Goal: Task Accomplishment & Management: Complete application form

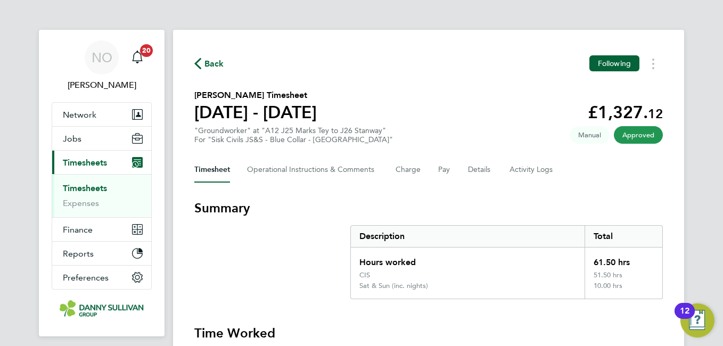
click at [207, 61] on span "Back" at bounding box center [215, 64] width 20 height 13
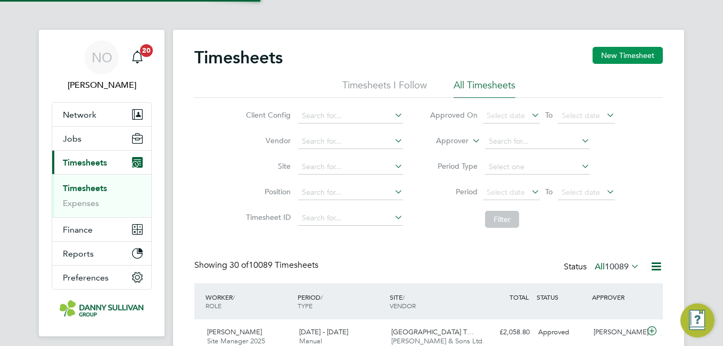
click at [648, 64] on button "New Timesheet" at bounding box center [628, 55] width 70 height 17
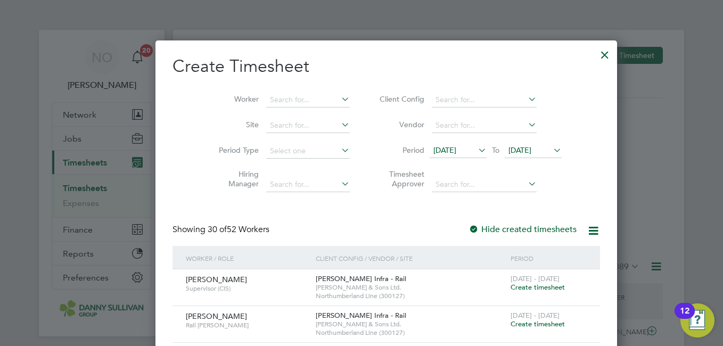
click at [267, 92] on li "Worker" at bounding box center [281, 100] width 166 height 26
click at [268, 101] on input at bounding box center [308, 100] width 84 height 15
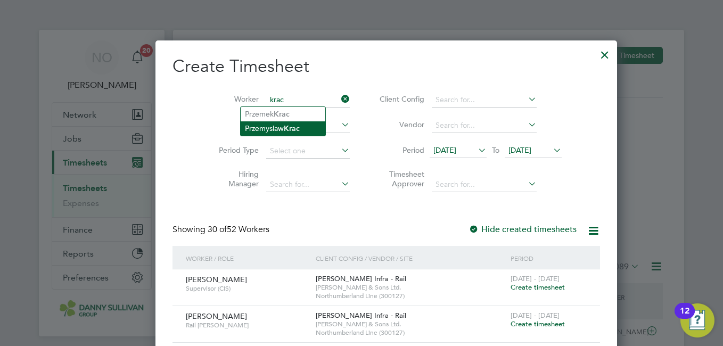
click at [273, 123] on li "[PERSON_NAME]" at bounding box center [283, 128] width 85 height 14
type input "[PERSON_NAME]"
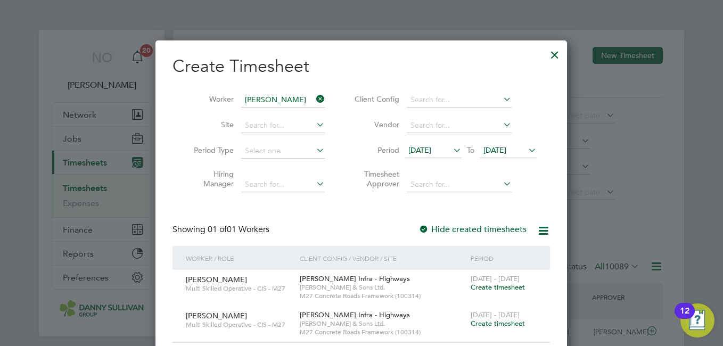
click at [363, 238] on div "Showing 01 of 01 Workers Hide created timesheets" at bounding box center [362, 235] width 378 height 22
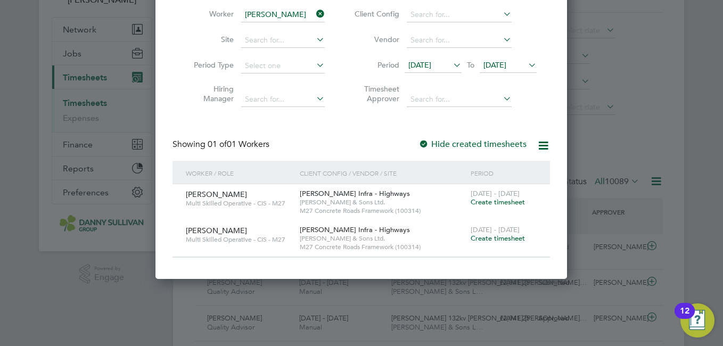
click at [487, 239] on span "Create timesheet" at bounding box center [498, 238] width 54 height 9
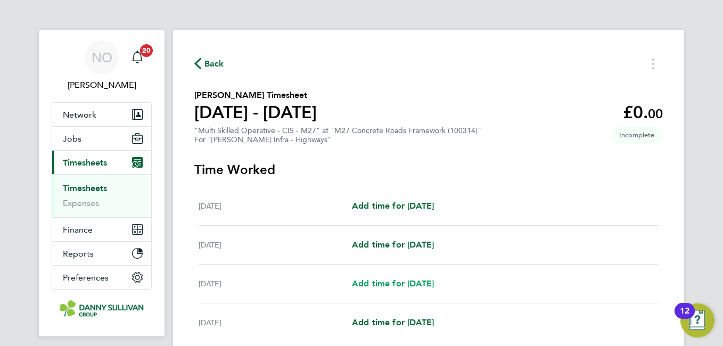
click at [417, 280] on span "Add time for [DATE]" at bounding box center [393, 284] width 82 height 10
select select "30"
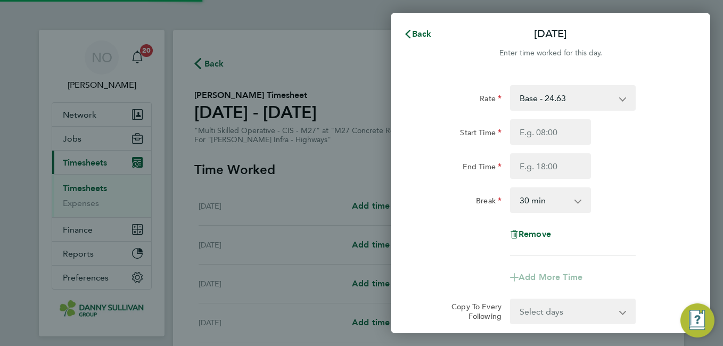
click at [583, 92] on select "Base - 24.63 Night - 30.80 Weekend - 36.95 Bank Holiday - 43.11" at bounding box center [566, 97] width 111 height 23
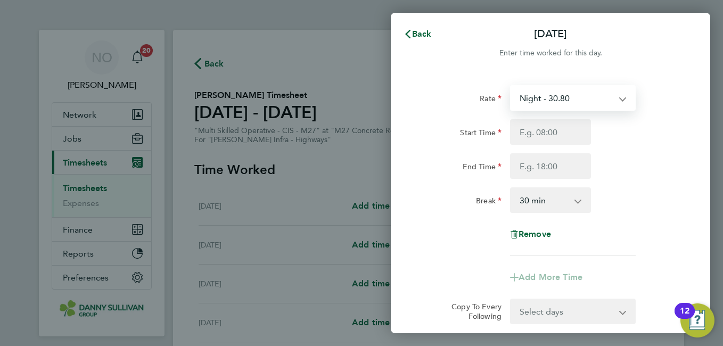
select select "30"
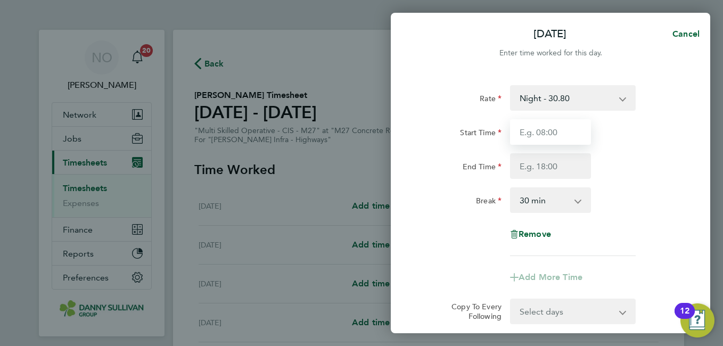
drag, startPoint x: 579, startPoint y: 110, endPoint x: 568, endPoint y: 135, distance: 26.9
click at [568, 135] on input "Start Time" at bounding box center [550, 132] width 81 height 26
type input "19:00"
click at [543, 180] on div "Rate Night - 30.80 Base - 24.63 Weekend - 36.95 Bank Holiday - 43.11 Start Time…" at bounding box center [551, 170] width 260 height 171
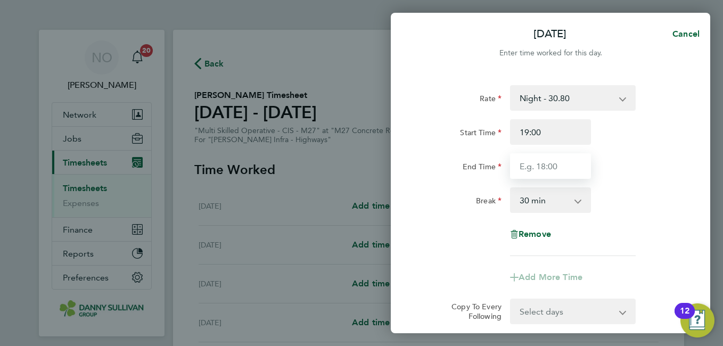
click at [540, 172] on input "End Time" at bounding box center [550, 166] width 81 height 26
click at [662, 191] on div "Break 0 min 15 min 30 min 45 min 60 min 75 min 90 min" at bounding box center [551, 201] width 268 height 26
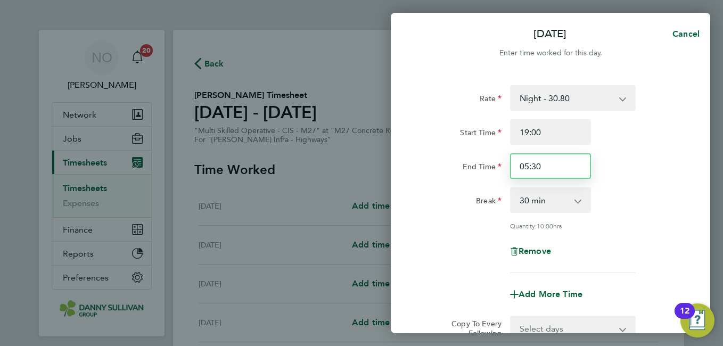
click at [550, 173] on input "05:30" at bounding box center [550, 166] width 81 height 26
type input "05:00"
click at [644, 168] on div "End Time 05:00" at bounding box center [551, 166] width 268 height 26
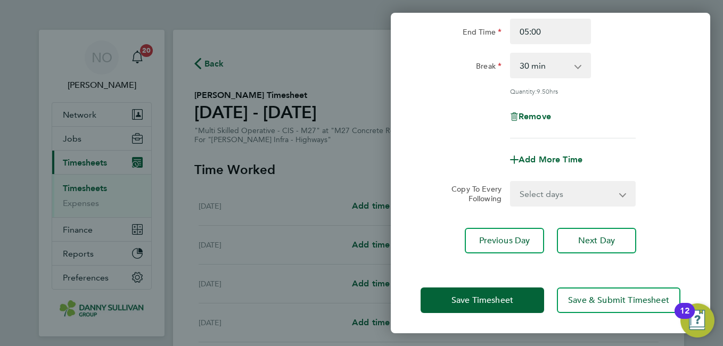
click at [558, 185] on select "Select days Day [DATE] [DATE] [DATE] [DATE]" at bounding box center [567, 193] width 112 height 23
select select "DAY"
click at [511, 182] on select "Select days Day [DATE] [DATE] [DATE] [DATE]" at bounding box center [567, 193] width 112 height 23
select select "[DATE]"
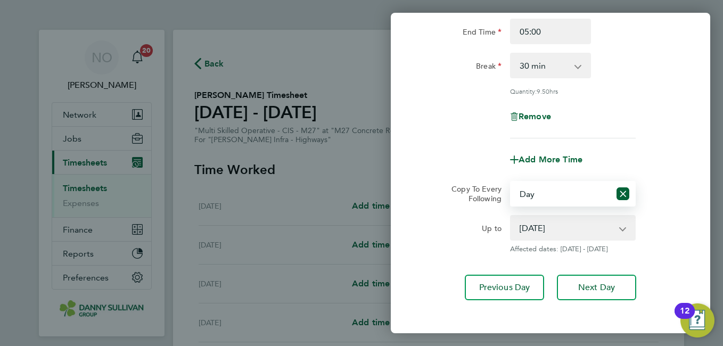
click at [572, 196] on select "Select days Day [DATE] [DATE] [DATE] [DATE]" at bounding box center [560, 193] width 99 height 23
click at [620, 199] on button "Reset selection" at bounding box center [623, 193] width 13 height 23
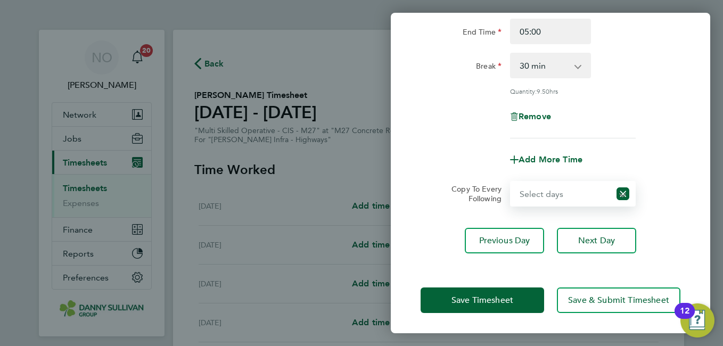
click at [588, 196] on select "Select days Day [DATE] [DATE] [DATE] [DATE]" at bounding box center [560, 193] width 99 height 23
select select "DAY"
click at [511, 182] on select "Select days Day [DATE] [DATE] [DATE] [DATE]" at bounding box center [567, 193] width 112 height 23
select select "[DATE]"
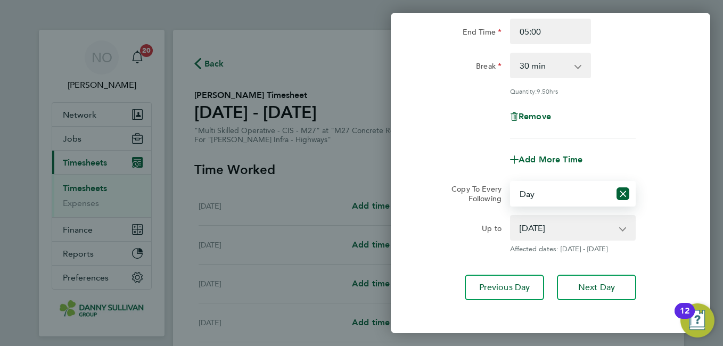
click at [658, 193] on div "Copy To Every Following Select days Day [DATE] [DATE] [DATE] [DATE]" at bounding box center [551, 194] width 268 height 26
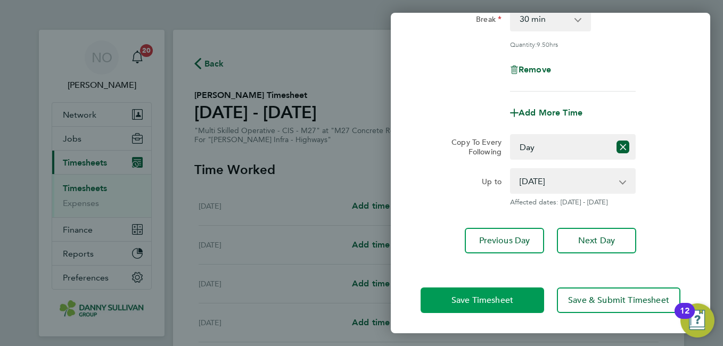
click at [490, 289] on button "Save Timesheet" at bounding box center [483, 301] width 124 height 26
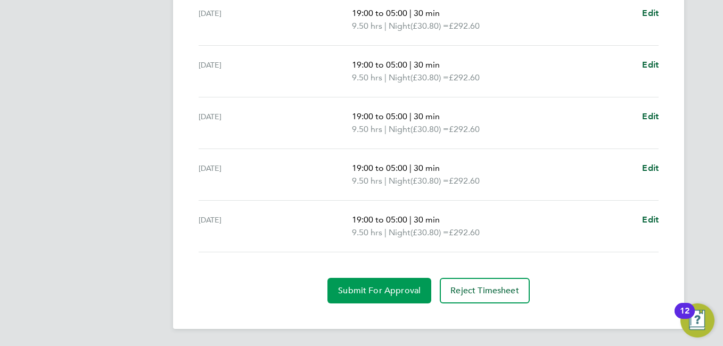
click at [375, 302] on button "Submit For Approval" at bounding box center [380, 291] width 104 height 26
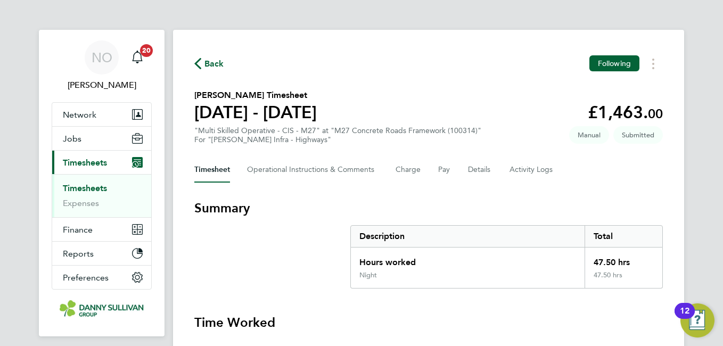
click at [208, 67] on span "Back" at bounding box center [215, 64] width 20 height 13
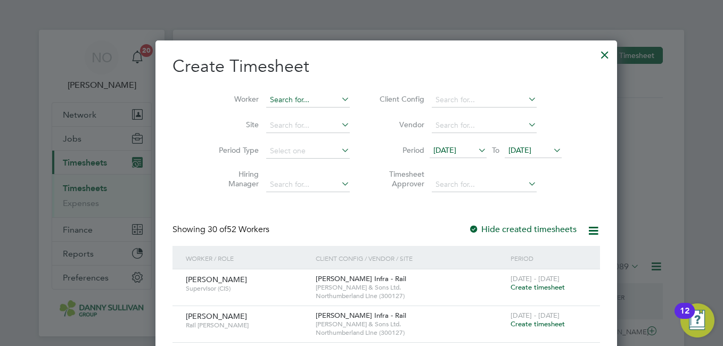
click at [266, 105] on input at bounding box center [308, 100] width 84 height 15
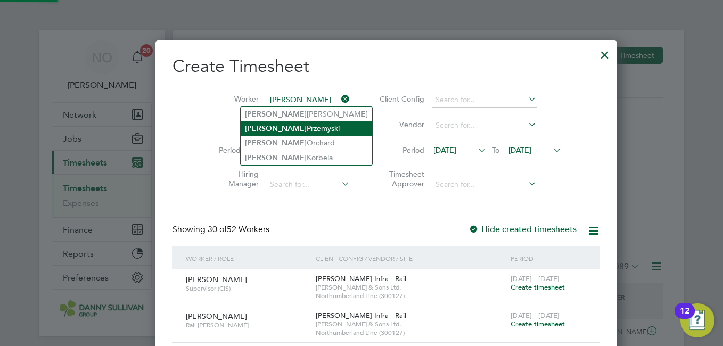
click at [271, 124] on li "[PERSON_NAME]" at bounding box center [307, 128] width 132 height 14
type input "[PERSON_NAME]"
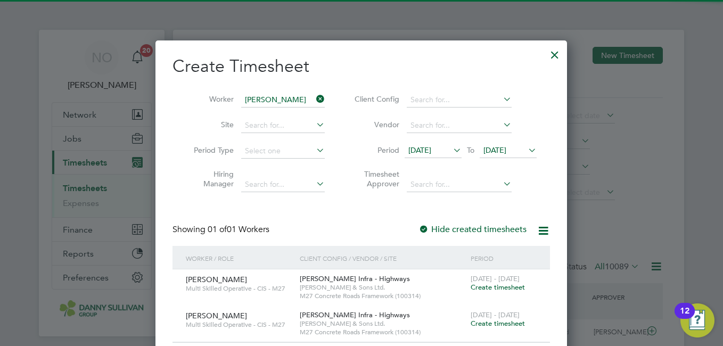
click at [388, 216] on div "Create Timesheet Worker [PERSON_NAME] Site Period Type Hiring Manager Client Co…" at bounding box center [362, 199] width 378 height 288
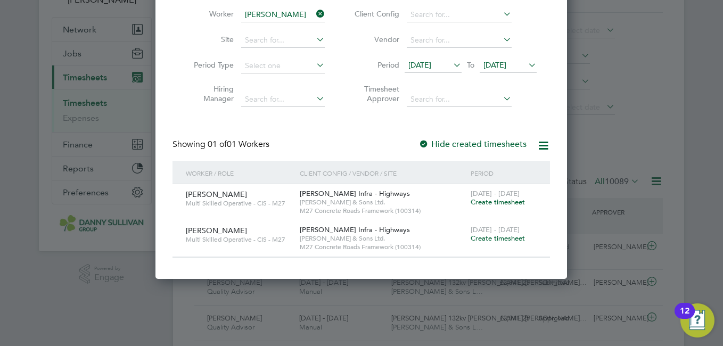
click at [485, 239] on span "Create timesheet" at bounding box center [498, 238] width 54 height 9
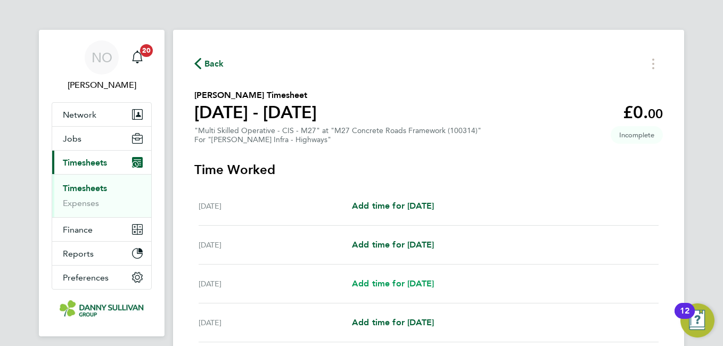
click at [375, 279] on span "Add time for [DATE]" at bounding box center [393, 284] width 82 height 10
select select "30"
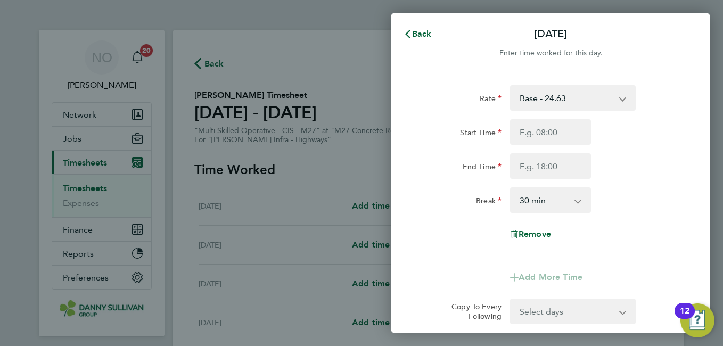
click at [542, 109] on select "Base - 24.63 Night - 30.80 Weekend - 36.95 Bank Holiday - 43.11" at bounding box center [566, 97] width 111 height 23
select select "30"
drag, startPoint x: 545, startPoint y: 111, endPoint x: 543, endPoint y: 131, distance: 19.8
click at [543, 131] on input "Start Time" at bounding box center [550, 132] width 81 height 26
type input "19:00"
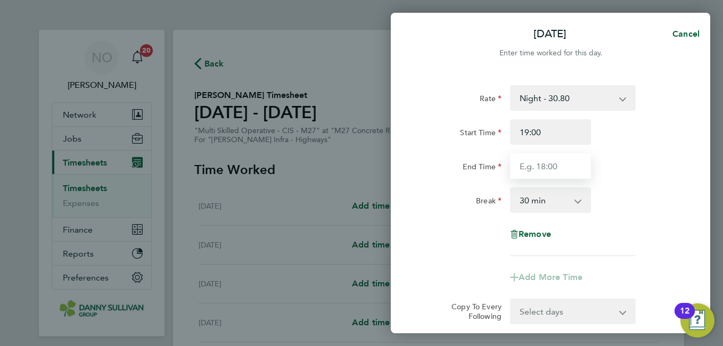
type input "05:00"
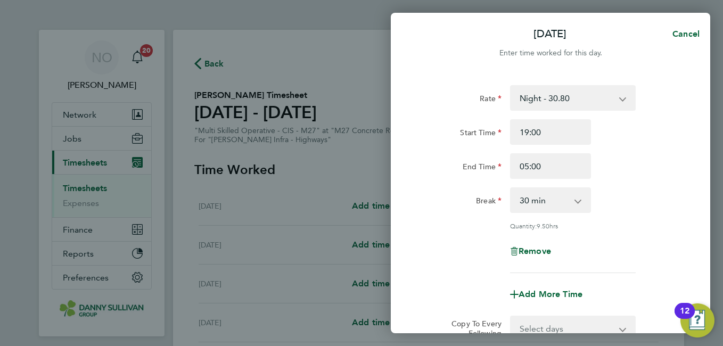
click at [661, 175] on div "End Time 05:00" at bounding box center [551, 166] width 268 height 26
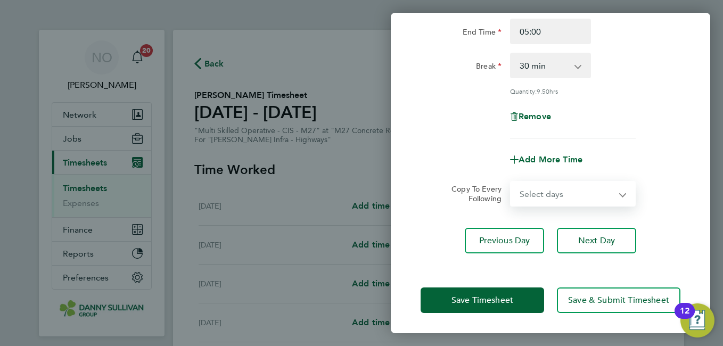
click at [620, 189] on select "Select days Day [DATE] [DATE] [DATE] [DATE]" at bounding box center [567, 193] width 112 height 23
select select "DAY"
click at [511, 182] on select "Select days Day [DATE] [DATE] [DATE] [DATE]" at bounding box center [567, 193] width 112 height 23
select select "[DATE]"
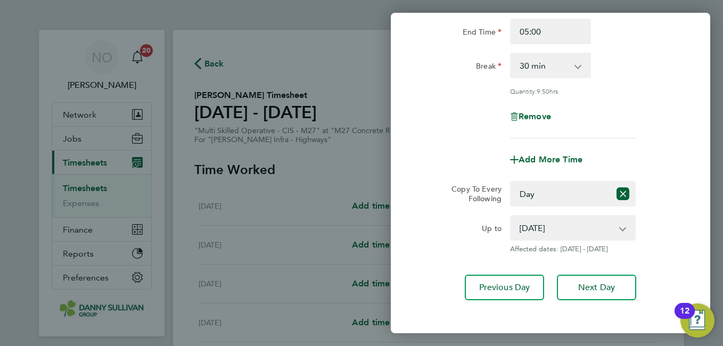
click at [672, 199] on div "Copy To Every Following Select days Day [DATE] [DATE] [DATE] [DATE]" at bounding box center [551, 194] width 268 height 26
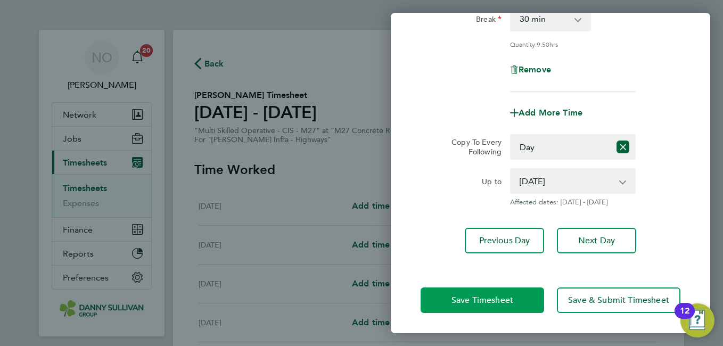
click at [508, 294] on button "Save Timesheet" at bounding box center [483, 301] width 124 height 26
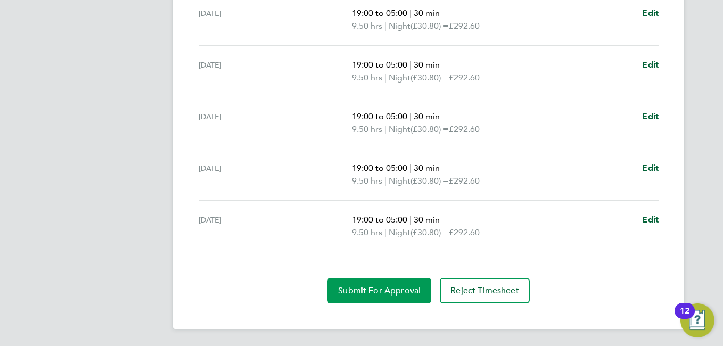
click at [393, 290] on span "Submit For Approval" at bounding box center [379, 291] width 83 height 11
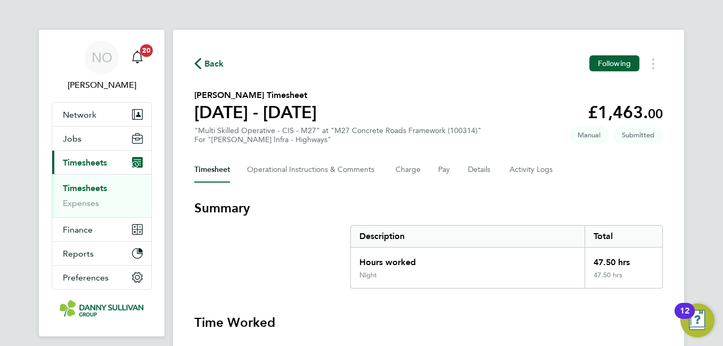
click at [214, 69] on span "Back" at bounding box center [215, 64] width 20 height 13
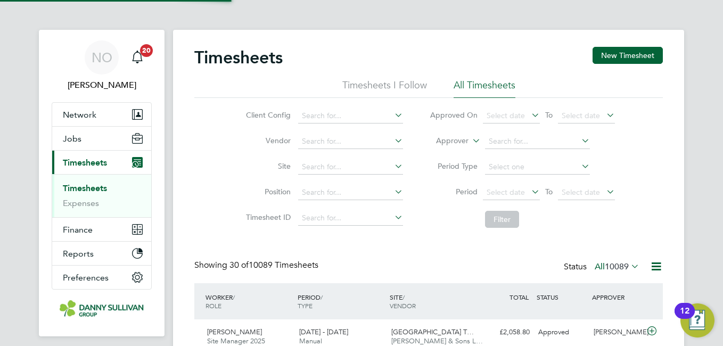
click at [628, 56] on button "New Timesheet" at bounding box center [628, 55] width 70 height 17
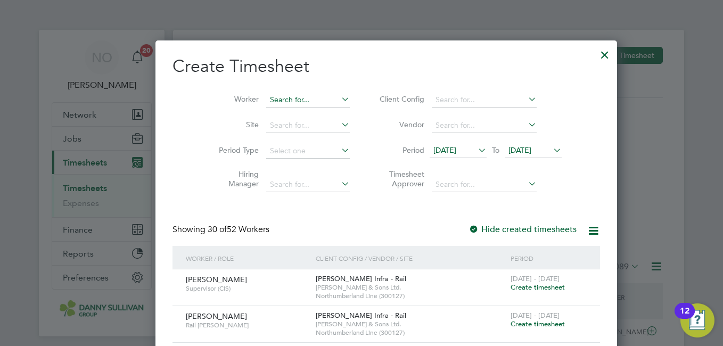
click at [296, 93] on input at bounding box center [308, 100] width 84 height 15
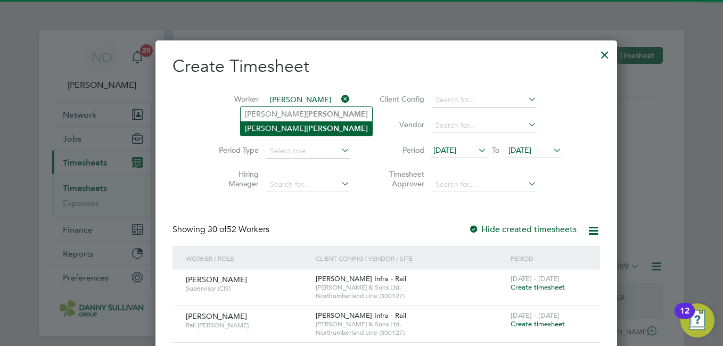
click at [306, 125] on b "[PERSON_NAME]" at bounding box center [337, 128] width 62 height 9
type input "[PERSON_NAME]"
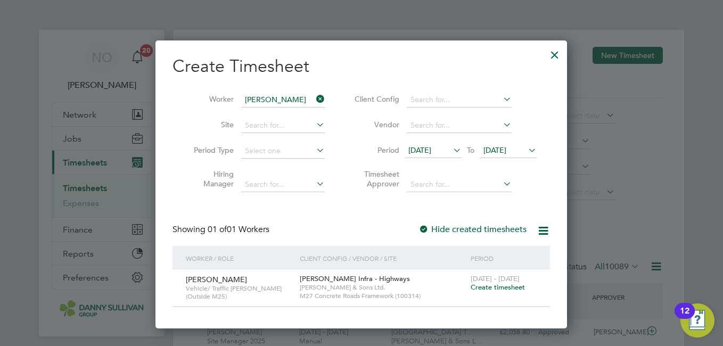
click at [490, 284] on span "Create timesheet" at bounding box center [498, 287] width 54 height 9
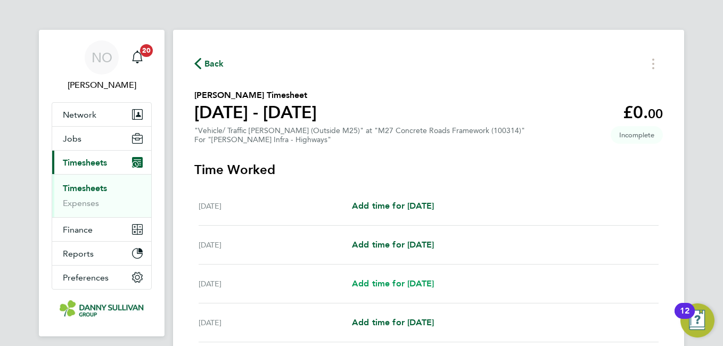
click at [389, 283] on span "Add time for [DATE]" at bounding box center [393, 284] width 82 height 10
select select "30"
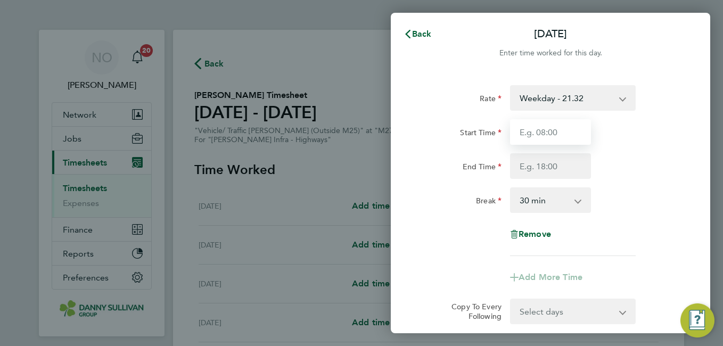
click at [540, 122] on input "Start Time" at bounding box center [550, 132] width 81 height 26
type input "07:00"
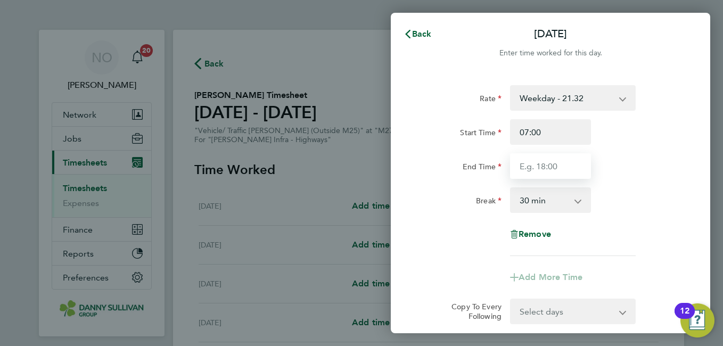
click at [536, 168] on input "End Time" at bounding box center [550, 166] width 81 height 26
type input "17:30"
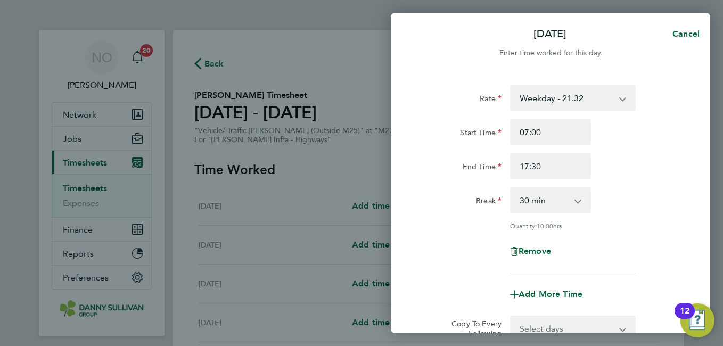
click at [637, 195] on div "Break 0 min 15 min 30 min 45 min 60 min 75 min 90 min" at bounding box center [551, 201] width 268 height 26
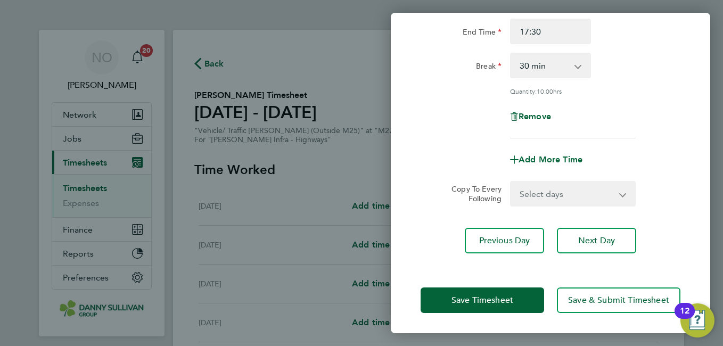
click at [583, 199] on select "Select days Day [DATE] [DATE] [DATE] [DATE]" at bounding box center [567, 193] width 112 height 23
select select "DAY"
click at [511, 182] on select "Select days Day [DATE] [DATE] [DATE] [DATE]" at bounding box center [567, 193] width 112 height 23
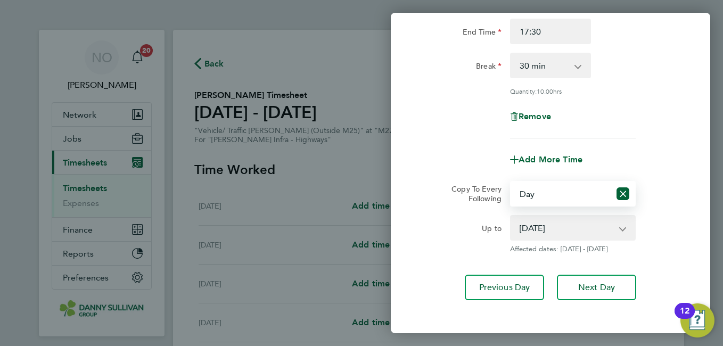
click at [575, 224] on select "[DATE] [DATE] [DATE] [DATE]" at bounding box center [566, 227] width 111 height 23
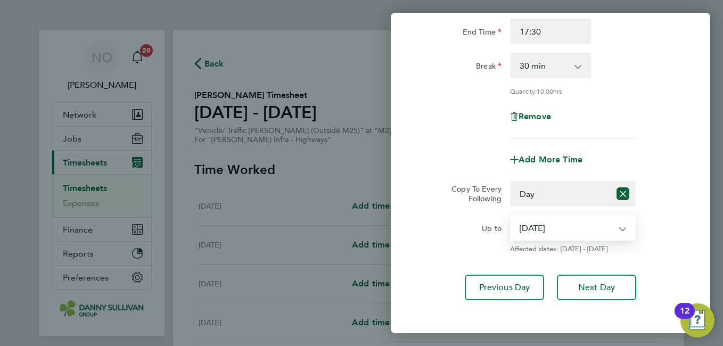
select select "[DATE]"
click at [511, 216] on select "[DATE] [DATE] [DATE] [DATE]" at bounding box center [566, 227] width 111 height 23
click at [681, 237] on div "Up to [DATE] [DATE] [DATE] [DATE] Affected dates: [DATE] - [DATE]" at bounding box center [551, 234] width 268 height 38
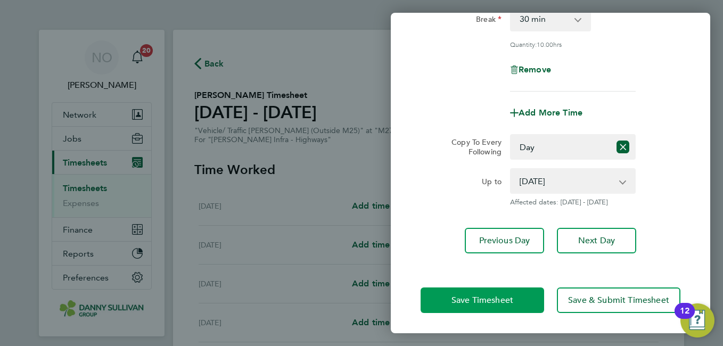
click at [501, 303] on span "Save Timesheet" at bounding box center [483, 300] width 62 height 11
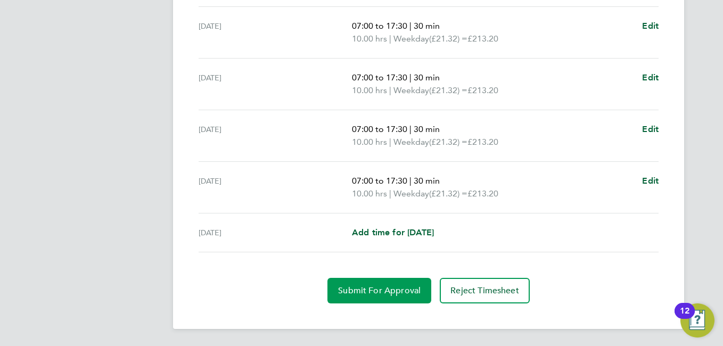
click at [371, 296] on button "Submit For Approval" at bounding box center [380, 291] width 104 height 26
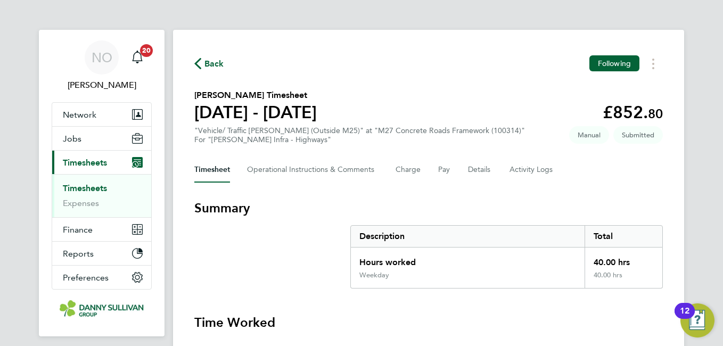
click at [209, 57] on button "Back" at bounding box center [209, 63] width 30 height 13
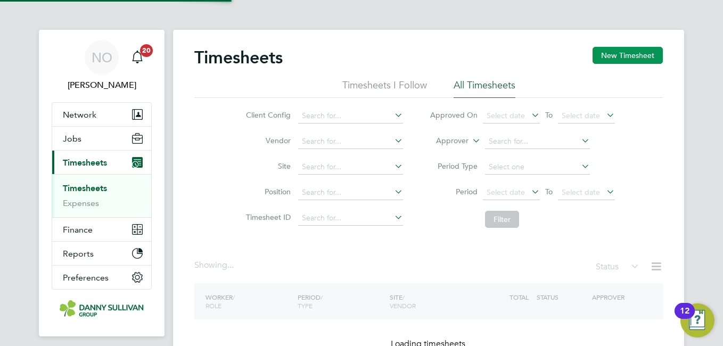
click at [611, 59] on button "New Timesheet" at bounding box center [628, 55] width 70 height 17
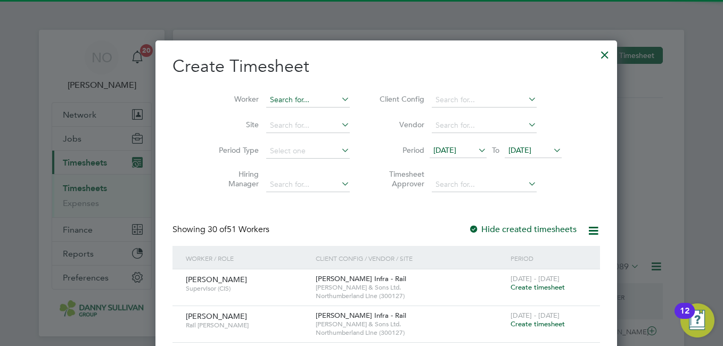
click at [278, 95] on input at bounding box center [308, 100] width 84 height 15
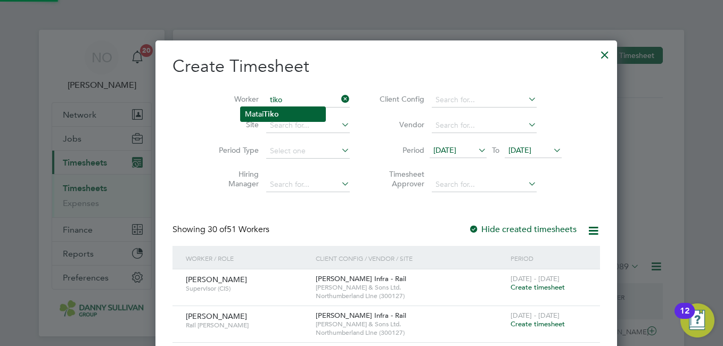
click at [279, 111] on b "Tiko" at bounding box center [271, 114] width 15 height 9
type input "Matai Tiko"
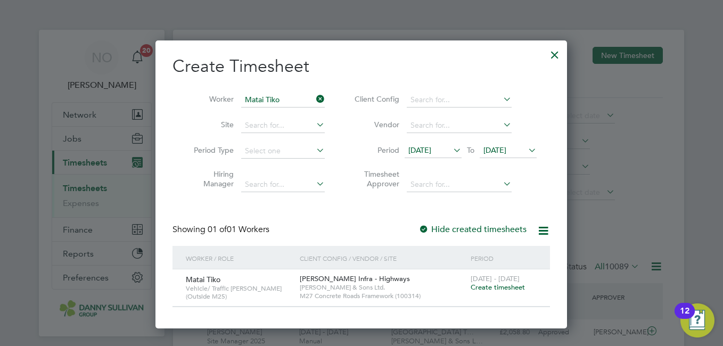
click at [496, 284] on span "Create timesheet" at bounding box center [498, 287] width 54 height 9
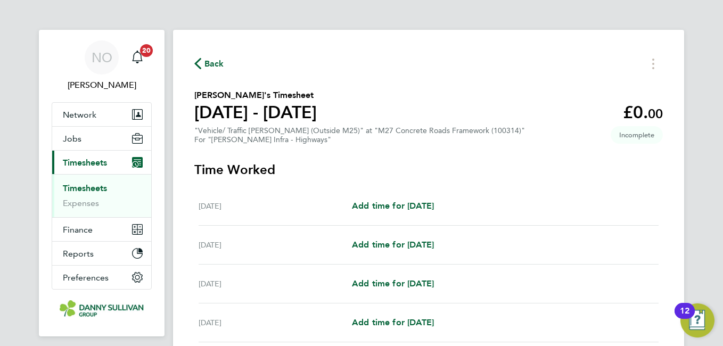
click at [404, 291] on div "[DATE] Add time for [DATE] Add time for [DATE]" at bounding box center [429, 284] width 460 height 39
click at [417, 282] on span "Add time for [DATE]" at bounding box center [393, 284] width 82 height 10
select select "30"
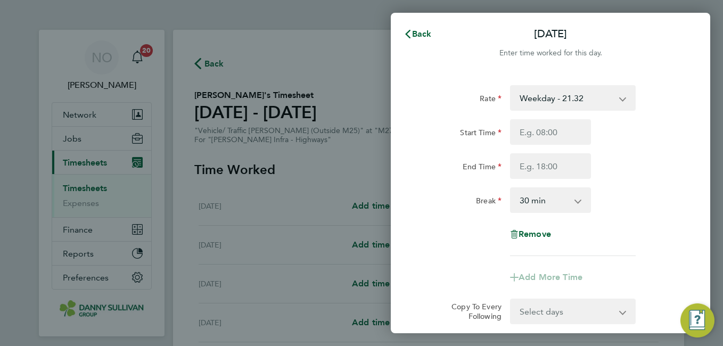
click at [553, 96] on select "Weekday - 21.32 Weekday Nights - 26.65 Weekends - 31.98 Bank Holiday (exc Chris…" at bounding box center [566, 97] width 111 height 23
select select "30"
type input "19:00"
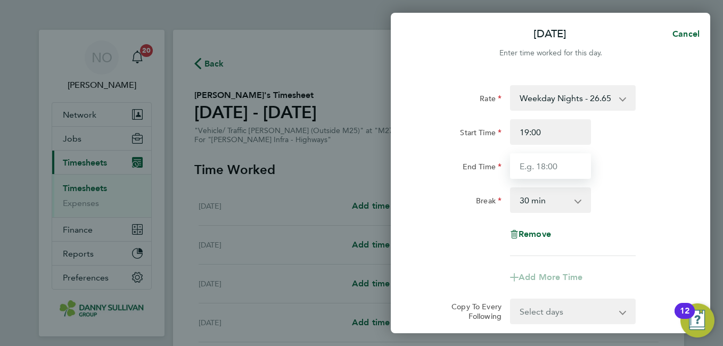
click at [540, 160] on input "End Time" at bounding box center [550, 166] width 81 height 26
click at [644, 191] on div "Break 0 min 15 min 30 min 45 min 60 min 75 min 90 min" at bounding box center [551, 201] width 268 height 26
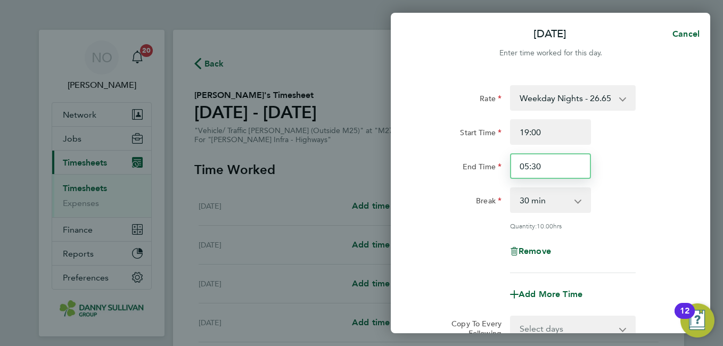
click at [545, 166] on input "05:30" at bounding box center [550, 166] width 81 height 26
click at [638, 141] on div "Start Time 19:00" at bounding box center [551, 132] width 268 height 26
click at [540, 172] on input "07:00" at bounding box center [550, 166] width 81 height 26
type input "07:00"
click at [684, 132] on div "Start Time 19:00" at bounding box center [551, 132] width 268 height 26
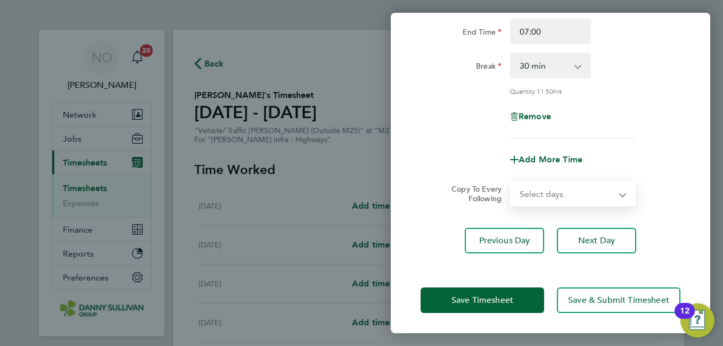
click at [578, 192] on select "Select days Day [DATE] [DATE] [DATE] [DATE]" at bounding box center [567, 193] width 112 height 23
select select "DAY"
click at [511, 182] on select "Select days Day [DATE] [DATE] [DATE] [DATE]" at bounding box center [567, 193] width 112 height 23
select select "[DATE]"
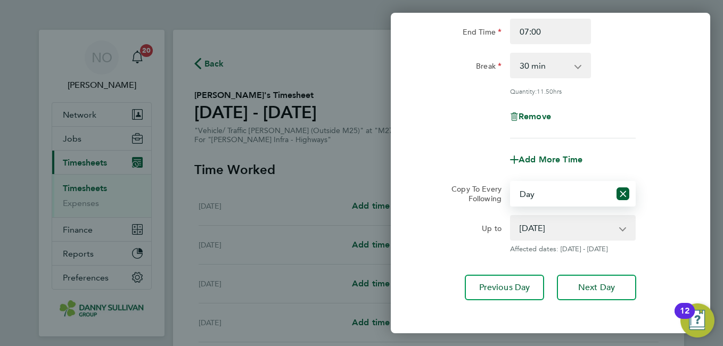
click at [659, 215] on div "Up to [DATE] [DATE] [DATE] [DATE] Affected dates: [DATE] - [DATE]" at bounding box center [551, 234] width 268 height 38
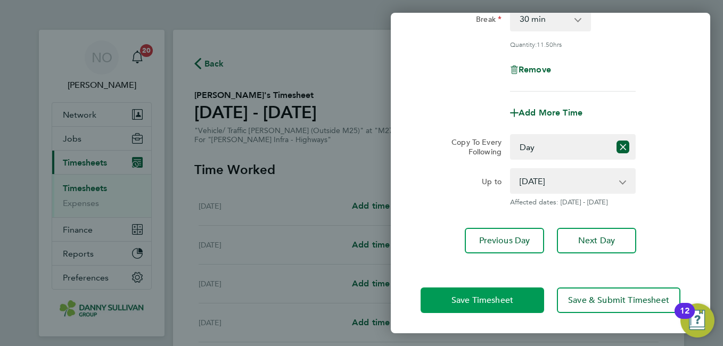
click at [473, 306] on button "Save Timesheet" at bounding box center [483, 301] width 124 height 26
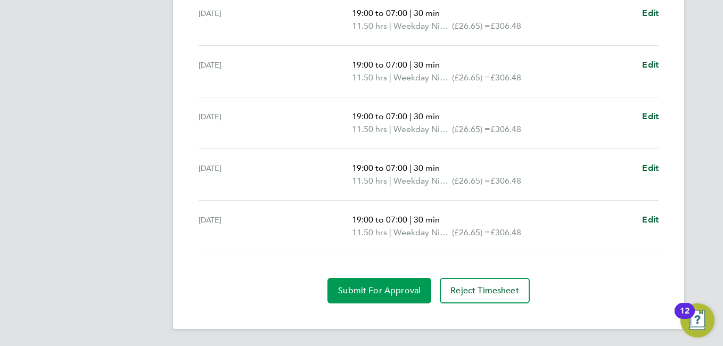
click at [362, 281] on button "Submit For Approval" at bounding box center [380, 291] width 104 height 26
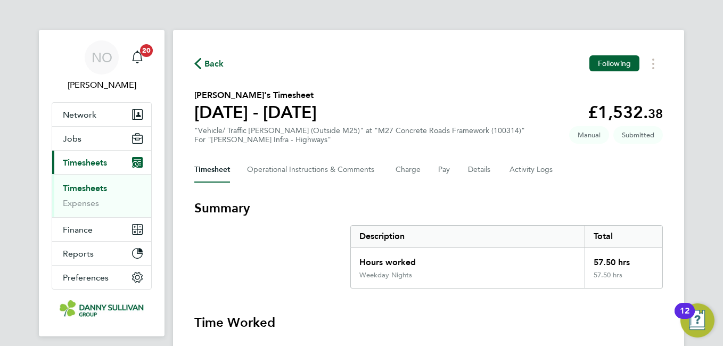
click at [202, 64] on span "Back" at bounding box center [209, 63] width 30 height 10
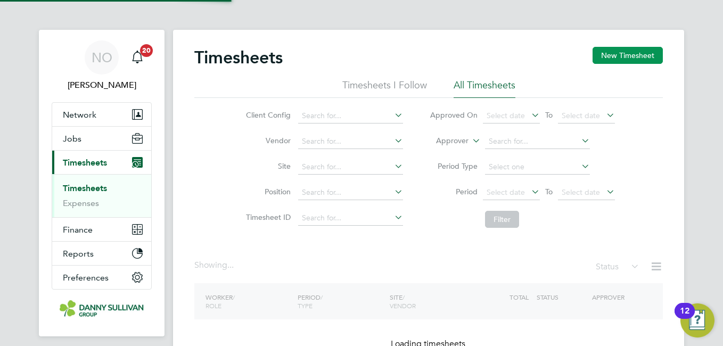
click at [615, 58] on button "New Timesheet" at bounding box center [628, 55] width 70 height 17
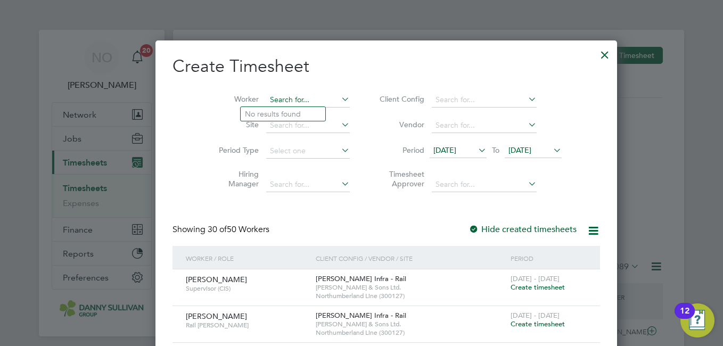
click at [281, 104] on input at bounding box center [308, 100] width 84 height 15
click at [281, 124] on li "[PERSON_NAME]" at bounding box center [288, 128] width 94 height 14
type input "[PERSON_NAME]"
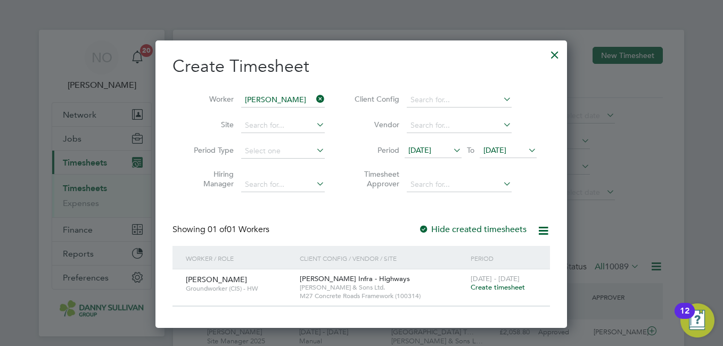
click at [487, 283] on span "Create timesheet" at bounding box center [498, 287] width 54 height 9
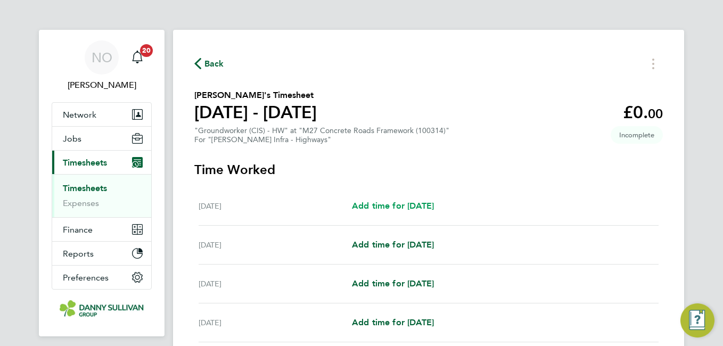
click at [406, 200] on link "Add time for [DATE]" at bounding box center [393, 206] width 82 height 13
select select "30"
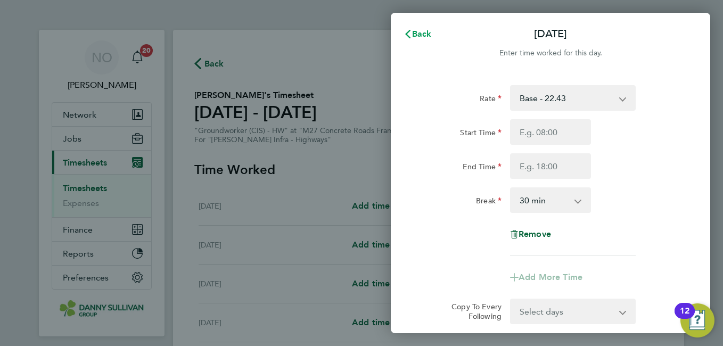
click at [410, 38] on icon "button" at bounding box center [407, 34] width 5 height 9
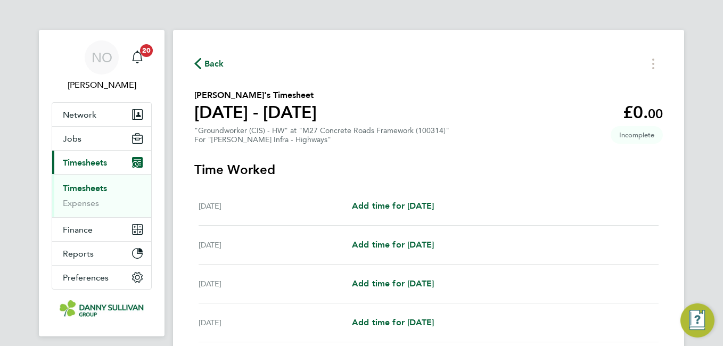
click at [206, 66] on span "Back" at bounding box center [215, 64] width 20 height 13
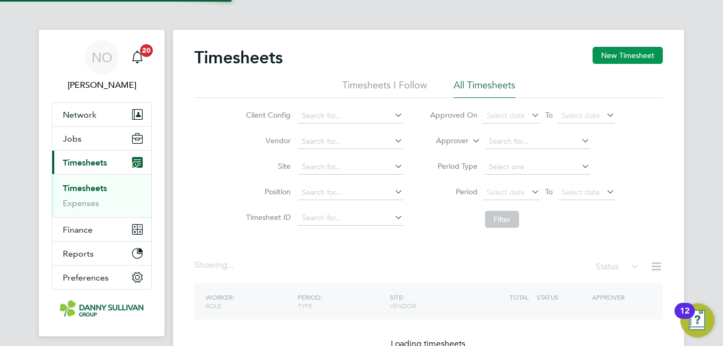
click at [628, 62] on button "New Timesheet" at bounding box center [628, 55] width 70 height 17
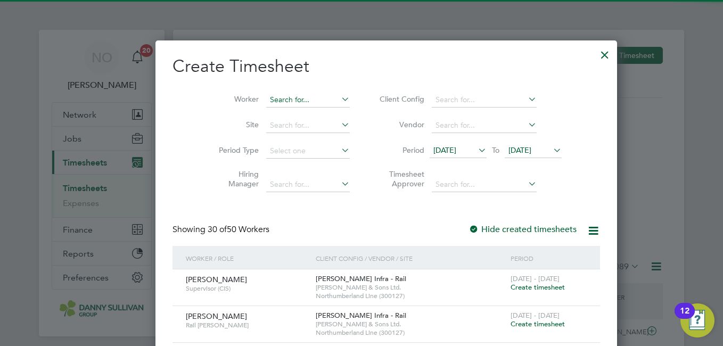
click at [276, 101] on input at bounding box center [308, 100] width 84 height 15
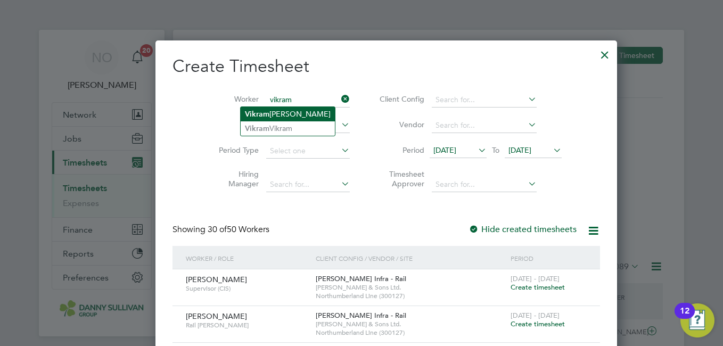
type input "vikram"
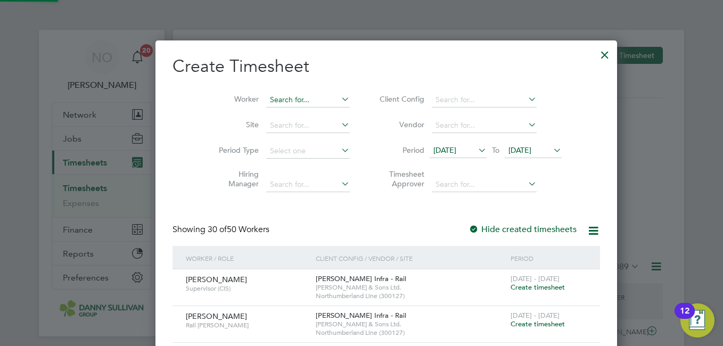
click at [266, 97] on input at bounding box center [308, 100] width 84 height 15
click at [271, 125] on li "[PERSON_NAME]" at bounding box center [288, 128] width 94 height 14
type input "[PERSON_NAME]"
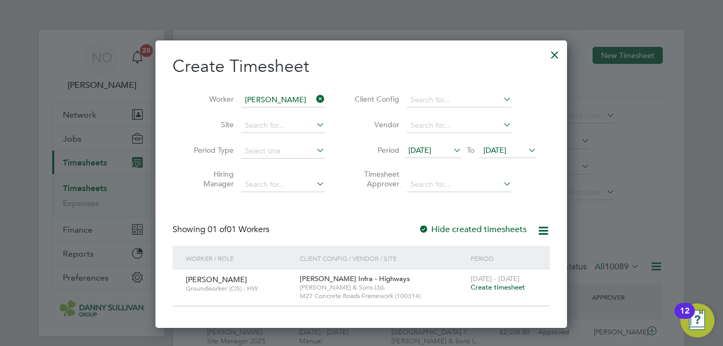
click at [493, 287] on span "Create timesheet" at bounding box center [498, 287] width 54 height 9
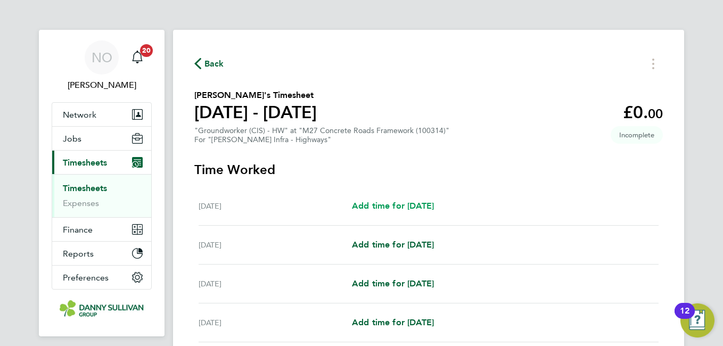
click at [421, 202] on span "Add time for [DATE]" at bounding box center [393, 206] width 82 height 10
select select "30"
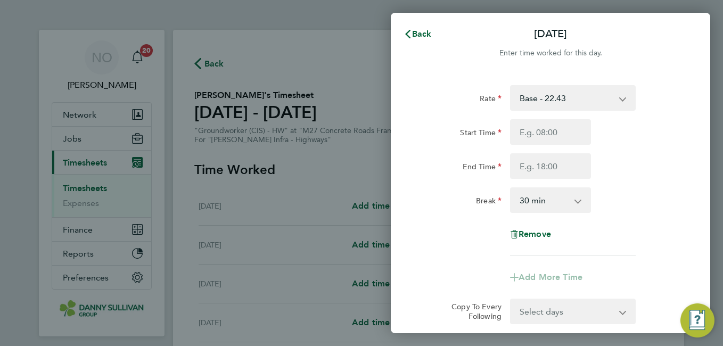
click at [558, 96] on select "Base - 22.43 Weekend - 33.65" at bounding box center [566, 97] width 111 height 23
select select "30"
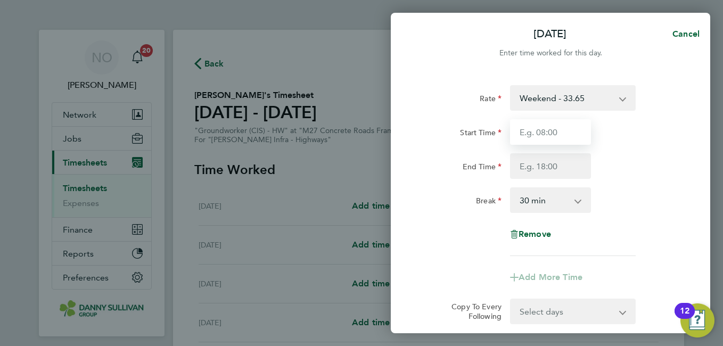
drag, startPoint x: 557, startPoint y: 111, endPoint x: 552, endPoint y: 127, distance: 17.1
click at [552, 127] on input "Start Time" at bounding box center [550, 132] width 81 height 26
type input "07:00"
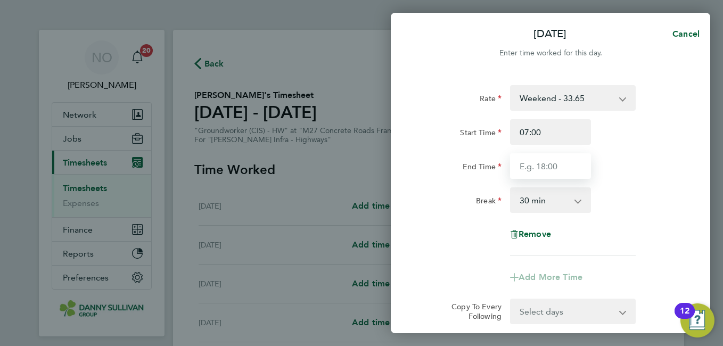
click at [535, 166] on input "End Time" at bounding box center [550, 166] width 81 height 26
click at [371, 0] on html "NO [PERSON_NAME] Notifications 20 Applications: Network Team Members Businesses…" at bounding box center [361, 0] width 723 height 0
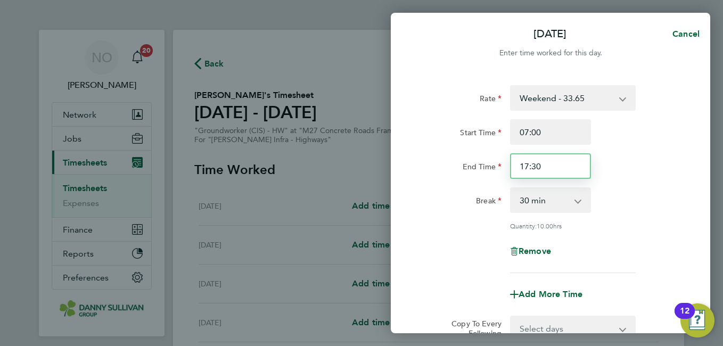
click at [543, 166] on input "17:30" at bounding box center [550, 166] width 81 height 26
type input "18:00"
click at [671, 157] on div "End Time 18:00" at bounding box center [551, 166] width 268 height 26
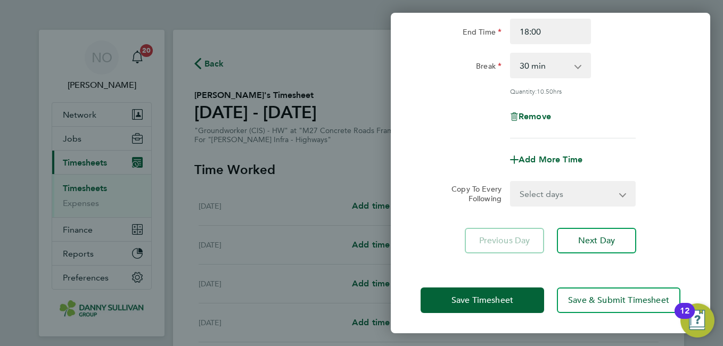
click at [579, 190] on select "Select days Day Weekday (Mon-Fri) [DATE] [DATE] [DATE] [DATE] [DATE] [DATE]" at bounding box center [567, 193] width 112 height 23
select select "DAY"
click at [511, 182] on select "Select days Day Weekday (Mon-Fri) [DATE] [DATE] [DATE] [DATE] [DATE] [DATE]" at bounding box center [567, 193] width 112 height 23
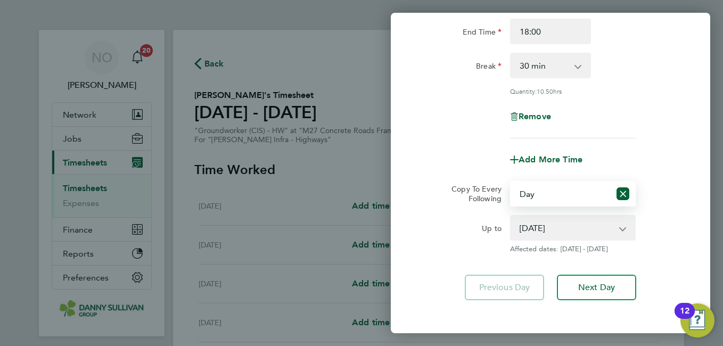
click at [557, 226] on select "[DATE] [DATE] [DATE] [DATE] [DATE] [DATE]" at bounding box center [566, 227] width 111 height 23
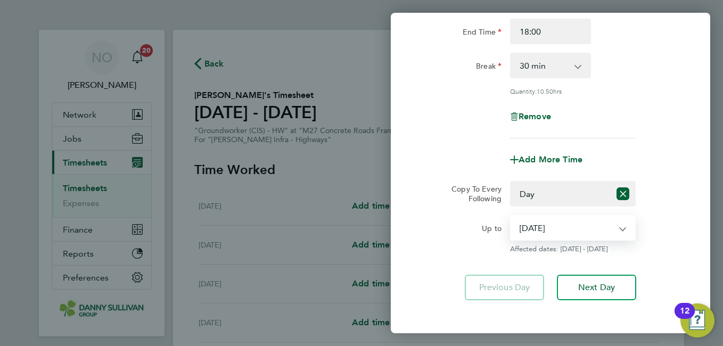
select select "[DATE]"
click at [511, 216] on select "[DATE] [DATE] [DATE] [DATE] [DATE] [DATE]" at bounding box center [566, 227] width 111 height 23
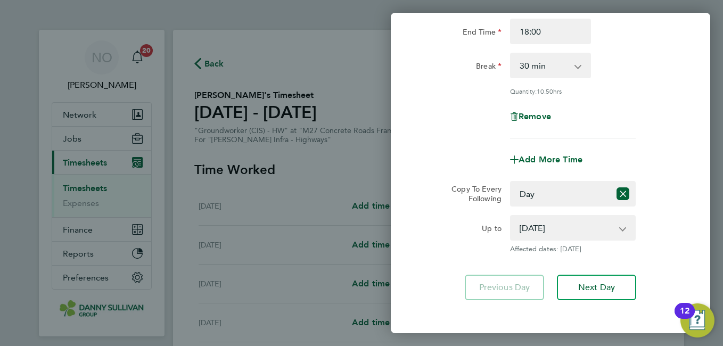
click at [675, 215] on div "Up to [DATE] [DATE] [DATE] [DATE] [DATE] [DATE] Affected dates: [DATE]" at bounding box center [551, 234] width 268 height 38
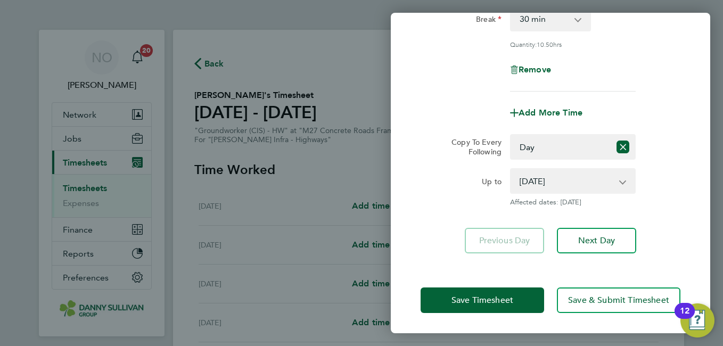
click at [527, 280] on div "Save Timesheet Save & Submit Timesheet" at bounding box center [551, 300] width 320 height 68
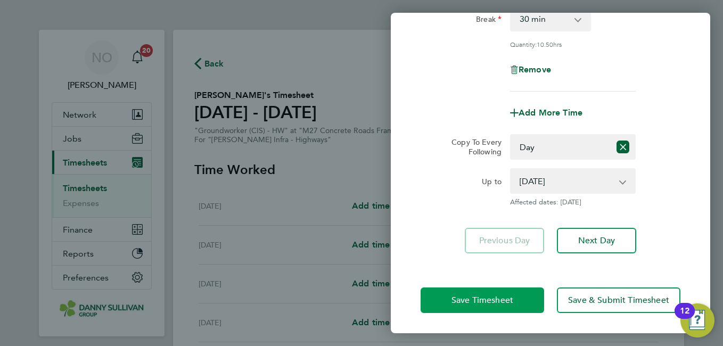
click at [493, 297] on span "Save Timesheet" at bounding box center [483, 300] width 62 height 11
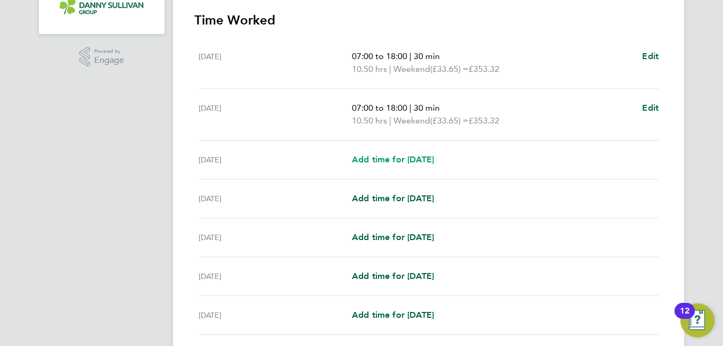
click at [429, 153] on link "Add time for [DATE]" at bounding box center [393, 159] width 82 height 13
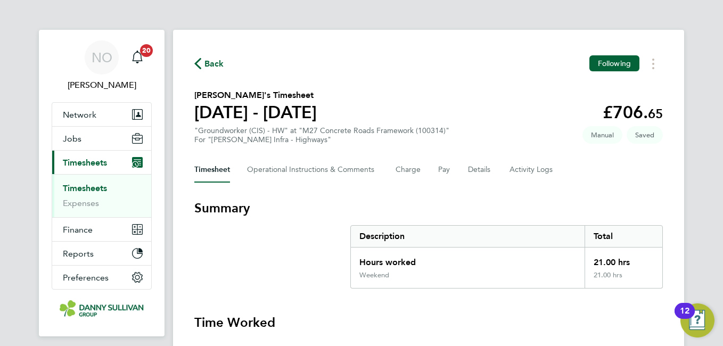
select select "30"
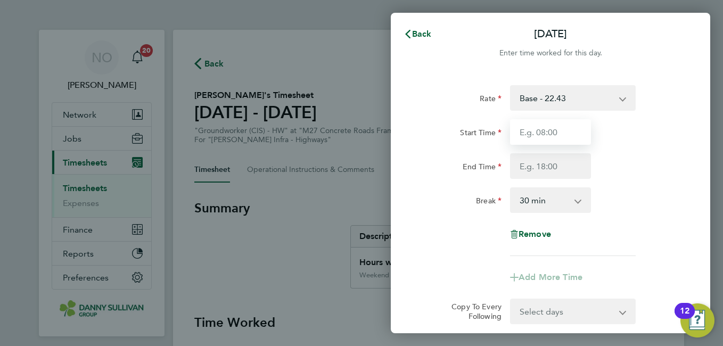
click at [550, 126] on input "Start Time" at bounding box center [550, 132] width 81 height 26
type input "07:00"
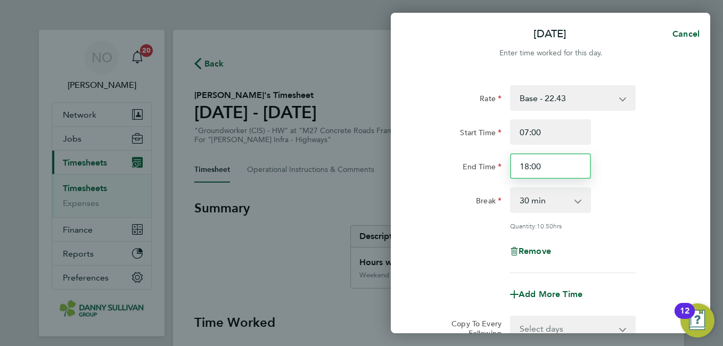
click at [535, 167] on input "18:00" at bounding box center [550, 166] width 81 height 26
type input "18:30"
click at [649, 161] on div "End Time 18:30" at bounding box center [551, 166] width 268 height 26
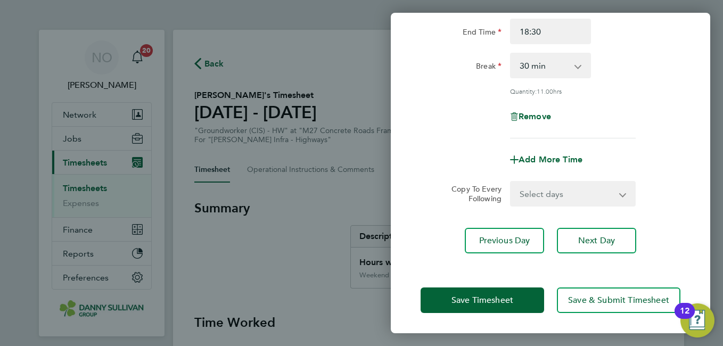
click at [591, 191] on select "Select days Day [DATE] [DATE] [DATE] [DATE]" at bounding box center [567, 193] width 112 height 23
select select "DAY"
click at [511, 182] on select "Select days Day [DATE] [DATE] [DATE] [DATE]" at bounding box center [567, 193] width 112 height 23
select select "[DATE]"
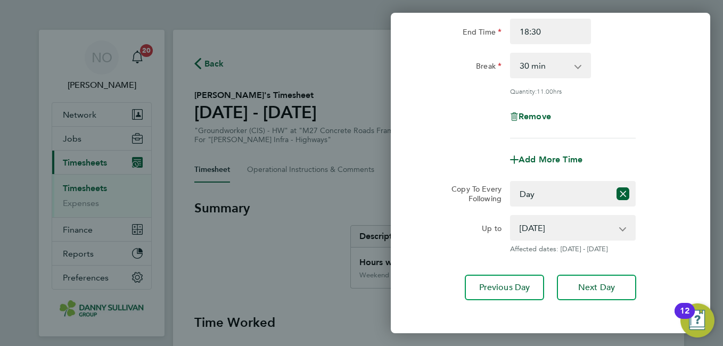
click at [657, 185] on div "Copy To Every Following Select days Day [DATE] [DATE] [DATE] [DATE]" at bounding box center [551, 194] width 268 height 26
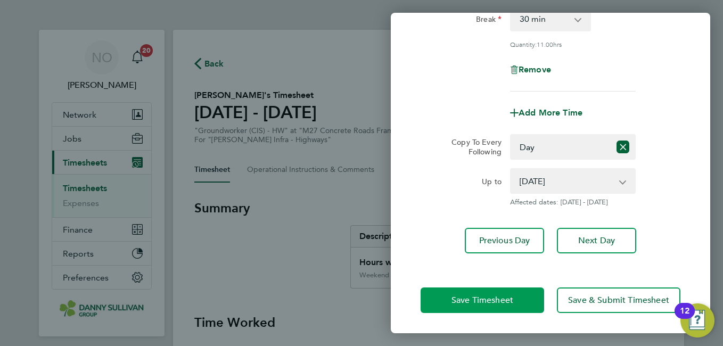
click at [507, 304] on span "Save Timesheet" at bounding box center [483, 300] width 62 height 11
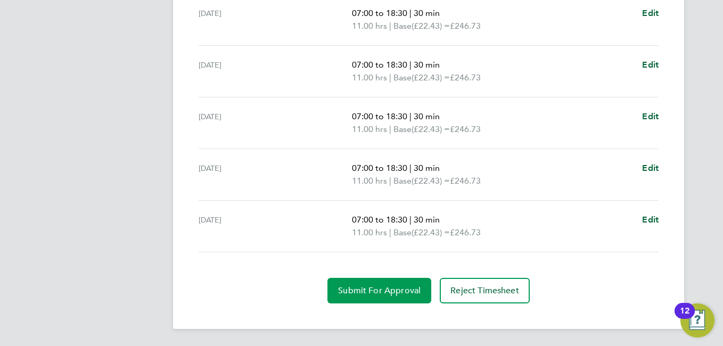
click at [378, 289] on span "Submit For Approval" at bounding box center [379, 291] width 83 height 11
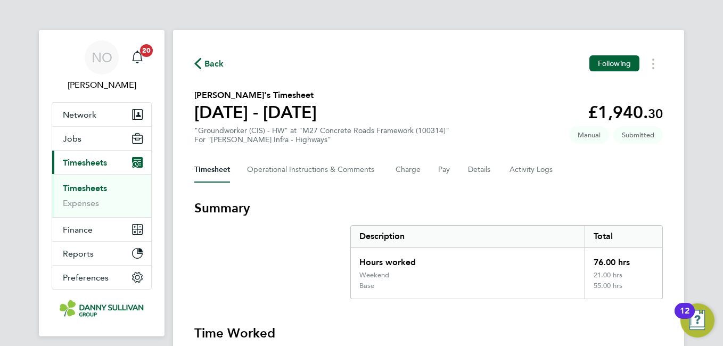
click at [222, 69] on span "Back" at bounding box center [215, 64] width 20 height 13
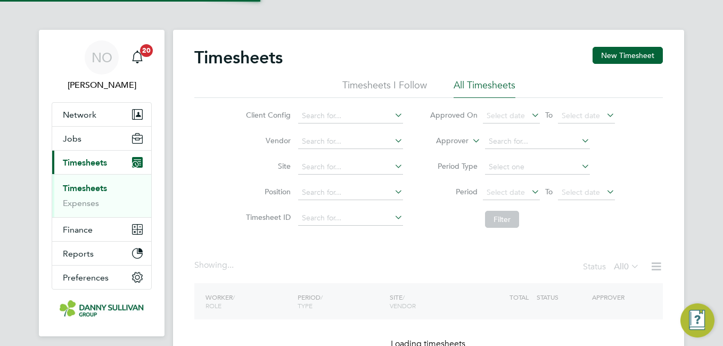
drag, startPoint x: 356, startPoint y: 264, endPoint x: 169, endPoint y: -37, distance: 354.8
click at [169, 0] on html "NO [PERSON_NAME] Notifications 20 Applications: Network Team Members Businesses…" at bounding box center [361, 204] width 723 height 408
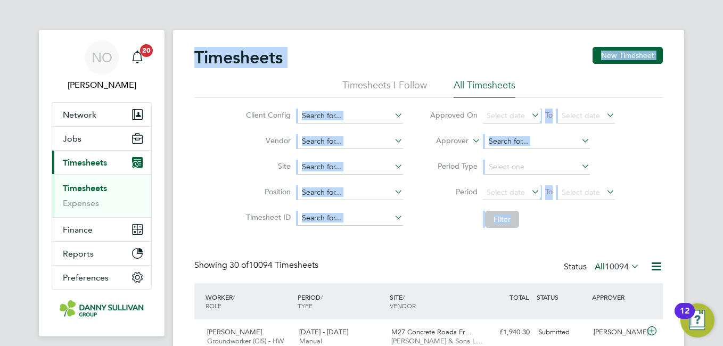
scroll to position [36, 93]
click at [638, 60] on button "New Timesheet" at bounding box center [628, 55] width 70 height 17
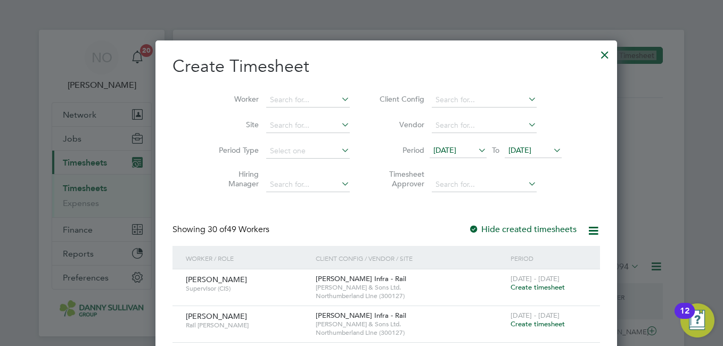
scroll to position [1816, 412]
click at [266, 100] on input at bounding box center [308, 100] width 84 height 15
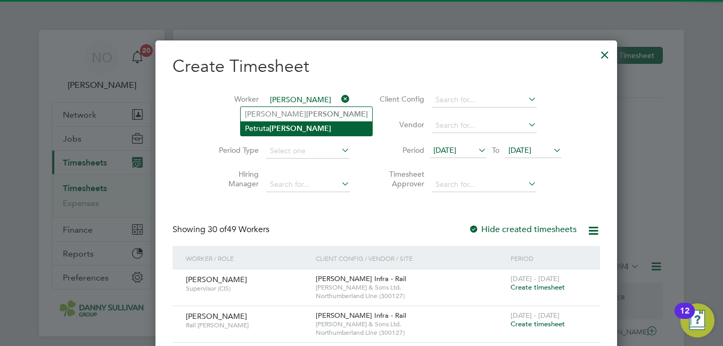
click at [270, 125] on li "[PERSON_NAME]" at bounding box center [307, 128] width 132 height 14
type input "[PERSON_NAME]"
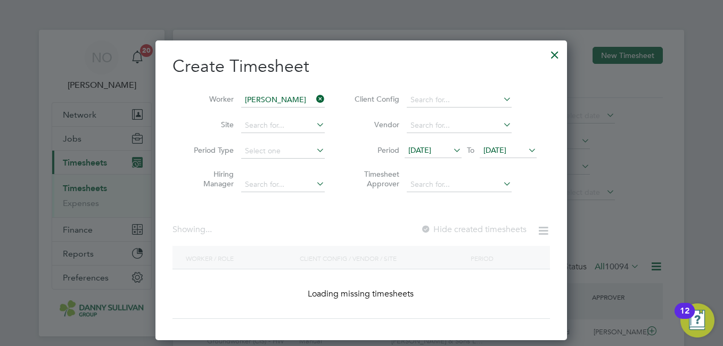
scroll to position [287, 412]
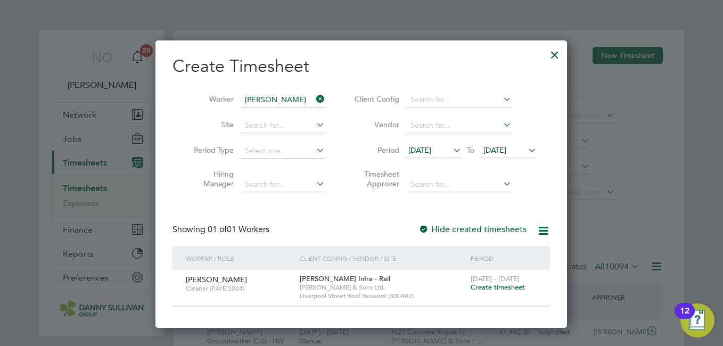
click at [495, 284] on span "Create timesheet" at bounding box center [498, 287] width 54 height 9
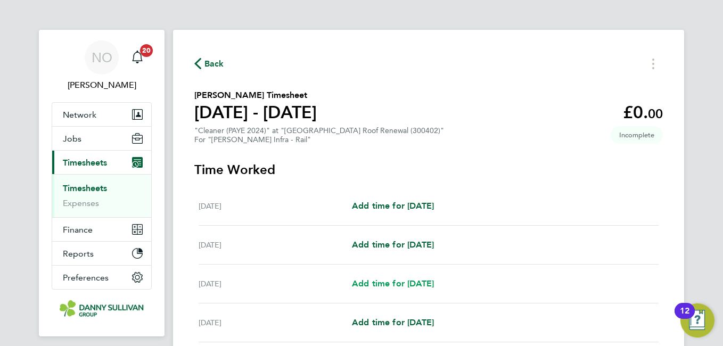
click at [410, 287] on span "Add time for [DATE]" at bounding box center [393, 284] width 82 height 10
select select "30"
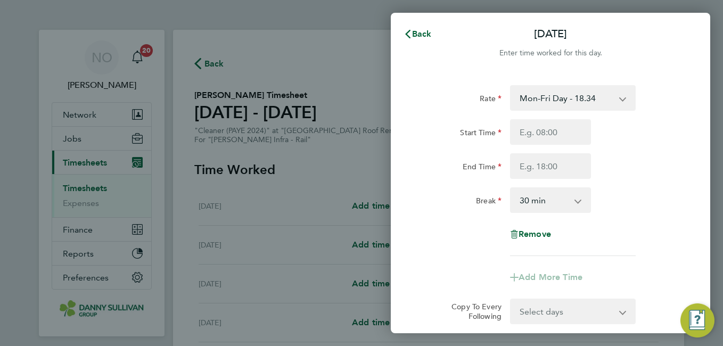
click at [558, 148] on div "Start Time End Time" at bounding box center [551, 149] width 268 height 60
click at [547, 128] on input "Start Time" at bounding box center [550, 132] width 81 height 26
type input "07:00"
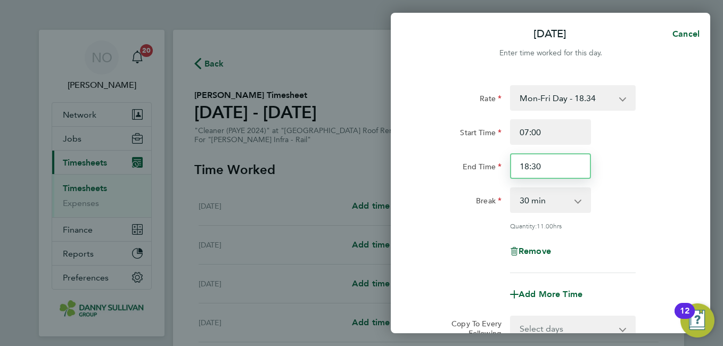
click at [530, 169] on input "18:30" at bounding box center [550, 166] width 81 height 26
type input "17:30"
click at [637, 161] on div "End Time 17:30" at bounding box center [551, 166] width 268 height 26
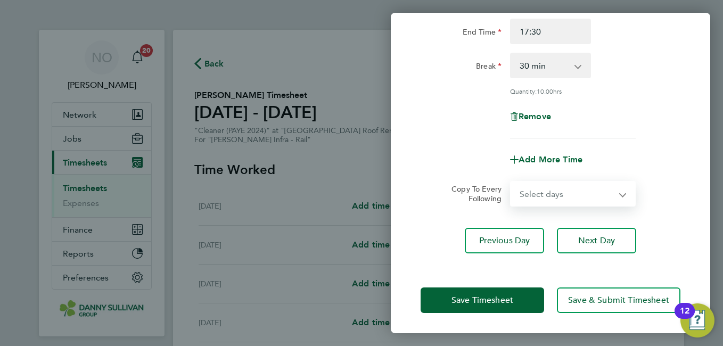
click at [588, 182] on select "Select days Day [DATE] [DATE] [DATE] [DATE]" at bounding box center [567, 193] width 112 height 23
select select "DAY"
click at [511, 182] on select "Select days Day [DATE] [DATE] [DATE] [DATE]" at bounding box center [567, 193] width 112 height 23
select select "[DATE]"
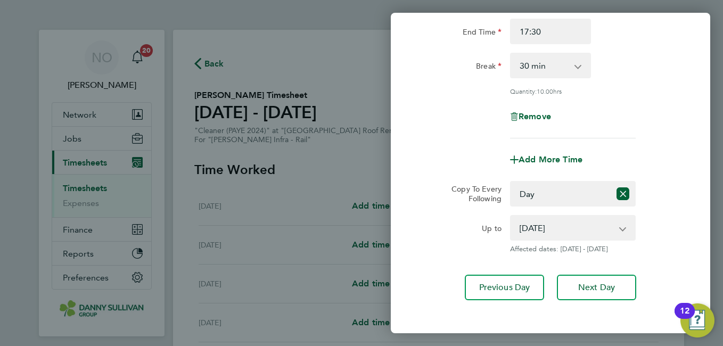
click at [659, 215] on div "Up to [DATE] [DATE] [DATE] [DATE] Affected dates: [DATE] - [DATE]" at bounding box center [551, 234] width 268 height 38
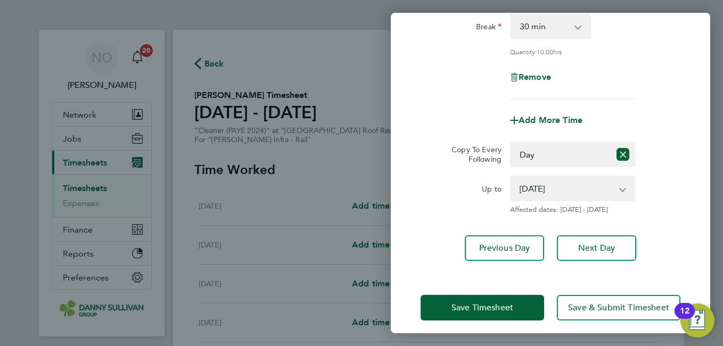
scroll to position [182, 0]
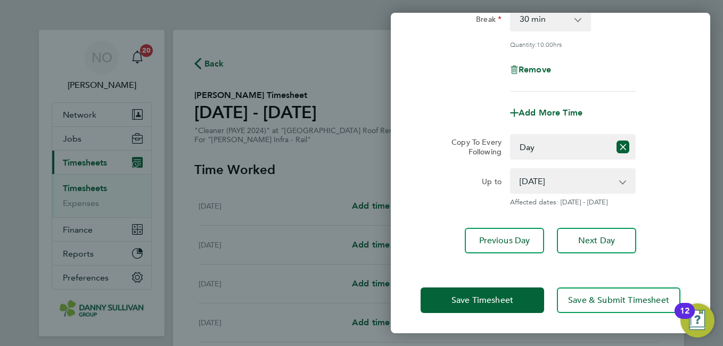
click at [490, 282] on div "Save Timesheet Save & Submit Timesheet" at bounding box center [551, 300] width 320 height 68
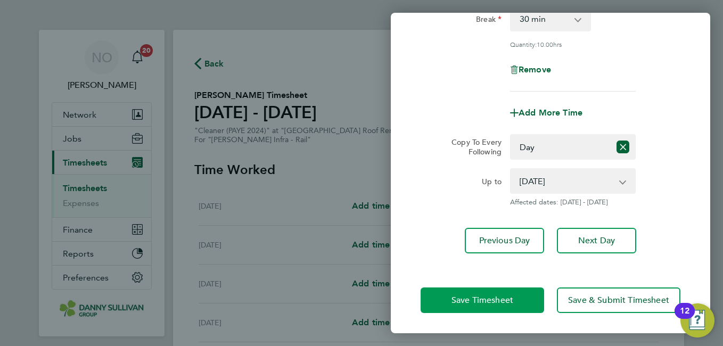
click at [474, 302] on span "Save Timesheet" at bounding box center [483, 300] width 62 height 11
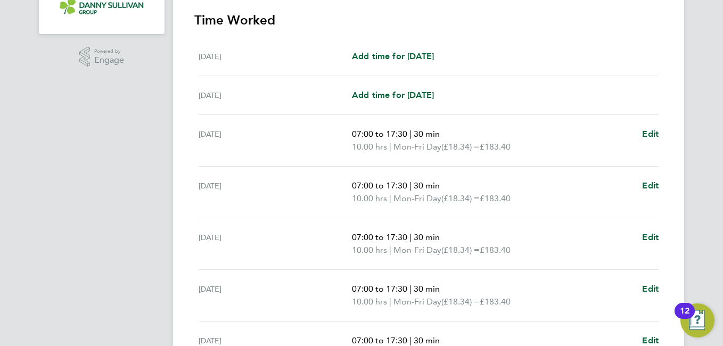
scroll to position [423, 0]
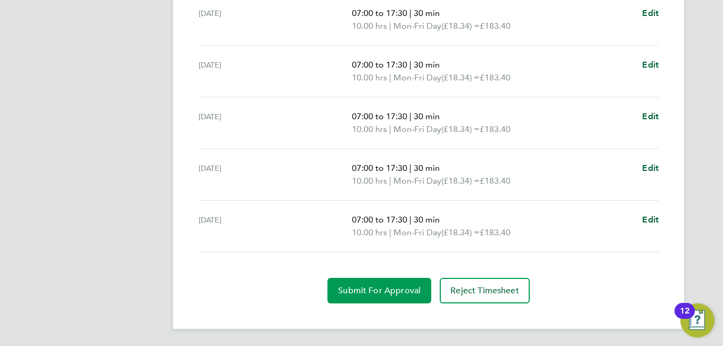
click at [370, 292] on span "Submit For Approval" at bounding box center [379, 291] width 83 height 11
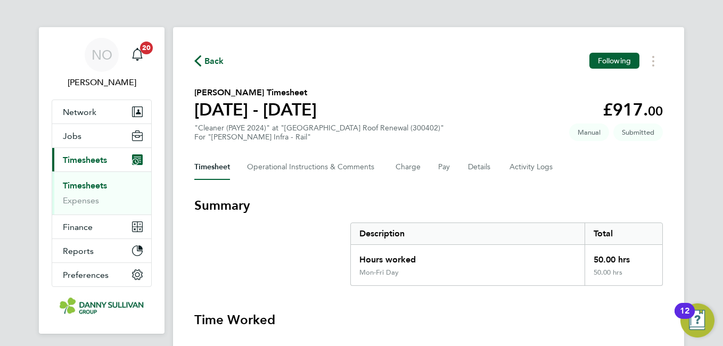
scroll to position [0, 0]
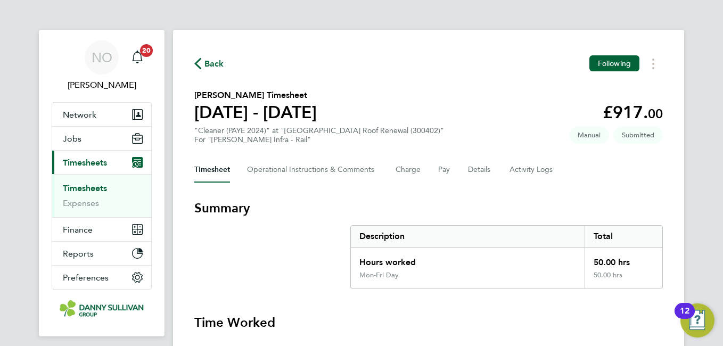
click at [215, 68] on span "Back" at bounding box center [215, 64] width 20 height 13
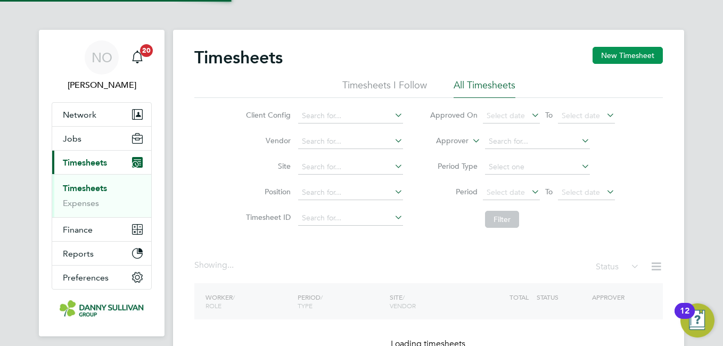
click at [591, 40] on div "Timesheets New Timesheet Timesheets I Follow All Timesheets Client Config Vendo…" at bounding box center [428, 210] width 511 height 361
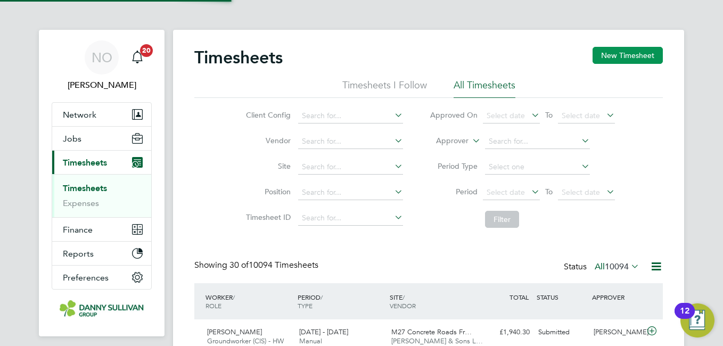
click at [621, 58] on button "New Timesheet" at bounding box center [628, 55] width 70 height 17
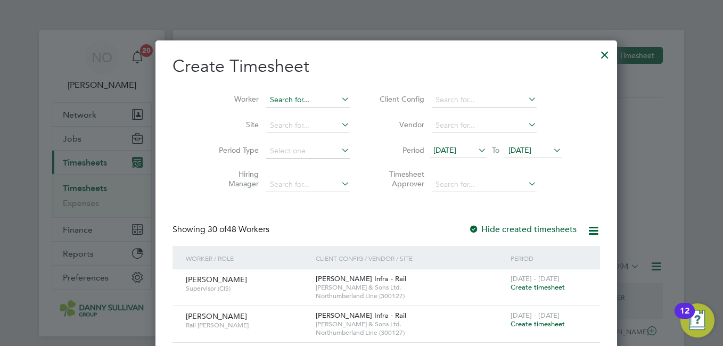
click at [272, 97] on input at bounding box center [308, 100] width 84 height 15
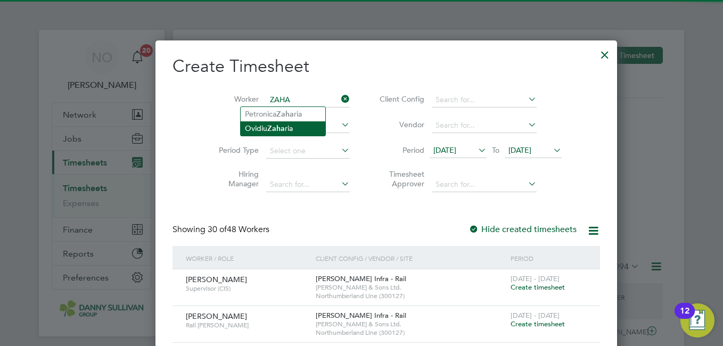
click at [275, 126] on b "Zaha" at bounding box center [276, 128] width 18 height 9
type input "[PERSON_NAME]"
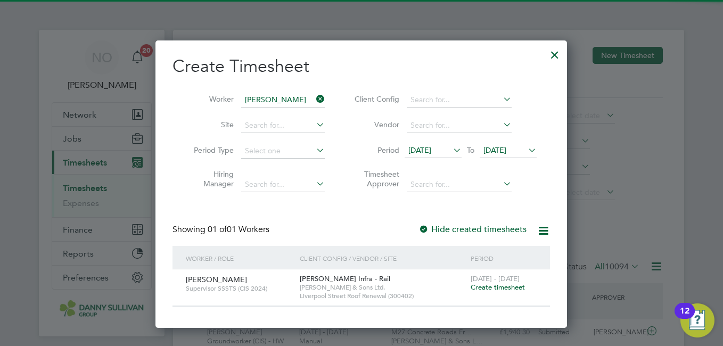
click at [490, 286] on span "Create timesheet" at bounding box center [498, 287] width 54 height 9
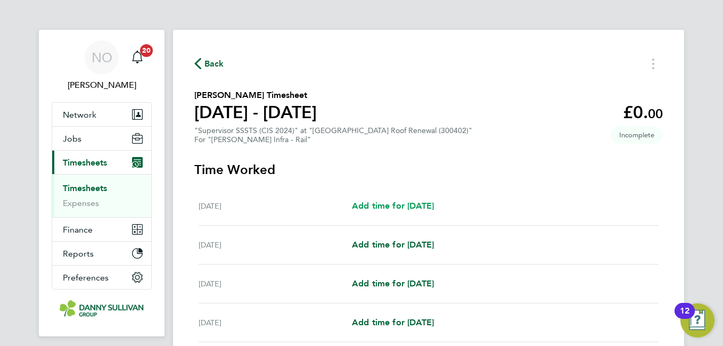
click at [409, 205] on span "Add time for [DATE]" at bounding box center [393, 206] width 82 height 10
select select "30"
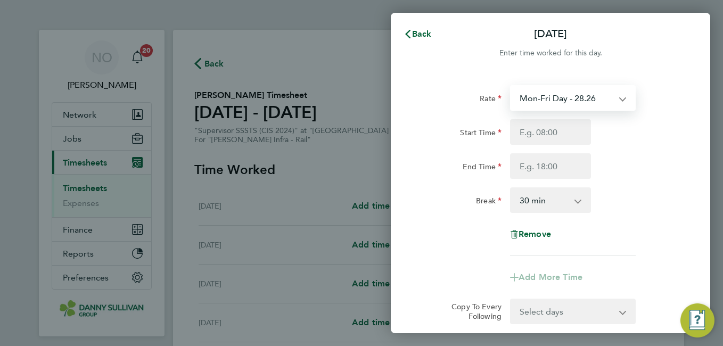
click at [584, 99] on select "Mon-Fri Day - 28.26 Bank Hol - 42.39 Xmas / [GEOGRAPHIC_DATA] - 56.51 Mon-Thurs…" at bounding box center [566, 97] width 111 height 23
select select "30"
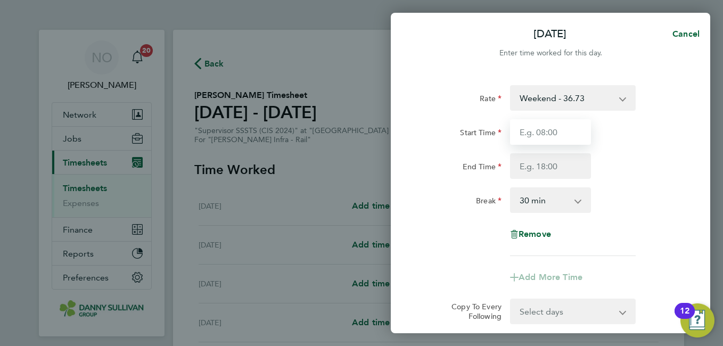
drag, startPoint x: 536, startPoint y: 131, endPoint x: 541, endPoint y: 139, distance: 9.8
click at [536, 131] on input "Start Time" at bounding box center [550, 132] width 81 height 26
type input "19:00"
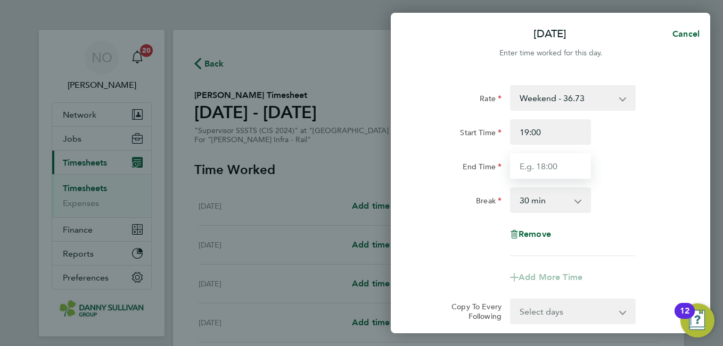
click at [539, 167] on input "End Time" at bounding box center [550, 166] width 81 height 26
type input "05:30"
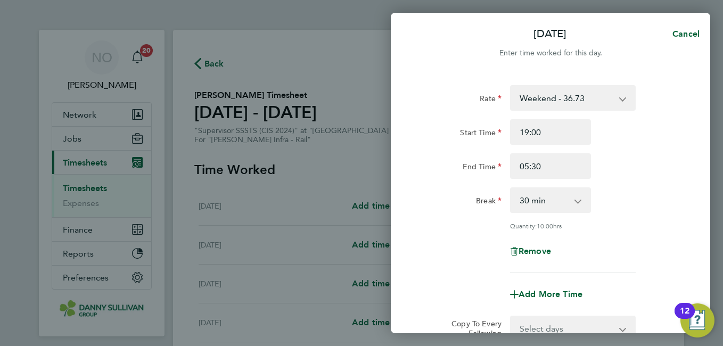
click at [646, 202] on div "Break 0 min 15 min 30 min 45 min 60 min 75 min 90 min" at bounding box center [551, 201] width 268 height 26
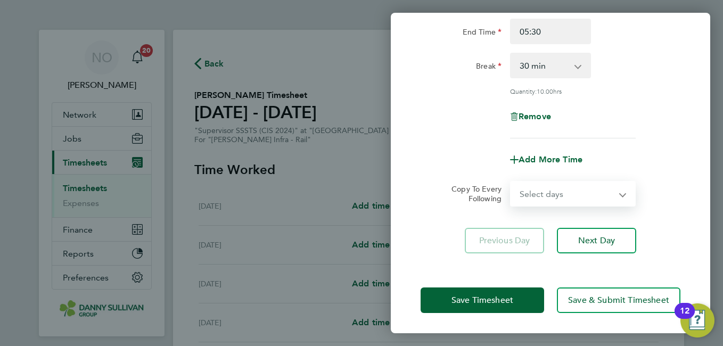
click at [587, 198] on select "Select days Day Weekday (Mon-Fri) [DATE] [DATE] [DATE] [DATE] [DATE] [DATE]" at bounding box center [567, 193] width 112 height 23
select select "DAY"
click at [511, 182] on select "Select days Day Weekday (Mon-Fri) [DATE] [DATE] [DATE] [DATE] [DATE] [DATE]" at bounding box center [567, 193] width 112 height 23
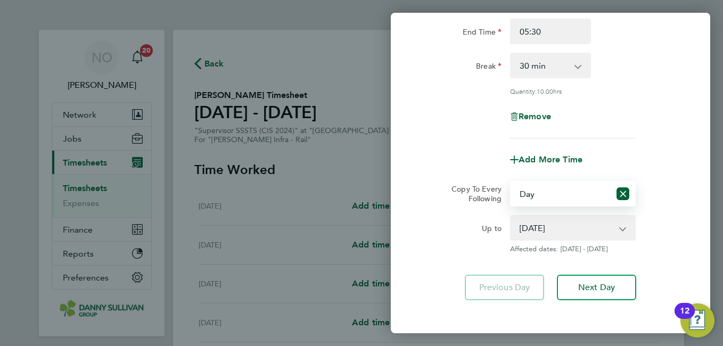
click at [581, 225] on select "[DATE] [DATE] [DATE] [DATE] [DATE] [DATE]" at bounding box center [566, 227] width 111 height 23
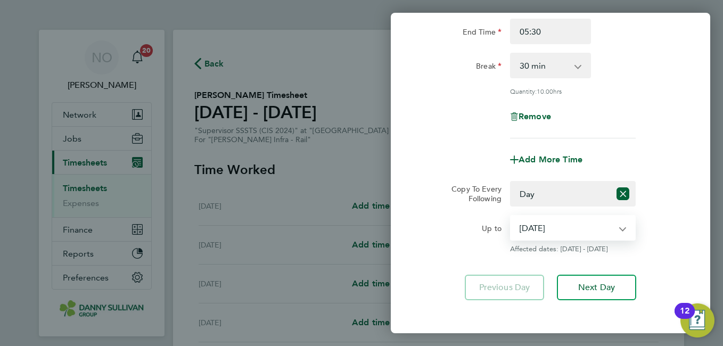
select select "[DATE]"
click at [511, 216] on select "[DATE] [DATE] [DATE] [DATE] [DATE] [DATE]" at bounding box center [566, 227] width 111 height 23
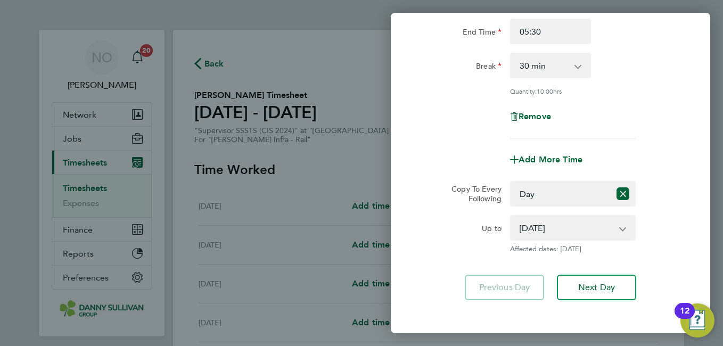
click at [675, 215] on div "Up to [DATE] [DATE] [DATE] [DATE] [DATE] [DATE] Affected dates: [DATE]" at bounding box center [551, 234] width 268 height 38
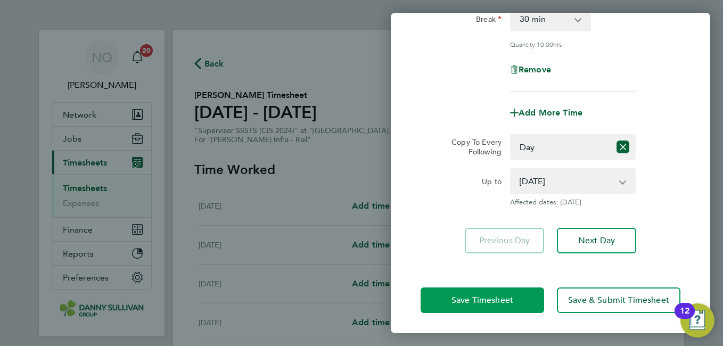
click at [466, 296] on span "Save Timesheet" at bounding box center [483, 300] width 62 height 11
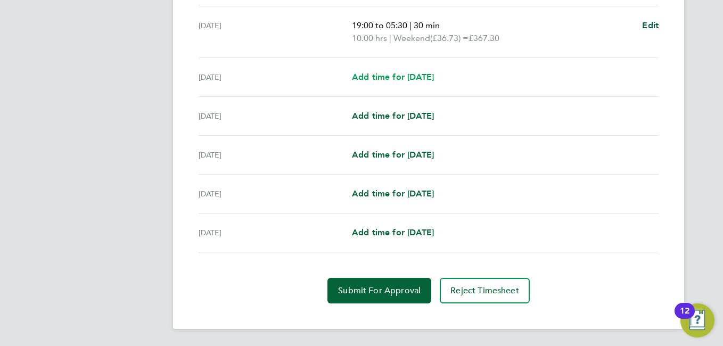
click at [425, 80] on span "Add time for [DATE]" at bounding box center [393, 77] width 82 height 10
select select "30"
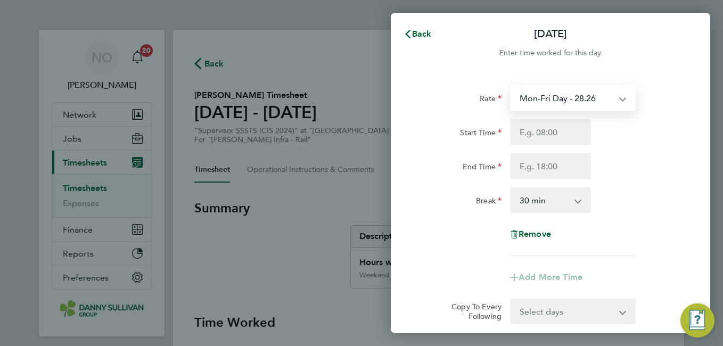
click at [564, 96] on select "Mon-Fri Day - 28.26 Bank Hol - 42.39 Xmas / [GEOGRAPHIC_DATA] - 56.51 Mon-Thurs…" at bounding box center [566, 97] width 111 height 23
select select "30"
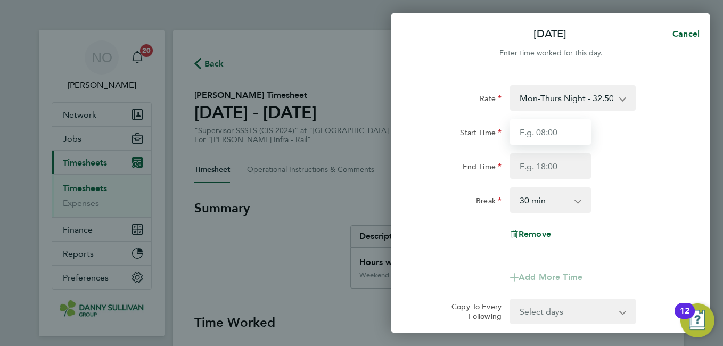
click at [541, 121] on input "Start Time" at bounding box center [550, 132] width 81 height 26
type input "19:00"
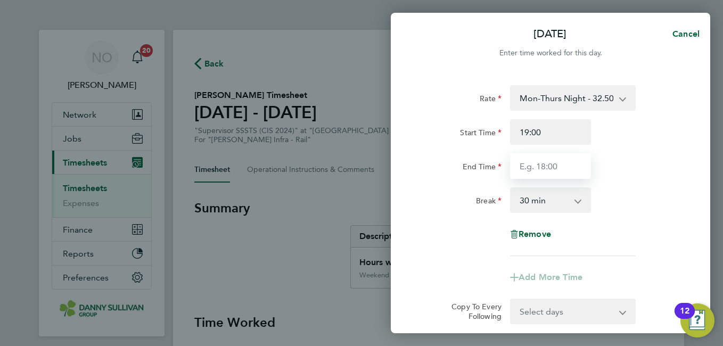
type input "05:30"
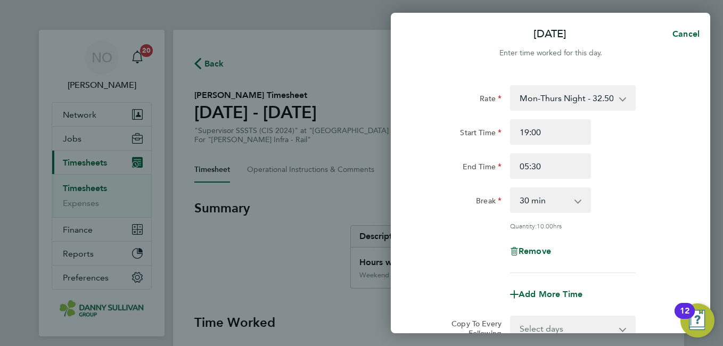
click at [642, 177] on div "End Time 05:30" at bounding box center [551, 166] width 268 height 26
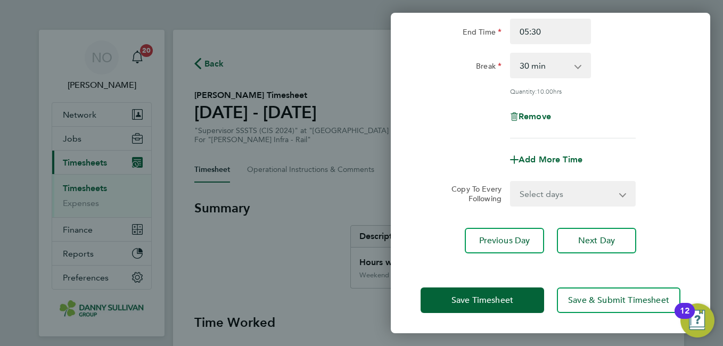
click at [585, 199] on select "Select days Day [DATE] [DATE] [DATE] [DATE]" at bounding box center [567, 193] width 112 height 23
select select "DAY"
click at [511, 182] on select "Select days Day [DATE] [DATE] [DATE] [DATE]" at bounding box center [567, 193] width 112 height 23
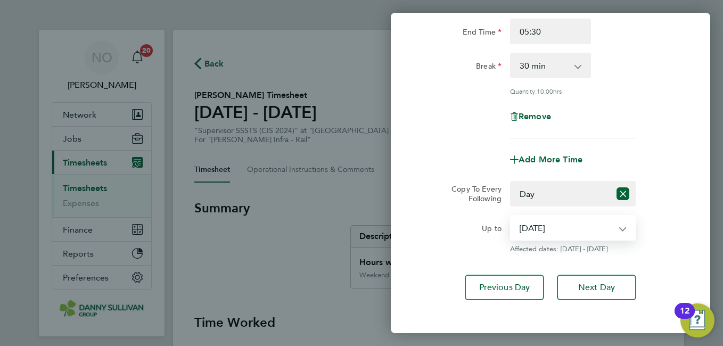
click at [580, 226] on select "[DATE] [DATE] [DATE] [DATE]" at bounding box center [566, 227] width 111 height 23
select select "[DATE]"
click at [511, 216] on select "[DATE] [DATE] [DATE] [DATE]" at bounding box center [566, 227] width 111 height 23
click at [665, 232] on div "Up to [DATE] [DATE] [DATE] [DATE] Affected dates: [DATE] - [DATE]" at bounding box center [551, 234] width 268 height 38
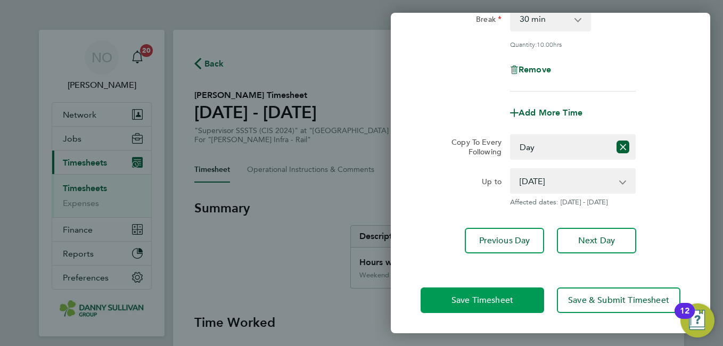
click at [496, 288] on button "Save Timesheet" at bounding box center [483, 301] width 124 height 26
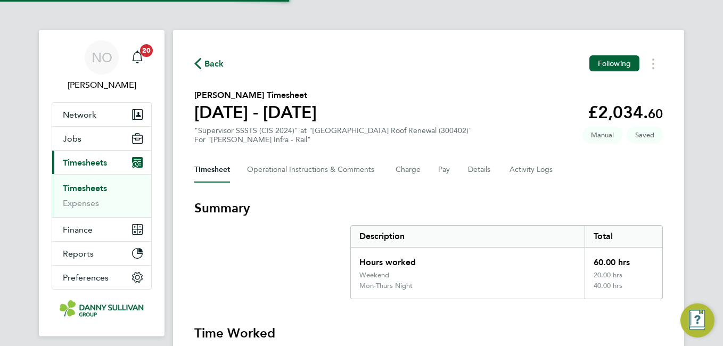
click at [496, 288] on div "Mon-Thurs Night" at bounding box center [468, 290] width 234 height 17
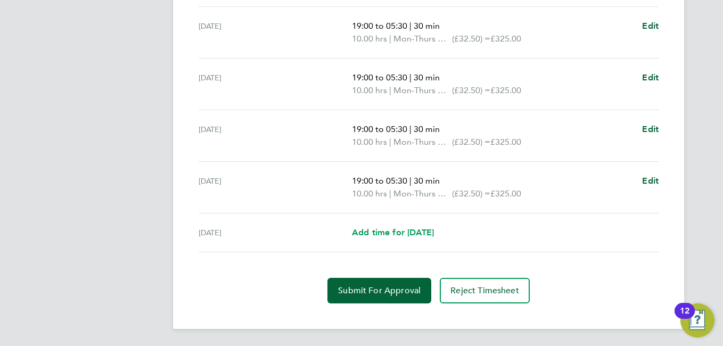
click at [429, 235] on span "Add time for [DATE]" at bounding box center [393, 232] width 82 height 10
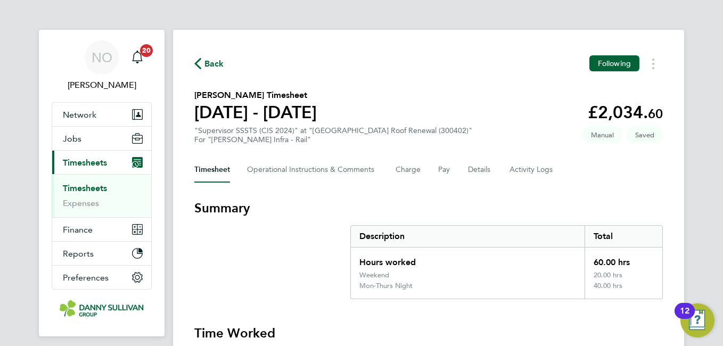
select select "30"
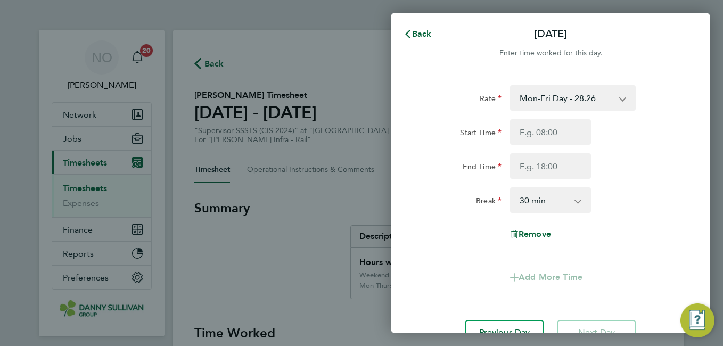
click at [576, 106] on select "Mon-Fri Day - 28.26 Bank Hol - 42.39 Xmas / [GEOGRAPHIC_DATA] - 56.51 Mon-Thurs…" at bounding box center [566, 97] width 111 height 23
select select "30"
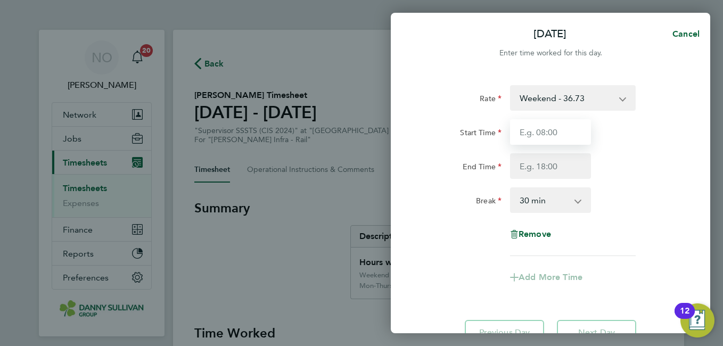
click at [548, 136] on input "Start Time" at bounding box center [550, 132] width 81 height 26
type input "19:00"
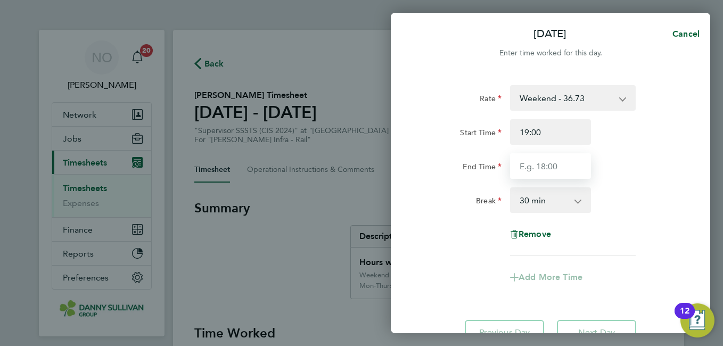
click at [535, 164] on input "End Time" at bounding box center [550, 166] width 81 height 26
type input "05:30"
click at [640, 201] on div "Break 0 min 15 min 30 min 45 min 60 min 75 min 90 min" at bounding box center [551, 201] width 268 height 26
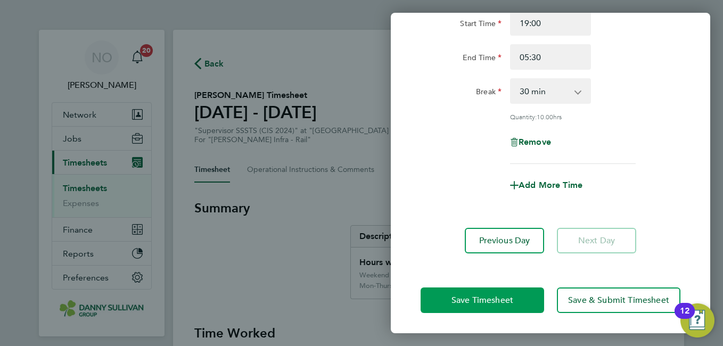
click at [476, 311] on button "Save Timesheet" at bounding box center [483, 301] width 124 height 26
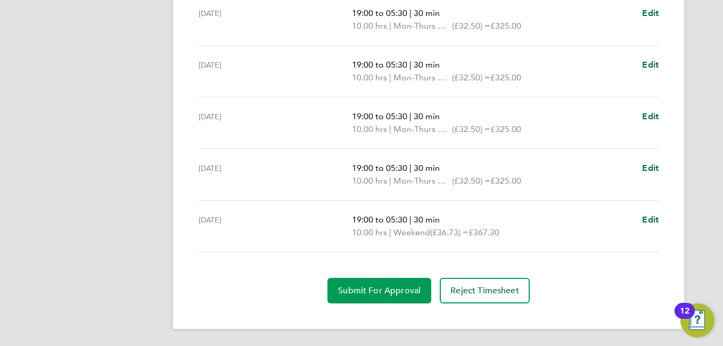
click at [384, 279] on button "Submit For Approval" at bounding box center [380, 291] width 104 height 26
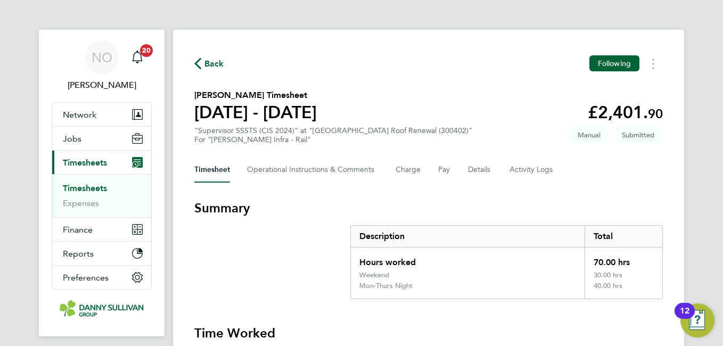
click at [214, 59] on span "Back" at bounding box center [215, 64] width 20 height 13
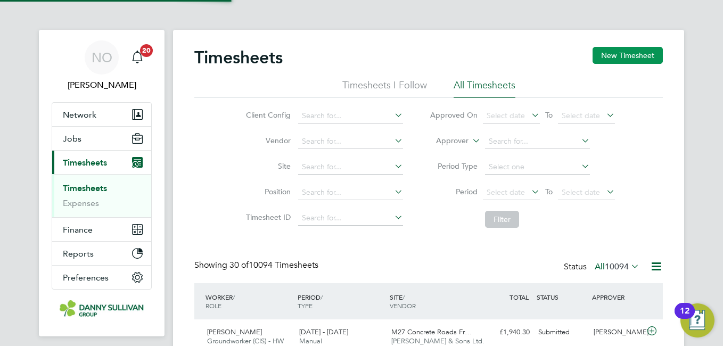
click at [606, 48] on button "New Timesheet" at bounding box center [628, 55] width 70 height 17
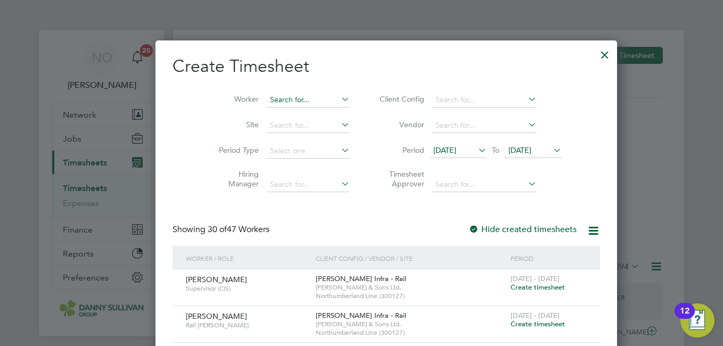
click at [266, 100] on input at bounding box center [308, 100] width 84 height 15
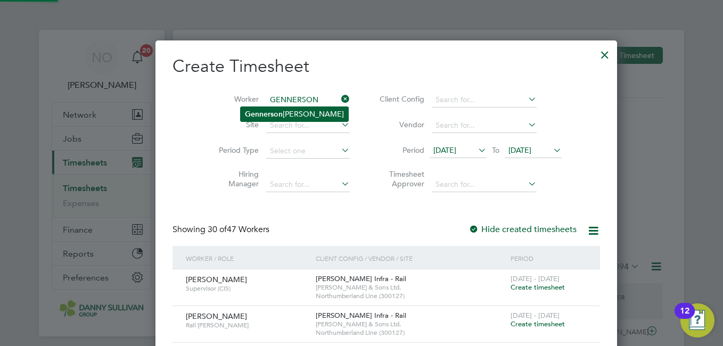
click at [276, 115] on b "Gennerson" at bounding box center [264, 114] width 38 height 9
type input "Gennerson [PERSON_NAME]"
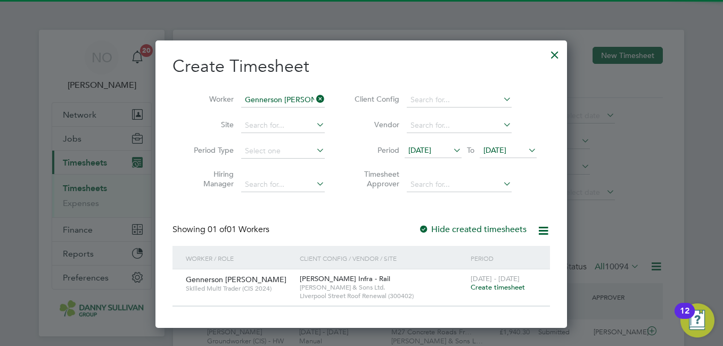
click at [495, 291] on span "Create timesheet" at bounding box center [498, 287] width 54 height 9
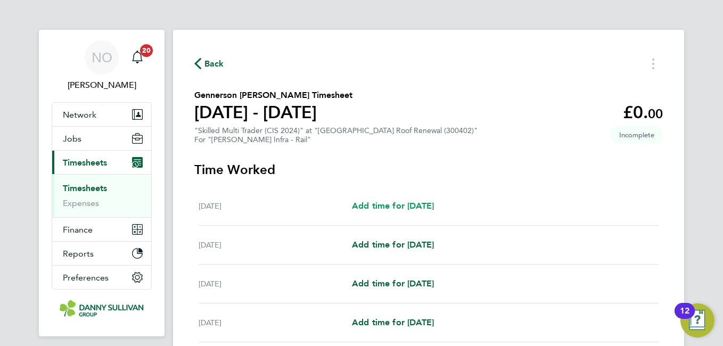
click at [415, 205] on span "Add time for [DATE]" at bounding box center [393, 206] width 82 height 10
select select "30"
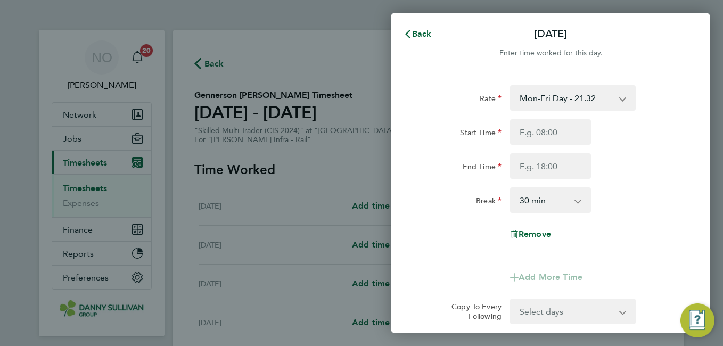
click at [553, 104] on select "Mon-Fri Day - 21.32 Mon-Thurs Nights - 24.51 Bank Hol - 31.96 Weekend - 27.70 X…" at bounding box center [566, 97] width 111 height 23
select select "30"
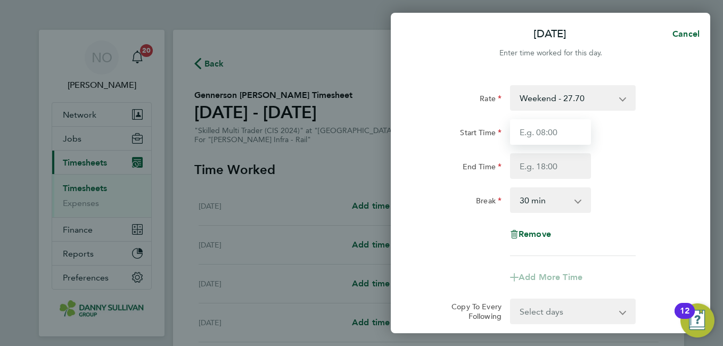
drag, startPoint x: 553, startPoint y: 111, endPoint x: 539, endPoint y: 136, distance: 28.6
click at [539, 136] on input "Start Time" at bounding box center [550, 132] width 81 height 26
type input "19:00"
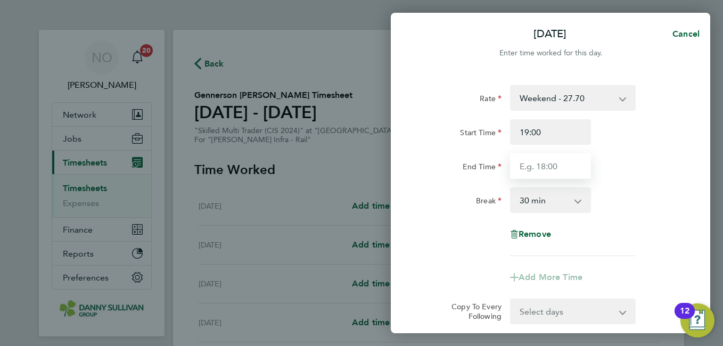
type input "05:30"
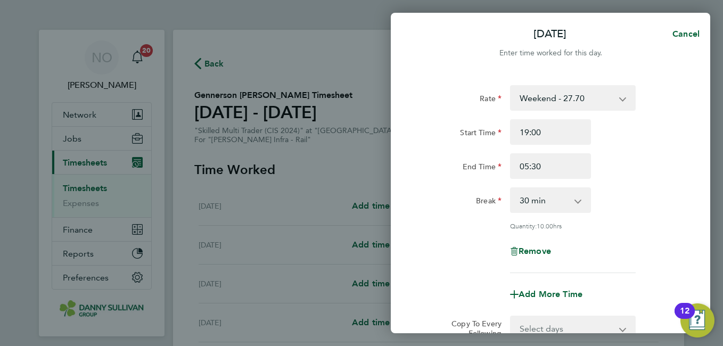
click at [653, 173] on div "End Time 05:30" at bounding box center [551, 166] width 268 height 26
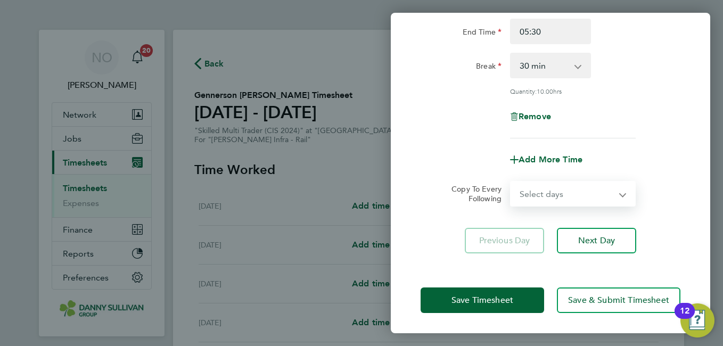
click at [580, 197] on select "Select days Day Weekday (Mon-Fri) [DATE] [DATE] [DATE] [DATE] [DATE] [DATE]" at bounding box center [567, 193] width 112 height 23
select select "DAY"
click at [511, 182] on select "Select days Day Weekday (Mon-Fri) [DATE] [DATE] [DATE] [DATE] [DATE] [DATE]" at bounding box center [567, 193] width 112 height 23
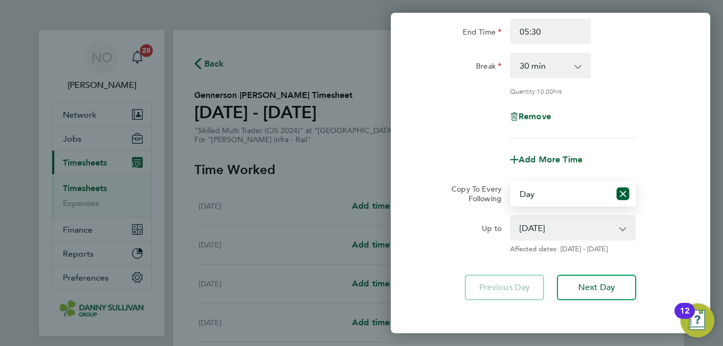
click at [563, 220] on select "[DATE] [DATE] [DATE] [DATE] [DATE] [DATE]" at bounding box center [566, 227] width 111 height 23
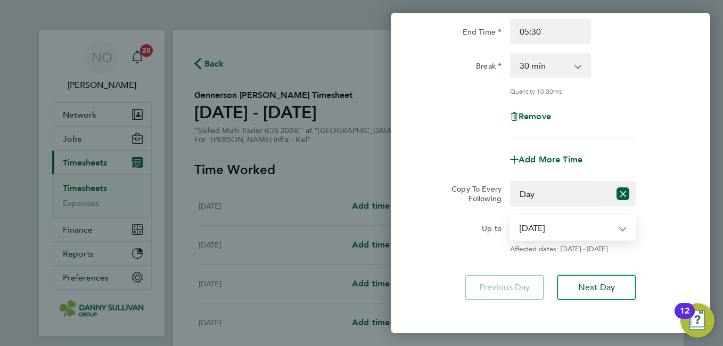
select select "[DATE]"
click at [511, 216] on select "[DATE] [DATE] [DATE] [DATE] [DATE] [DATE]" at bounding box center [566, 227] width 111 height 23
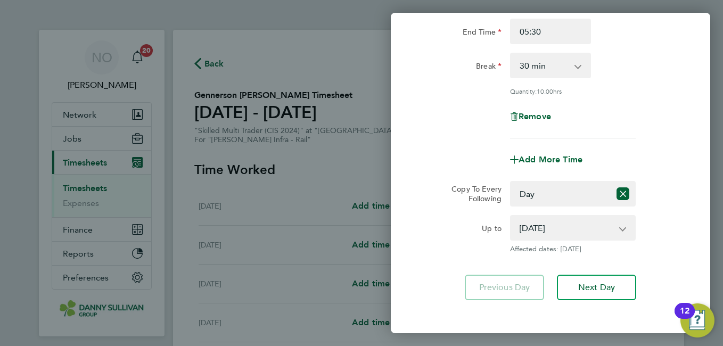
click at [669, 212] on app-copy-timesheet-lines "Copy To Every Following Select days Day Weekday (Mon-Fri) [DATE] [DATE] [DATE] …" at bounding box center [551, 217] width 260 height 72
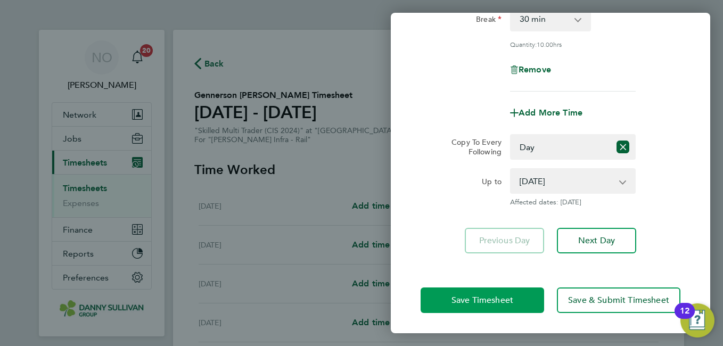
click at [516, 292] on button "Save Timesheet" at bounding box center [483, 301] width 124 height 26
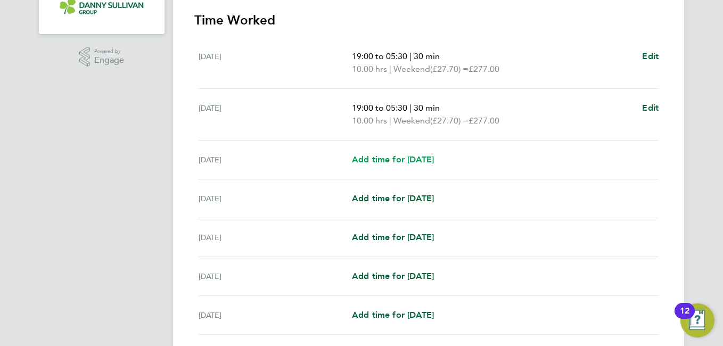
click at [434, 161] on span "Add time for [DATE]" at bounding box center [393, 159] width 82 height 10
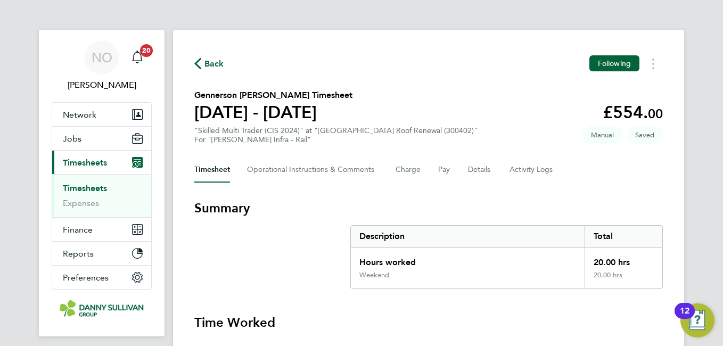
select select "30"
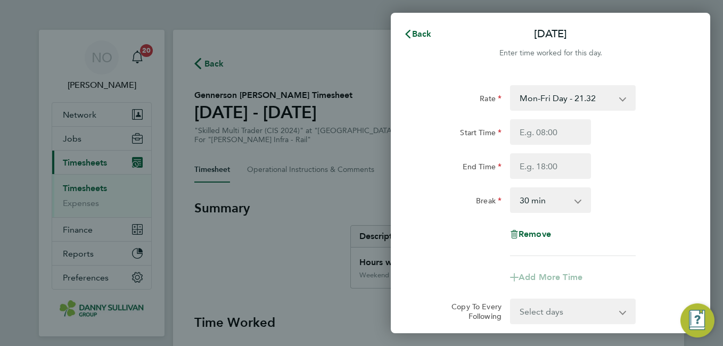
click at [584, 96] on select "Mon-Fri Day - 21.32 Mon-Thurs Nights - 24.51 Bank Hol - 31.96 Weekend - 27.70 X…" at bounding box center [566, 97] width 111 height 23
select select "30"
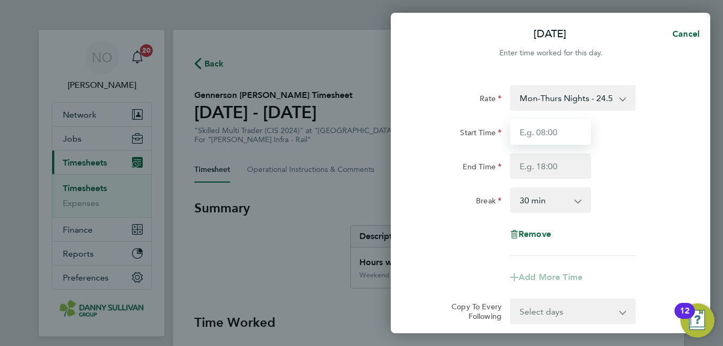
drag, startPoint x: 584, startPoint y: 110, endPoint x: 578, endPoint y: 131, distance: 21.7
click at [578, 131] on input "Start Time" at bounding box center [550, 132] width 81 height 26
type input "19:00"
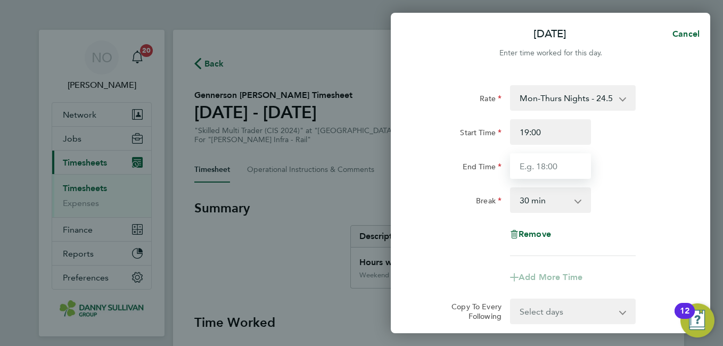
type input "05:30"
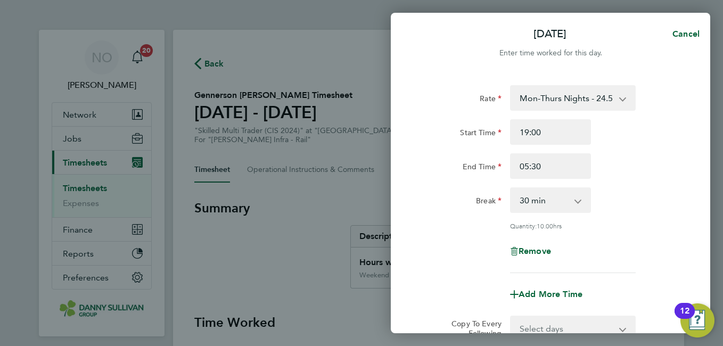
click at [639, 159] on div "End Time 05:30" at bounding box center [551, 166] width 268 height 26
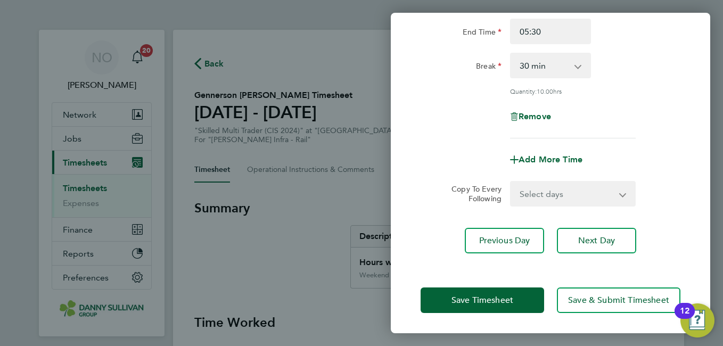
click at [597, 189] on select "Select days Day [DATE] [DATE] [DATE] [DATE]" at bounding box center [567, 193] width 112 height 23
select select "DAY"
click at [511, 182] on select "Select days Day [DATE] [DATE] [DATE] [DATE]" at bounding box center [567, 193] width 112 height 23
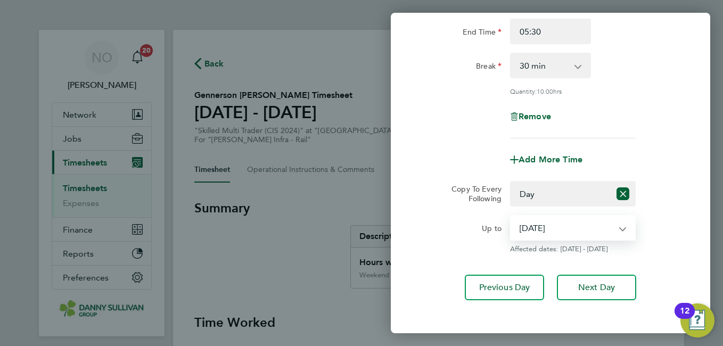
click at [588, 230] on select "[DATE] [DATE] [DATE] [DATE]" at bounding box center [566, 227] width 111 height 23
select select "[DATE]"
click at [511, 216] on select "[DATE] [DATE] [DATE] [DATE]" at bounding box center [566, 227] width 111 height 23
click at [674, 231] on div "Up to [DATE] [DATE] [DATE] [DATE] Affected dates: [DATE] - [DATE]" at bounding box center [551, 234] width 268 height 38
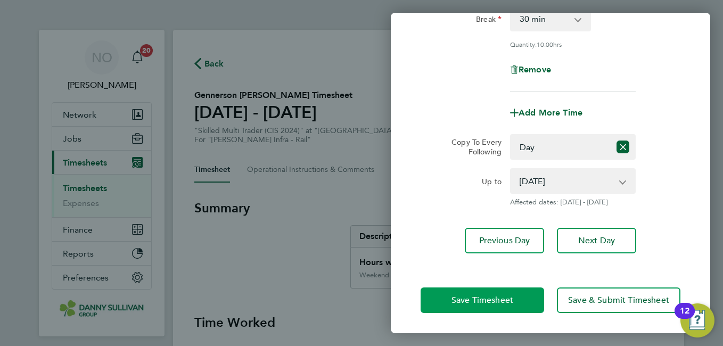
click at [510, 306] on button "Save Timesheet" at bounding box center [483, 301] width 124 height 26
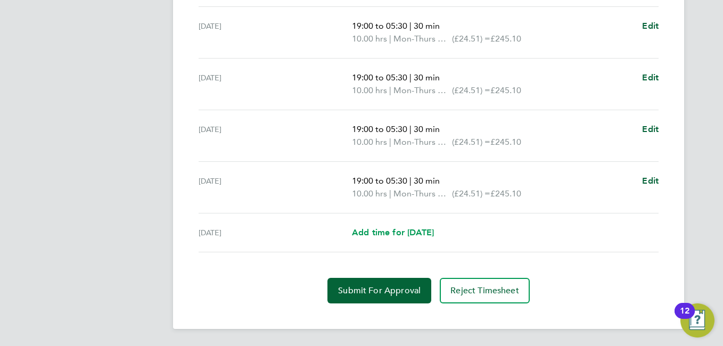
click at [412, 230] on span "Add time for [DATE]" at bounding box center [393, 232] width 82 height 10
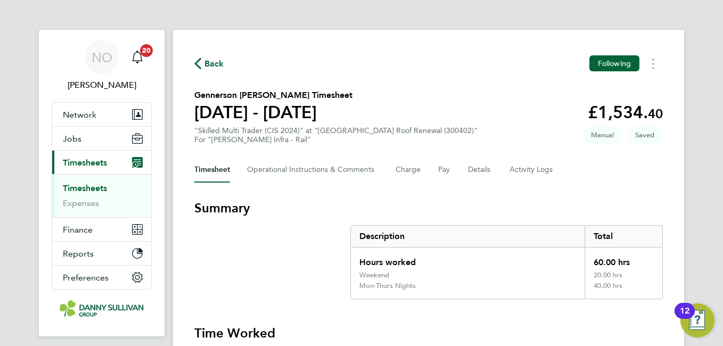
select select "30"
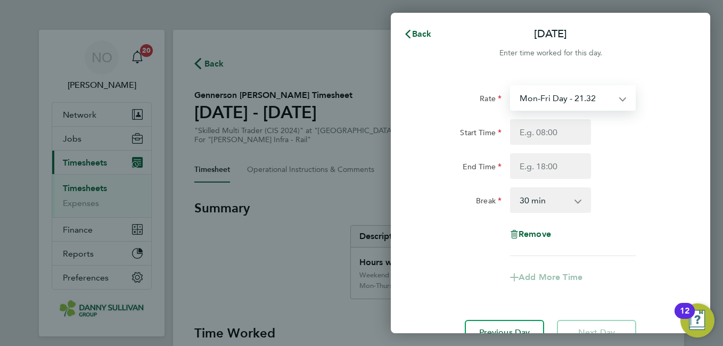
click at [568, 99] on select "Mon-Fri Day - 21.32 Mon-Thurs Nights - 24.51 Bank Hol - 31.96 Weekend - 27.70 X…" at bounding box center [566, 97] width 111 height 23
select select "30"
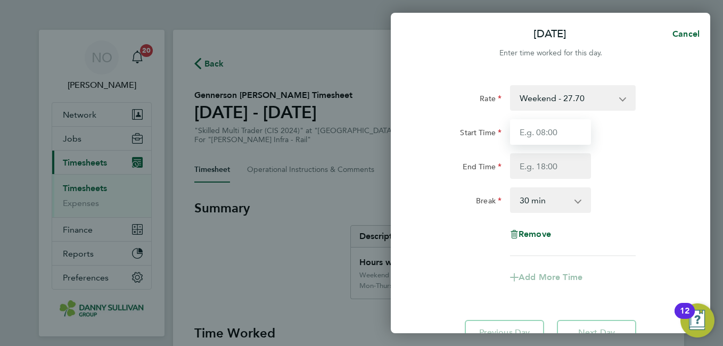
click at [540, 138] on input "Start Time" at bounding box center [550, 132] width 81 height 26
type input "19:00"
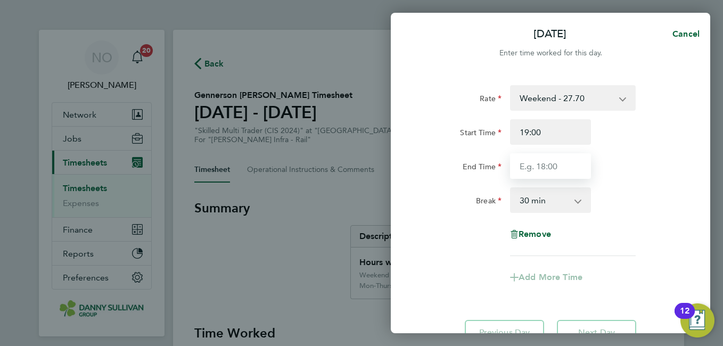
type input "05:30"
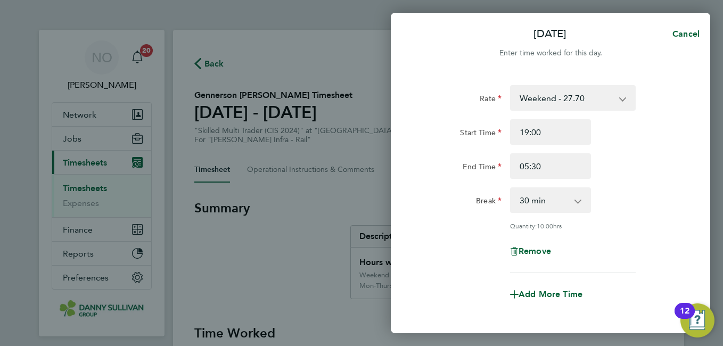
click at [633, 178] on div "End Time 05:30" at bounding box center [551, 166] width 268 height 26
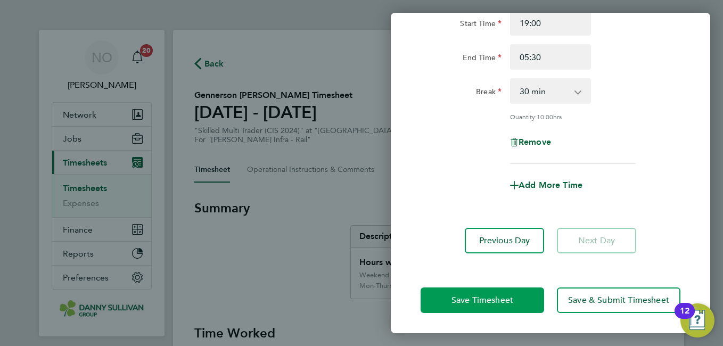
click at [506, 301] on span "Save Timesheet" at bounding box center [483, 300] width 62 height 11
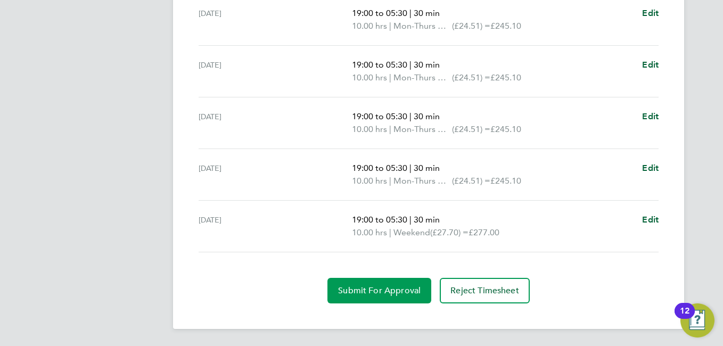
click at [413, 293] on span "Submit For Approval" at bounding box center [379, 291] width 83 height 11
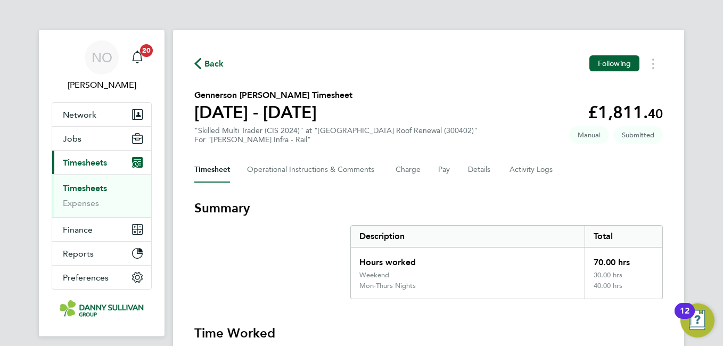
click at [214, 70] on div "Back Following" at bounding box center [428, 63] width 469 height 17
click at [206, 62] on span "Back" at bounding box center [215, 64] width 20 height 13
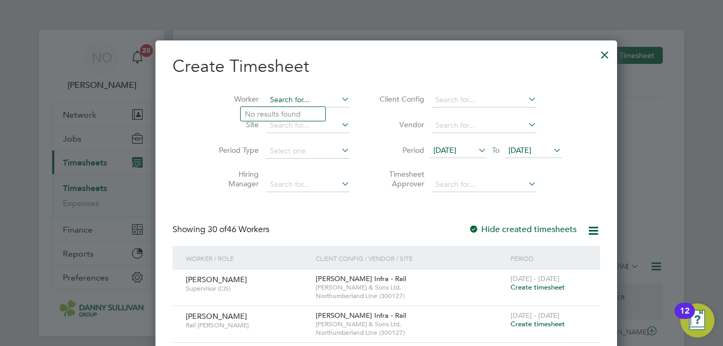
click at [272, 95] on input at bounding box center [308, 100] width 84 height 15
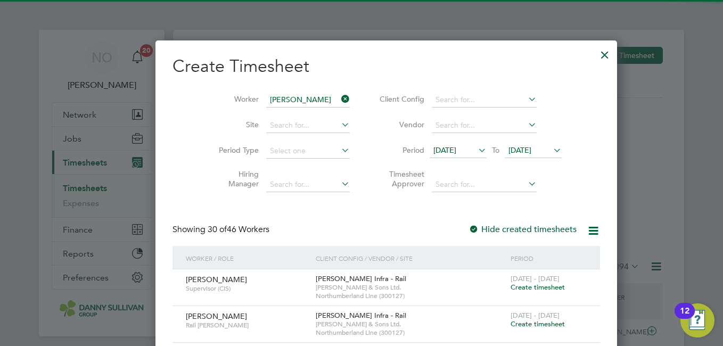
click at [267, 111] on li "[PERSON_NAME]" at bounding box center [297, 114] width 113 height 14
type input "[PERSON_NAME]"
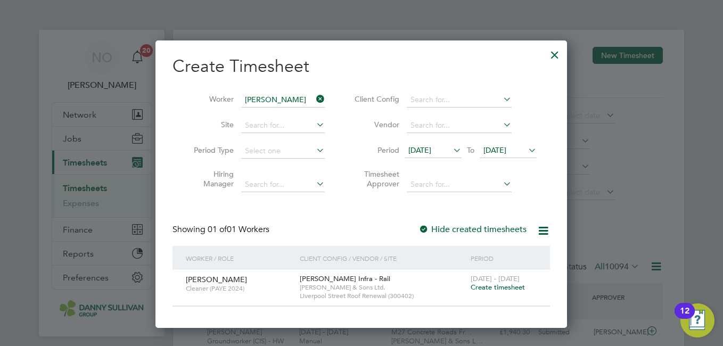
click at [483, 289] on span "Create timesheet" at bounding box center [498, 287] width 54 height 9
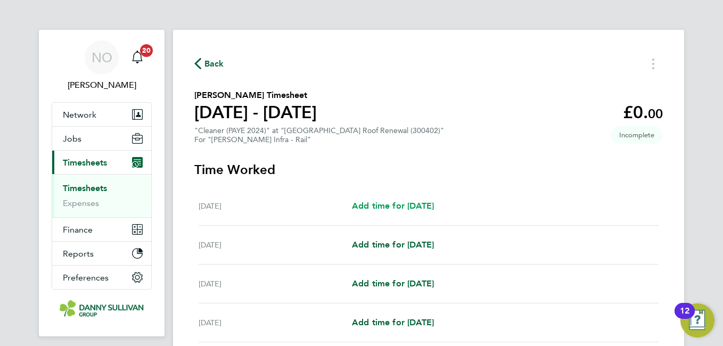
click at [410, 205] on span "Add time for [DATE]" at bounding box center [393, 206] width 82 height 10
select select "30"
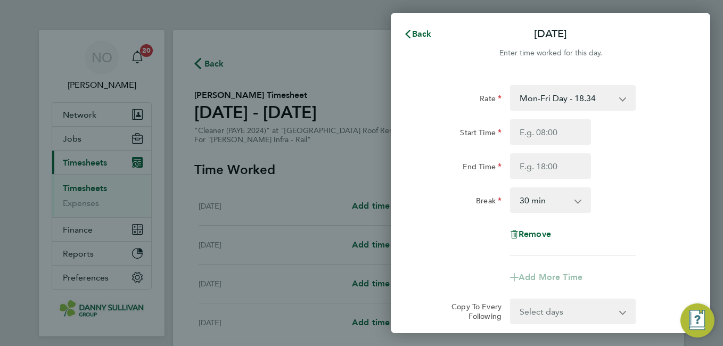
click at [559, 102] on select "Mon-Fri Day - 18.34 Bonus - 450.00 Xmas / [GEOGRAPHIC_DATA] - 36.64 Mon-Thurs N…" at bounding box center [566, 97] width 111 height 23
select select "30"
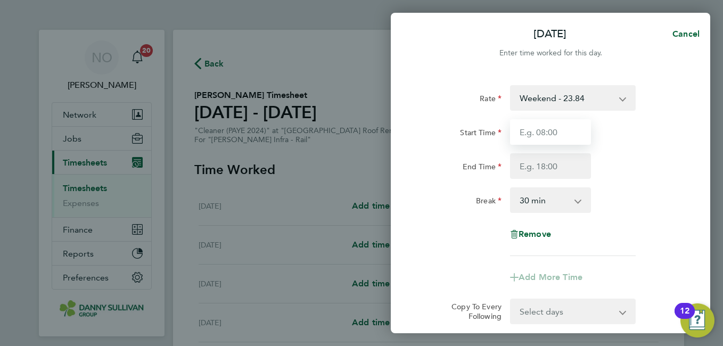
click at [539, 135] on input "Start Time" at bounding box center [550, 132] width 81 height 26
type input "19:00"
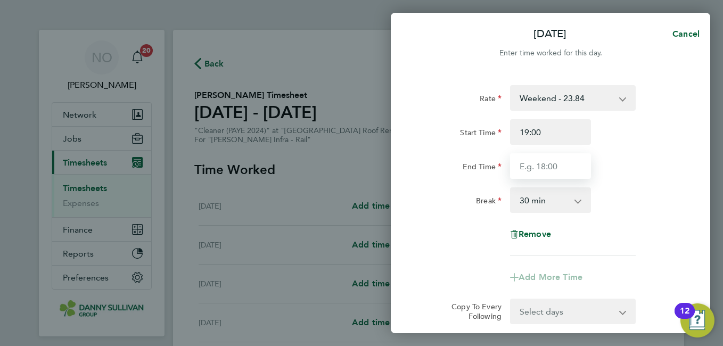
type input "05:30"
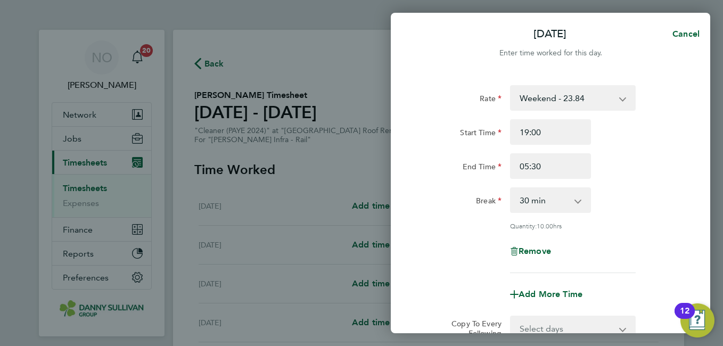
drag, startPoint x: 542, startPoint y: 139, endPoint x: 681, endPoint y: 169, distance: 142.2
click at [681, 169] on div "End Time 05:30" at bounding box center [551, 166] width 268 height 26
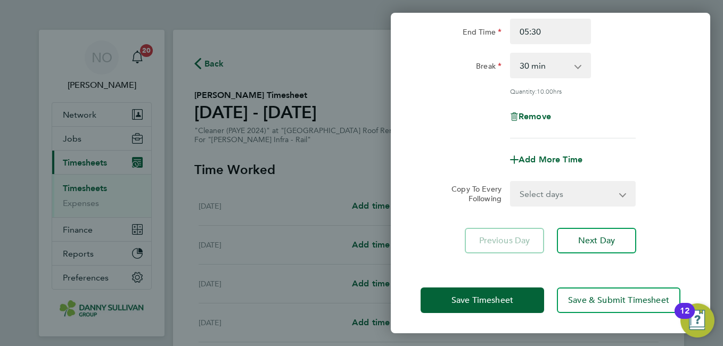
click at [584, 184] on select "Select days Day Weekday (Mon-Fri) [DATE] [DATE] [DATE] [DATE] [DATE] [DATE]" at bounding box center [567, 193] width 112 height 23
select select "DAY"
click at [511, 182] on select "Select days Day Weekday (Mon-Fri) [DATE] [DATE] [DATE] [DATE] [DATE] [DATE]" at bounding box center [567, 193] width 112 height 23
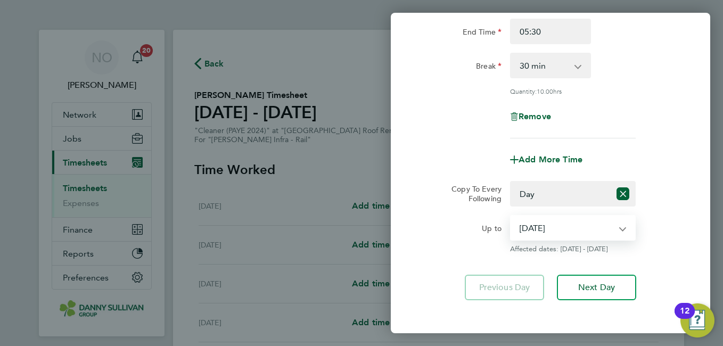
click at [575, 226] on select "[DATE] [DATE] [DATE] [DATE] [DATE] [DATE]" at bounding box center [566, 227] width 111 height 23
select select "[DATE]"
click at [511, 216] on select "[DATE] [DATE] [DATE] [DATE] [DATE] [DATE]" at bounding box center [566, 227] width 111 height 23
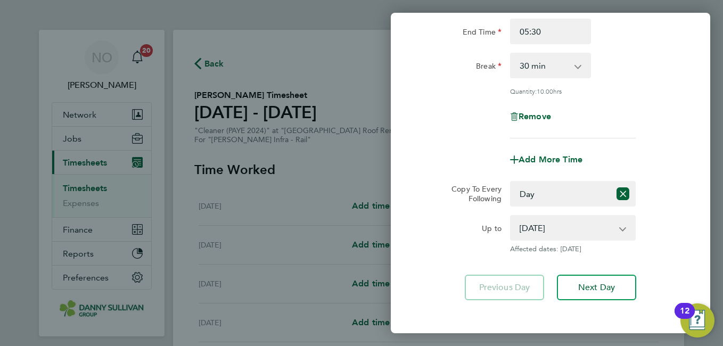
click at [674, 230] on div "Up to [DATE] [DATE] [DATE] [DATE] [DATE] [DATE] Affected dates: [DATE]" at bounding box center [551, 234] width 268 height 38
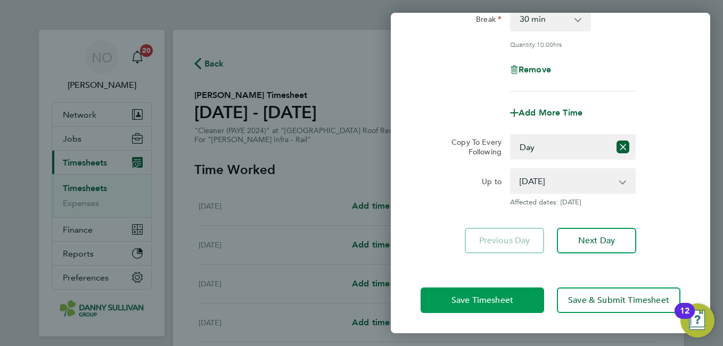
click at [465, 302] on span "Save Timesheet" at bounding box center [483, 300] width 62 height 11
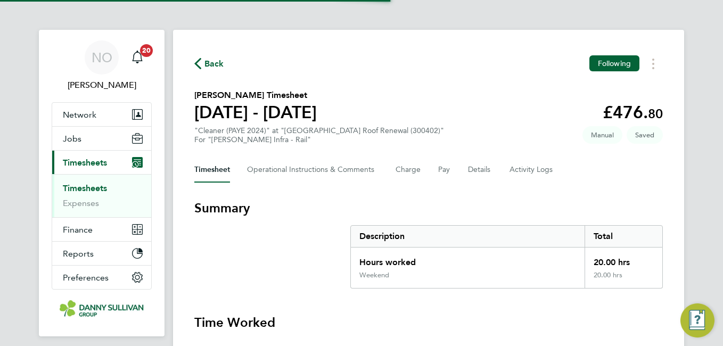
click at [587, 177] on div "Timesheet Operational Instructions & Comments Charge Pay Details Activity Logs" at bounding box center [428, 170] width 469 height 26
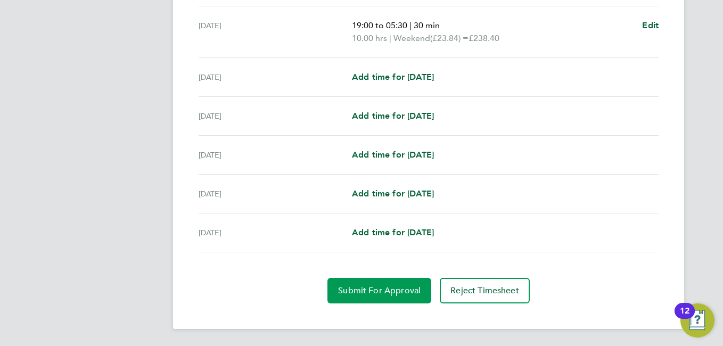
click at [385, 283] on button "Submit For Approval" at bounding box center [380, 291] width 104 height 26
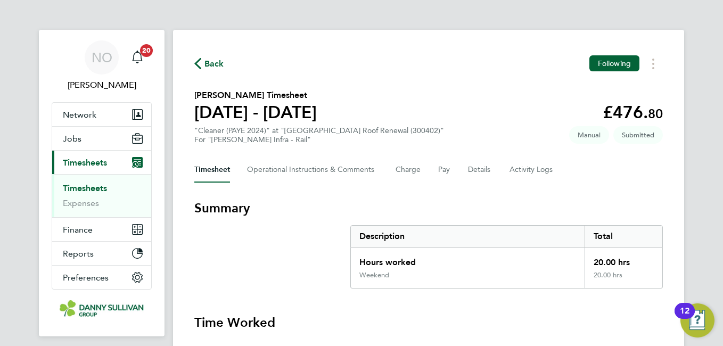
click at [213, 61] on span "Back" at bounding box center [215, 64] width 20 height 13
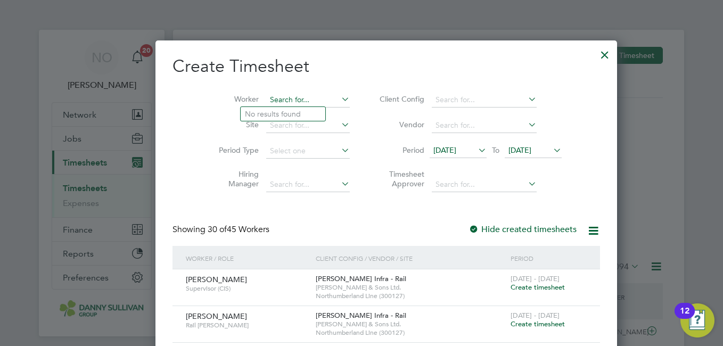
click at [272, 93] on input at bounding box center [308, 100] width 84 height 15
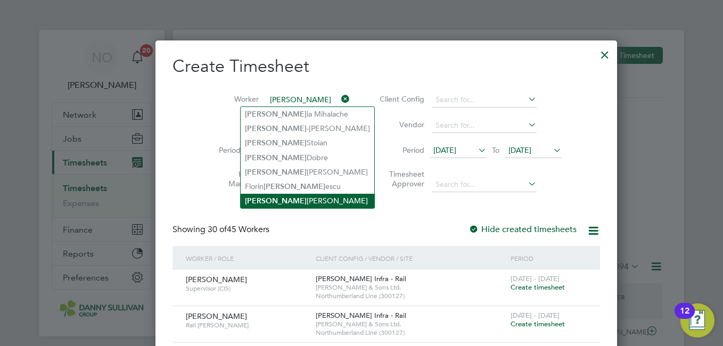
click at [286, 194] on li "[PERSON_NAME]" at bounding box center [308, 201] width 134 height 14
type input "[PERSON_NAME]"
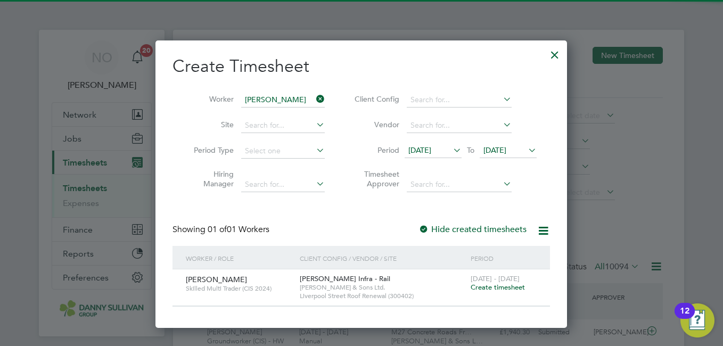
click at [492, 286] on span "Create timesheet" at bounding box center [498, 287] width 54 height 9
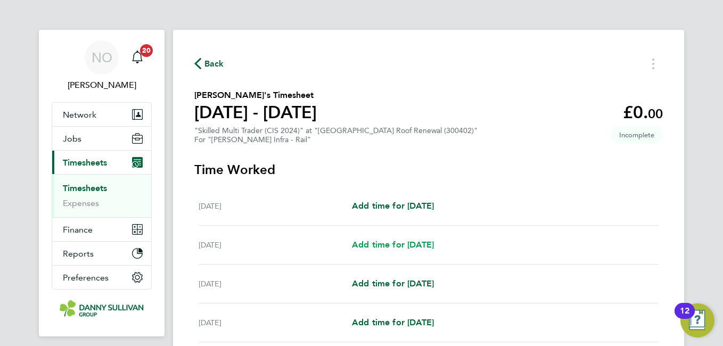
click at [416, 247] on span "Add time for [DATE]" at bounding box center [393, 245] width 82 height 10
select select "30"
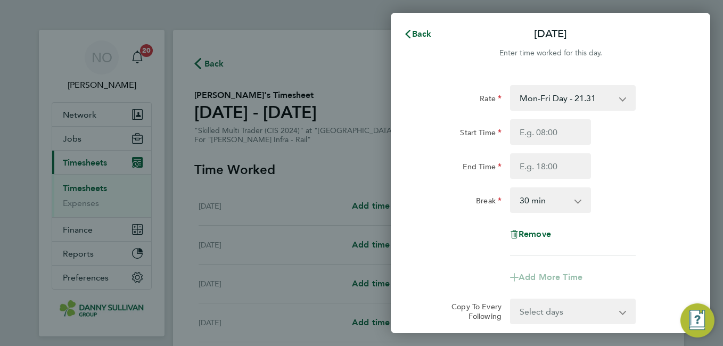
click at [565, 93] on select "Mon-Fri Day - 21.31 Bank Hol - 31.96 Mon-Thurs Nights - 24.51 Xmas / [GEOGRAPHI…" at bounding box center [566, 97] width 111 height 23
select select "30"
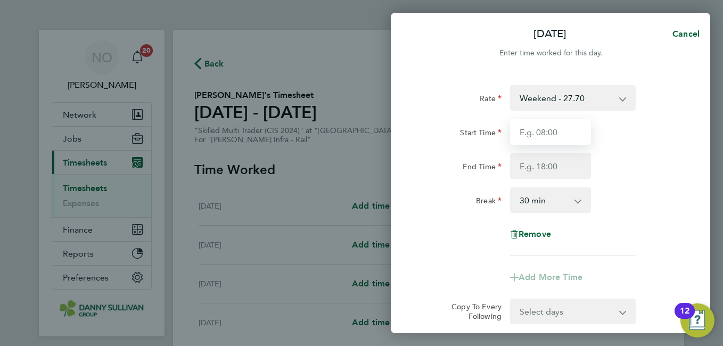
click at [543, 141] on input "Start Time" at bounding box center [550, 132] width 81 height 26
type input "07:00"
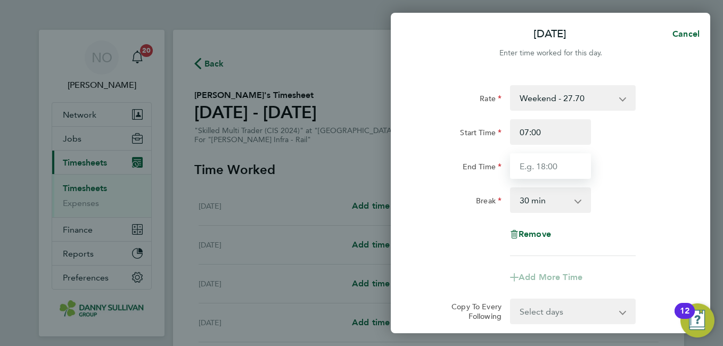
click at [534, 160] on input "End Time" at bounding box center [550, 166] width 81 height 26
type input "19:30"
click at [650, 226] on div "Rate Weekend - 27.70 Mon-Fri Day - 21.31 Bank Hol - 31.96 Mon-Thurs Nights - 24…" at bounding box center [551, 170] width 260 height 171
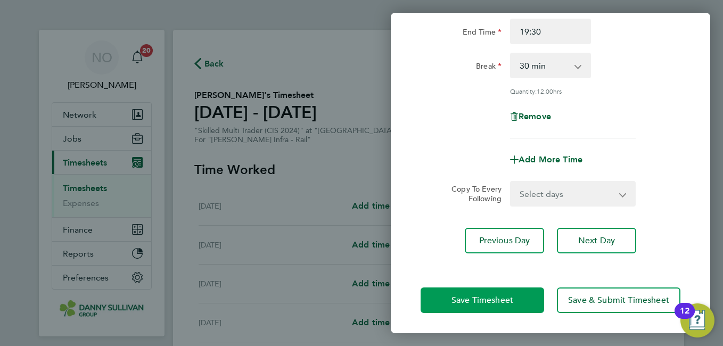
click at [522, 299] on button "Save Timesheet" at bounding box center [483, 301] width 124 height 26
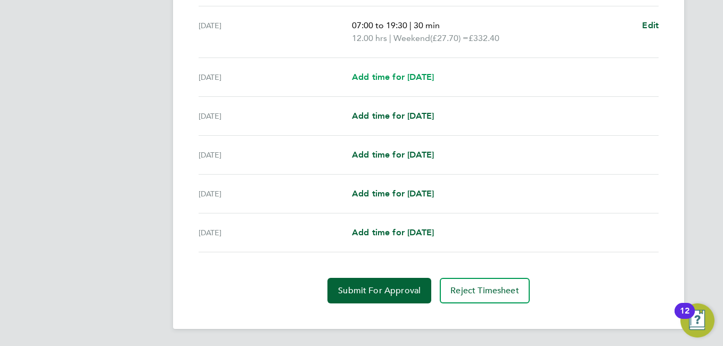
click at [404, 82] on span "Add time for [DATE]" at bounding box center [393, 77] width 82 height 10
select select "30"
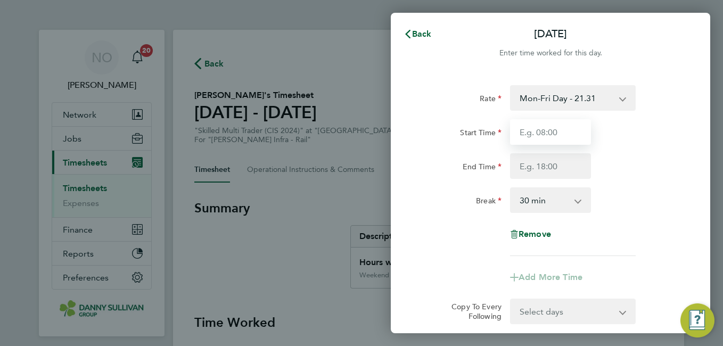
click at [542, 139] on input "Start Time" at bounding box center [550, 132] width 81 height 26
type input "07:00"
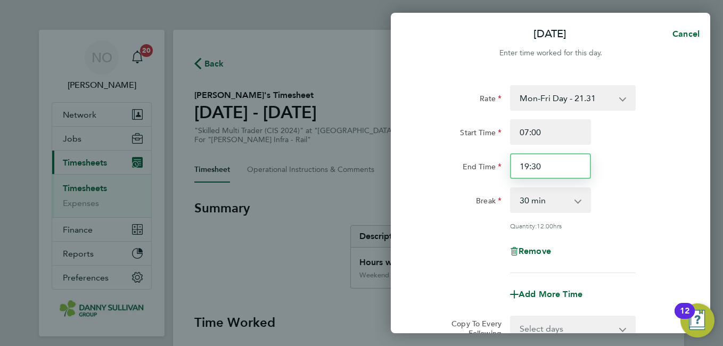
click at [532, 168] on input "19:30" at bounding box center [550, 166] width 81 height 26
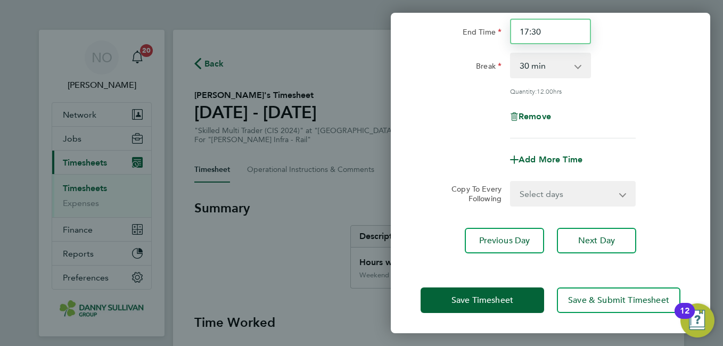
type input "17:30"
click at [586, 196] on select "Select days Day [DATE] [DATE] [DATE] [DATE]" at bounding box center [567, 193] width 112 height 23
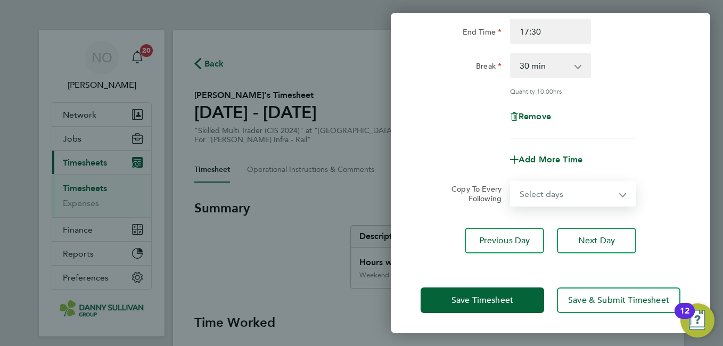
select select "DAY"
click at [511, 182] on select "Select days Day [DATE] [DATE] [DATE] [DATE]" at bounding box center [567, 193] width 112 height 23
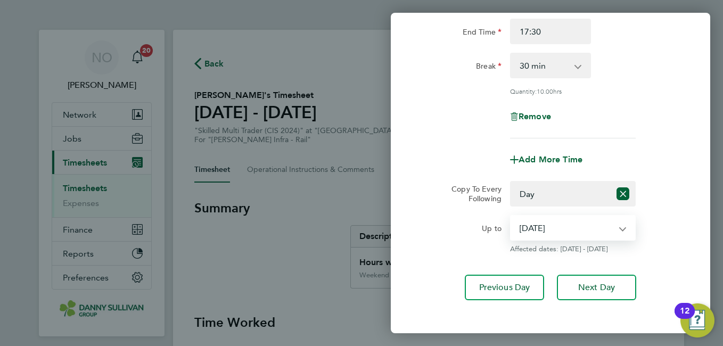
click at [574, 231] on select "[DATE] [DATE] [DATE] [DATE]" at bounding box center [566, 227] width 111 height 23
select select "[DATE]"
click at [511, 216] on select "[DATE] [DATE] [DATE] [DATE]" at bounding box center [566, 227] width 111 height 23
click at [653, 223] on div "Up to [DATE] [DATE] [DATE] [DATE] Affected dates: [DATE] - [DATE]" at bounding box center [551, 234] width 268 height 38
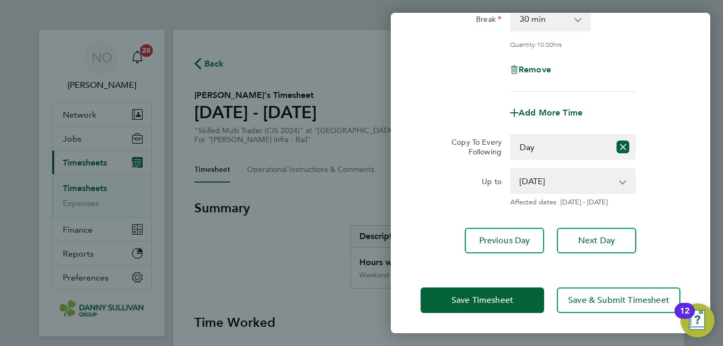
click at [475, 284] on div "Save Timesheet Save & Submit Timesheet" at bounding box center [551, 300] width 320 height 68
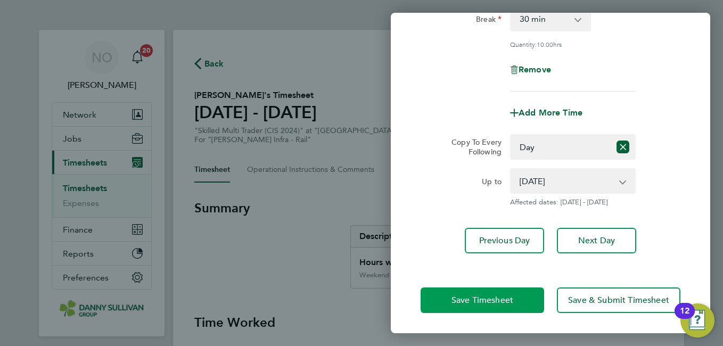
click at [468, 296] on span "Save Timesheet" at bounding box center [483, 300] width 62 height 11
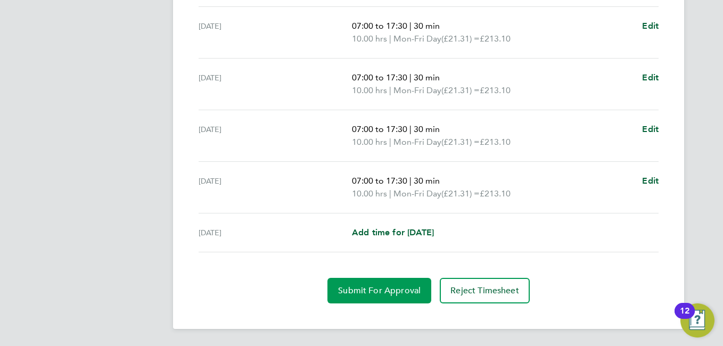
click at [364, 291] on span "Submit For Approval" at bounding box center [379, 291] width 83 height 11
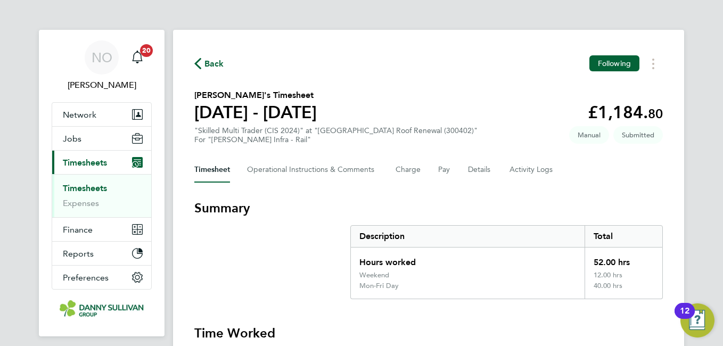
click at [215, 61] on span "Back" at bounding box center [215, 64] width 20 height 13
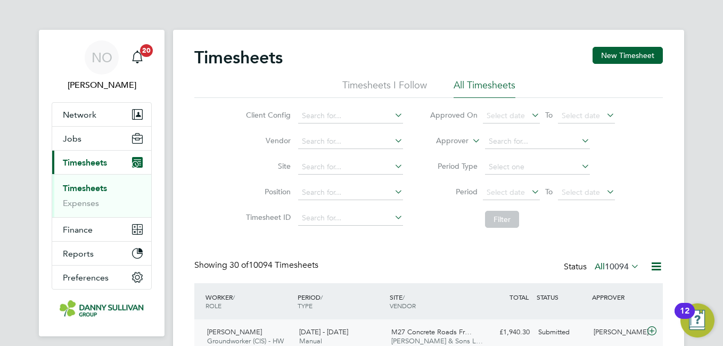
scroll to position [36, 93]
click at [621, 51] on button "New Timesheet" at bounding box center [628, 55] width 70 height 17
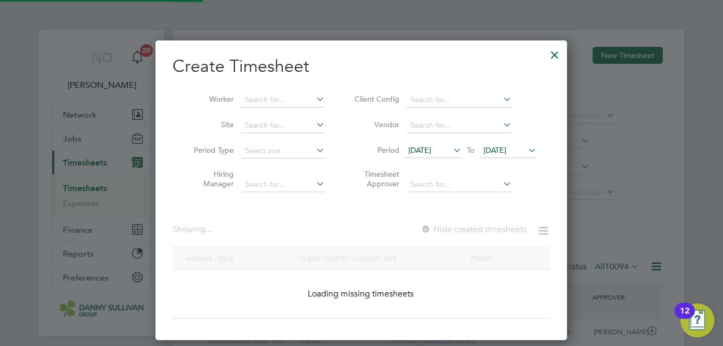
scroll to position [2002, 412]
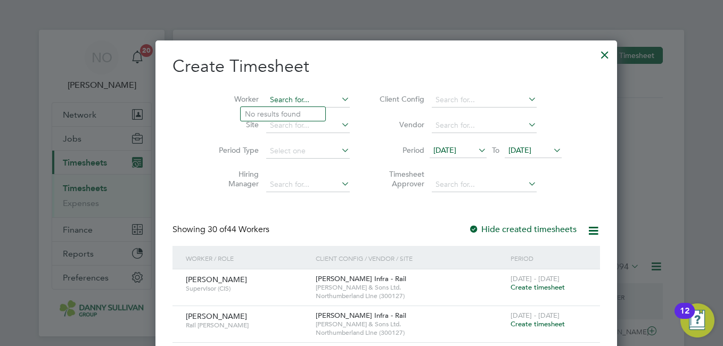
click at [266, 98] on input at bounding box center [308, 100] width 84 height 15
click at [282, 166] on li "[PERSON_NAME] [PERSON_NAME]" at bounding box center [307, 172] width 132 height 14
type input "[PERSON_NAME] [PERSON_NAME]"
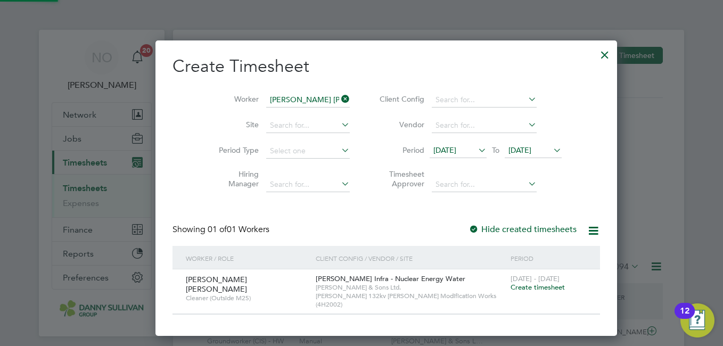
scroll to position [287, 412]
click at [511, 288] on span "Create timesheet" at bounding box center [538, 287] width 54 height 9
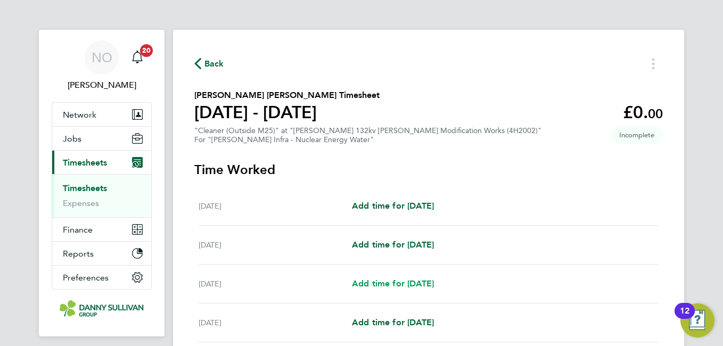
click at [407, 279] on span "Add time for [DATE]" at bounding box center [393, 284] width 82 height 10
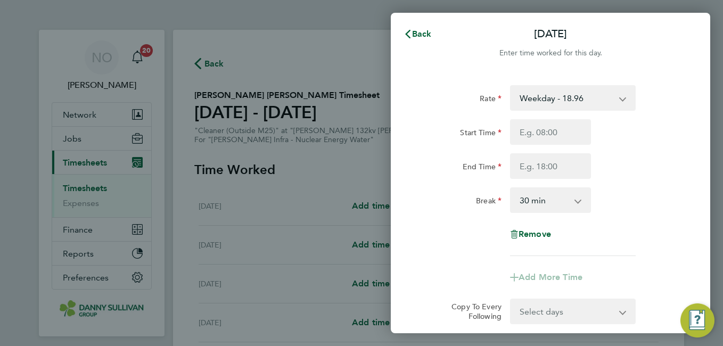
click at [548, 197] on select "0 min 15 min 30 min 45 min 60 min 75 min 90 min" at bounding box center [544, 200] width 66 height 23
select select "0"
click at [511, 189] on select "0 min 15 min 30 min 45 min 60 min 75 min 90 min" at bounding box center [544, 200] width 66 height 23
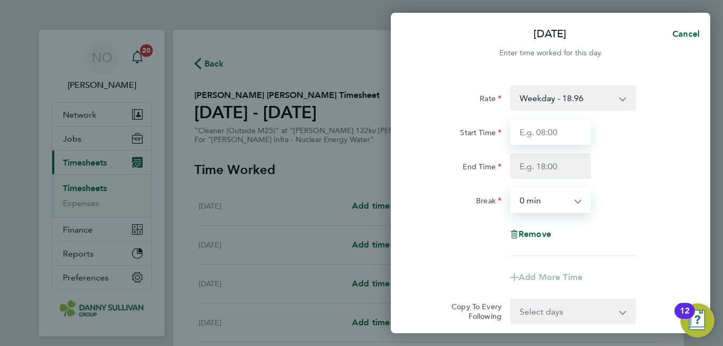
click at [547, 129] on input "Start Time" at bounding box center [550, 132] width 81 height 26
type input "10:00"
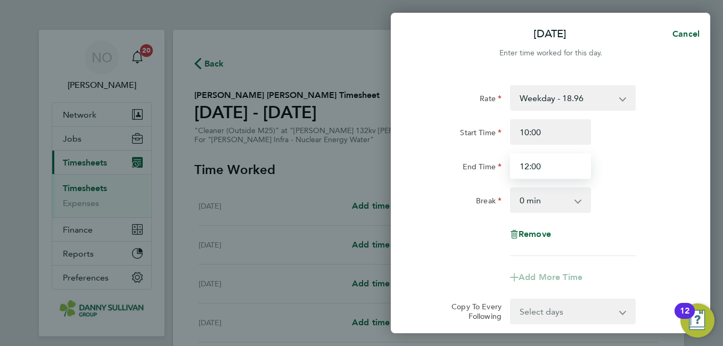
type input "12:00"
click at [655, 173] on div "End Time 12:00" at bounding box center [551, 166] width 268 height 26
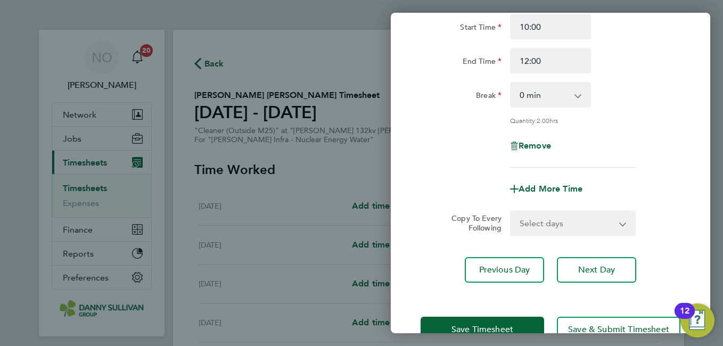
scroll to position [135, 0]
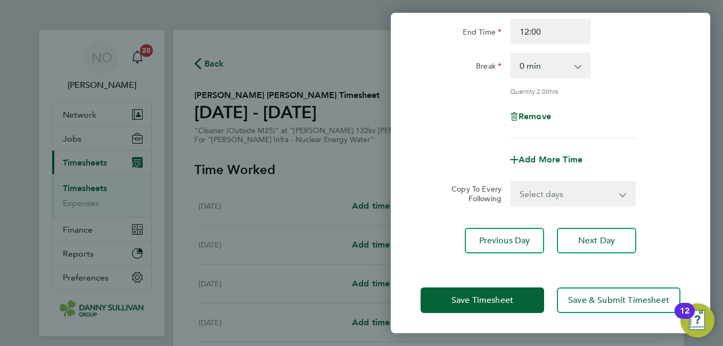
click at [487, 281] on div "Save Timesheet Save & Submit Timesheet" at bounding box center [551, 300] width 320 height 68
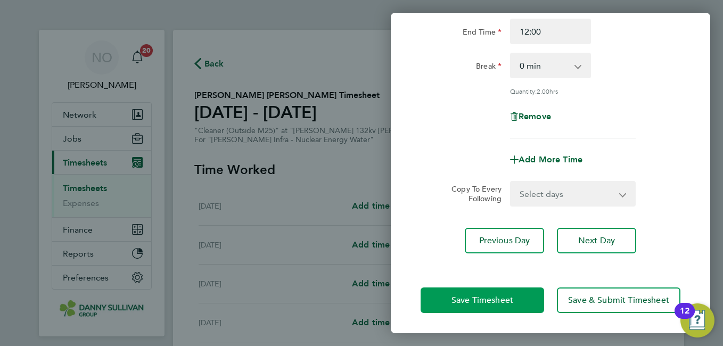
click at [474, 300] on span "Save Timesheet" at bounding box center [483, 300] width 62 height 11
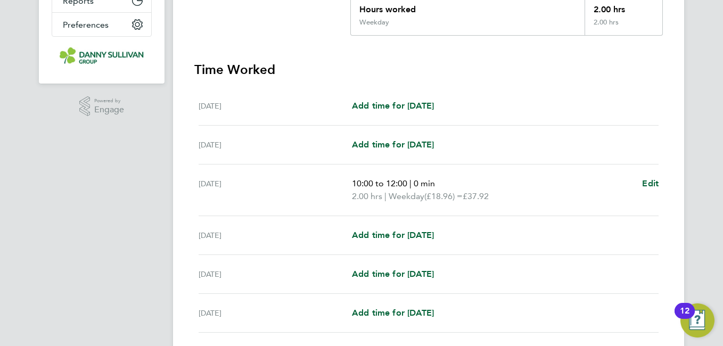
scroll to position [303, 0]
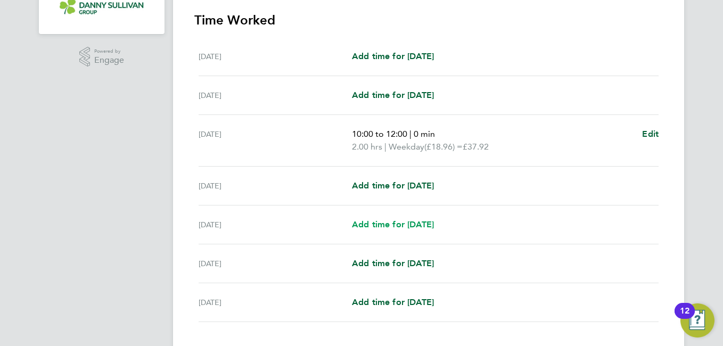
click at [380, 221] on span "Add time for [DATE]" at bounding box center [393, 224] width 82 height 10
select select "30"
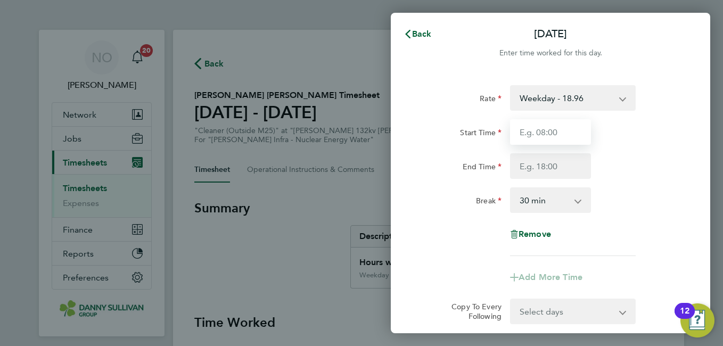
click at [543, 128] on input "Start Time" at bounding box center [550, 132] width 81 height 26
type input "12:15"
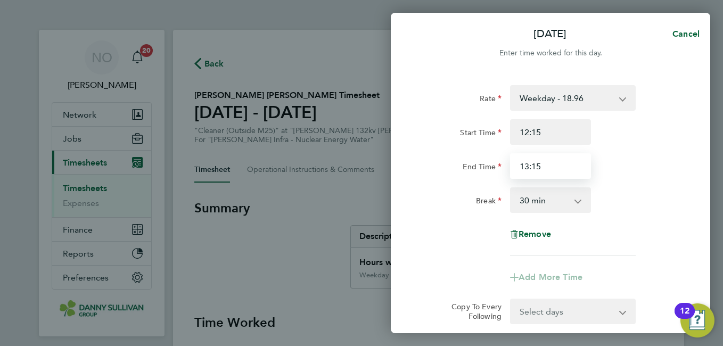
type input "13:15"
click at [647, 159] on div "End Time 13:15" at bounding box center [551, 166] width 268 height 26
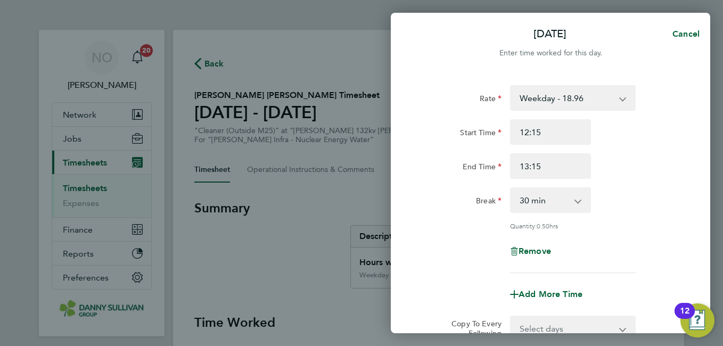
click at [586, 192] on app-icon-cross-button at bounding box center [583, 200] width 13 height 23
click at [566, 202] on select "0 min 15 min 30 min 45 min" at bounding box center [544, 200] width 66 height 23
select select "0"
click at [511, 189] on select "0 min 15 min 30 min 45 min" at bounding box center [544, 200] width 66 height 23
click at [676, 180] on div "Rate Weekday - 18.96 CALL OUT CHARGE - 162.75 Weekends - 28.09 Weekday Nights -…" at bounding box center [551, 179] width 260 height 188
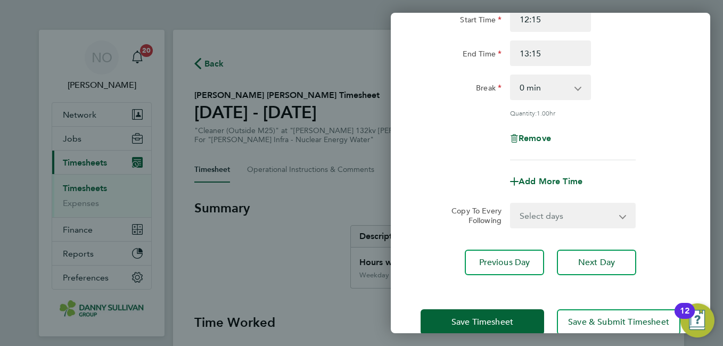
scroll to position [135, 0]
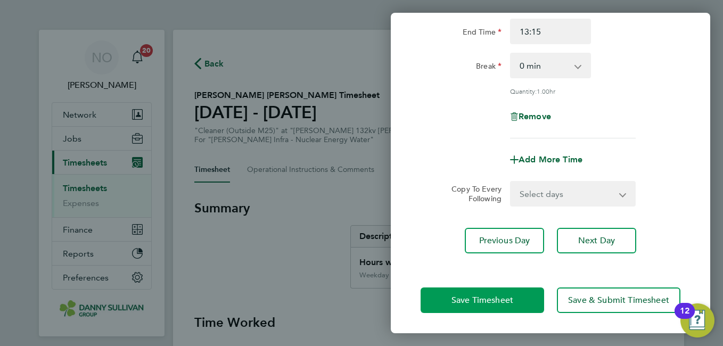
click at [484, 294] on button "Save Timesheet" at bounding box center [483, 301] width 124 height 26
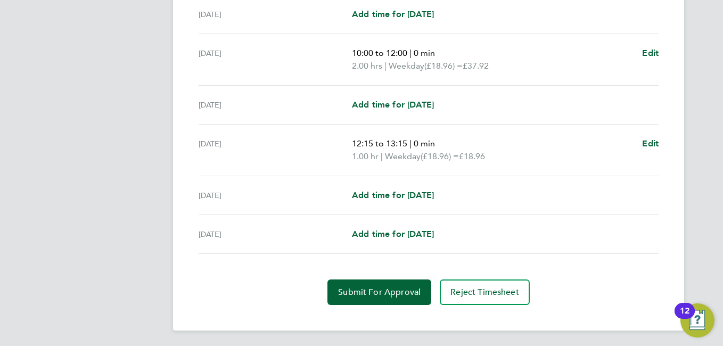
scroll to position [385, 0]
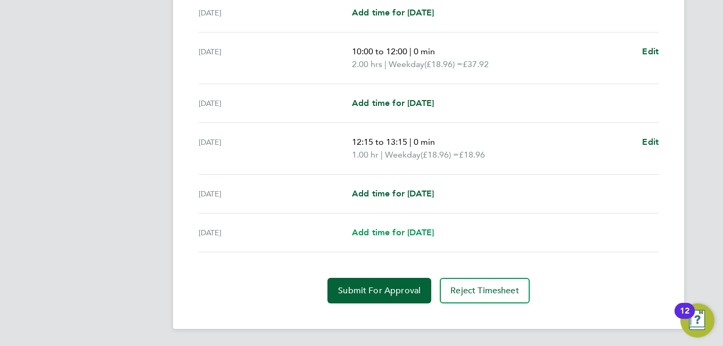
click at [392, 235] on span "Add time for [DATE]" at bounding box center [393, 232] width 82 height 10
select select "30"
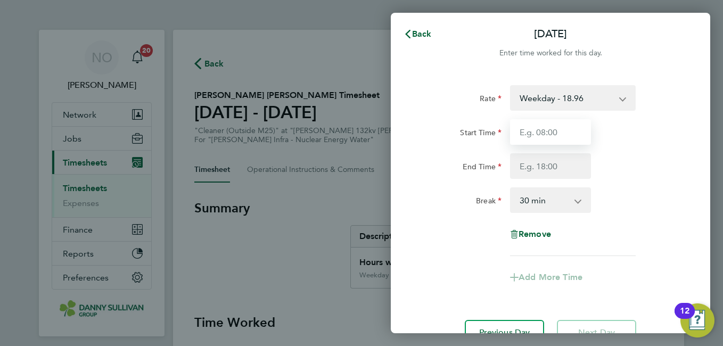
click at [549, 129] on input "Start Time" at bounding box center [550, 132] width 81 height 26
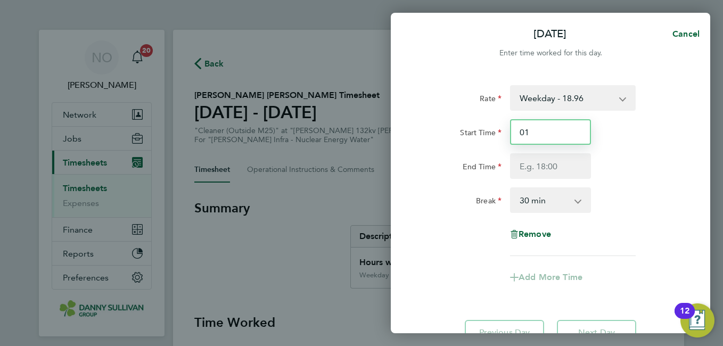
type input "0"
type input "11:00"
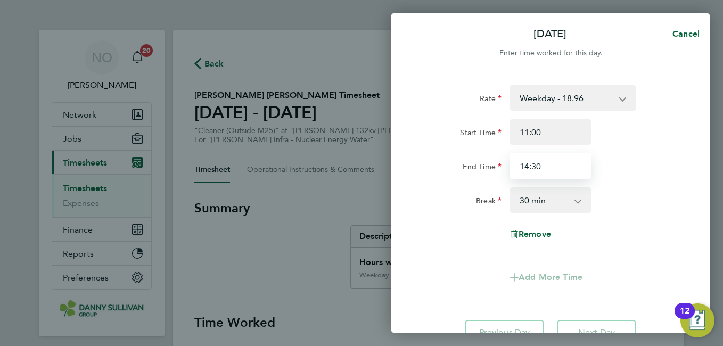
type input "14:30"
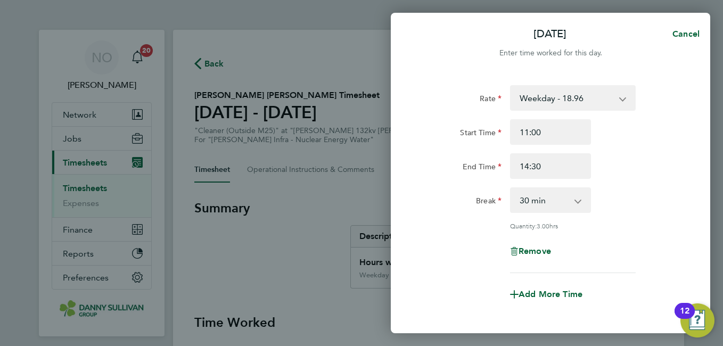
click at [645, 140] on div "Start Time 11:00" at bounding box center [551, 132] width 268 height 26
click at [575, 189] on select "0 min 15 min 30 min 45 min 60 min 75 min 90 min" at bounding box center [544, 200] width 66 height 23
select select "0"
click at [511, 189] on select "0 min 15 min 30 min 45 min 60 min 75 min 90 min" at bounding box center [544, 200] width 66 height 23
click at [670, 180] on div "Rate Weekday - 18.96 CALL OUT CHARGE - 162.75 Weekends - 28.09 Weekday Nights -…" at bounding box center [551, 179] width 260 height 188
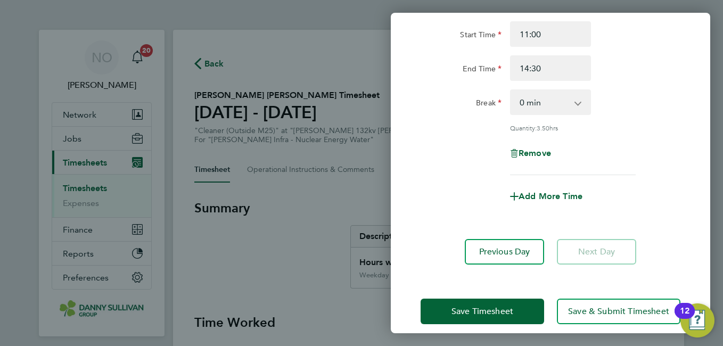
scroll to position [109, 0]
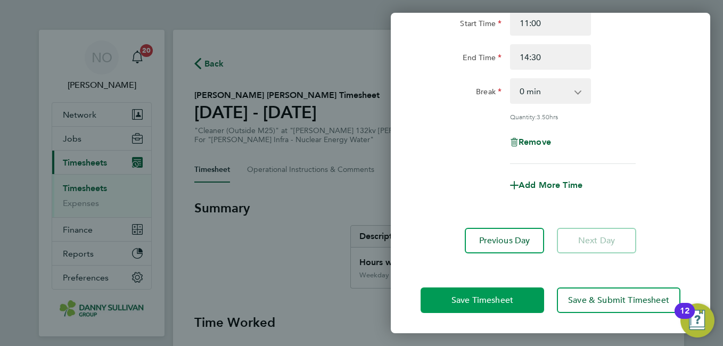
click at [484, 299] on span "Save Timesheet" at bounding box center [483, 300] width 62 height 11
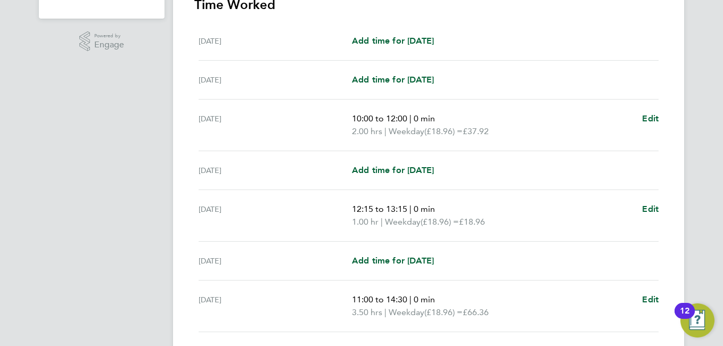
scroll to position [320, 0]
click at [104, 152] on app-navbar "NO [PERSON_NAME] Notifications 20 Applications: Network Team Members Businesses…" at bounding box center [102, 67] width 126 height 714
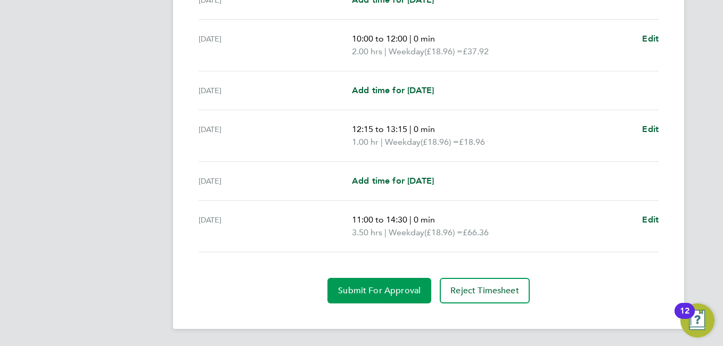
click at [364, 279] on button "Submit For Approval" at bounding box center [380, 291] width 104 height 26
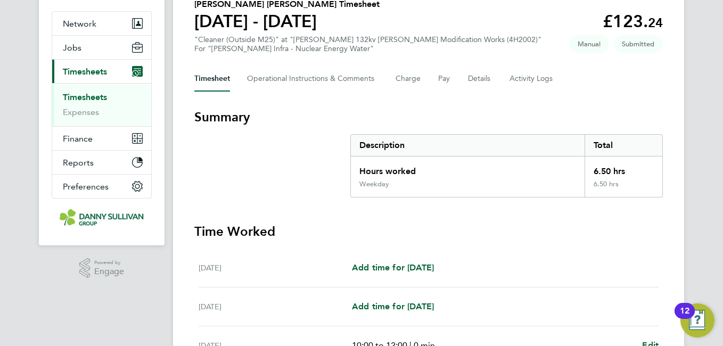
scroll to position [0, 0]
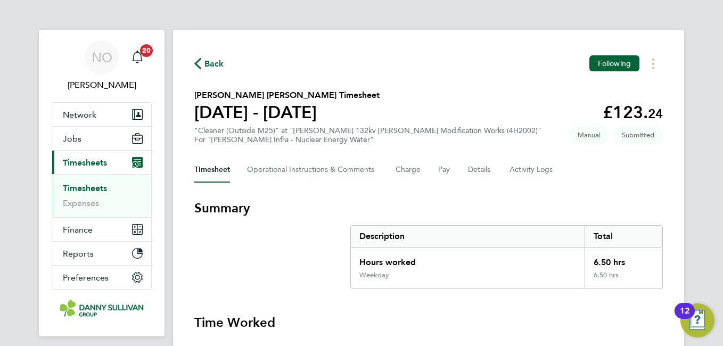
click at [211, 69] on span "Back" at bounding box center [215, 64] width 20 height 13
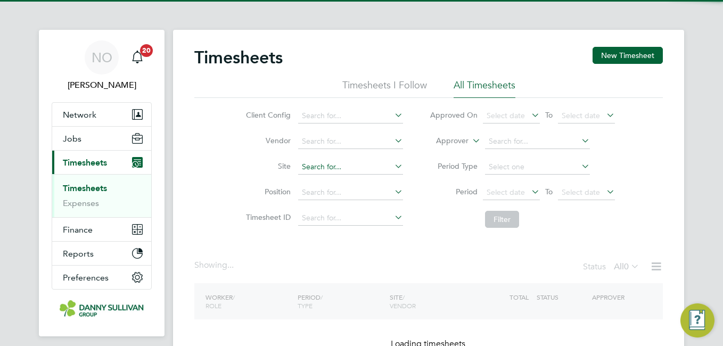
click at [349, 160] on input at bounding box center [350, 167] width 105 height 15
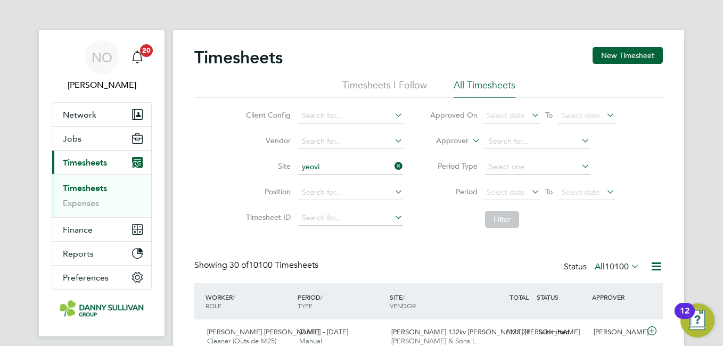
scroll to position [27, 93]
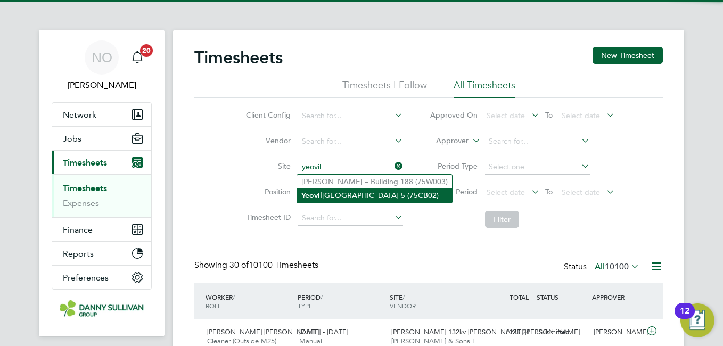
click at [343, 191] on li "[GEOGRAPHIC_DATA] 5 (75CB02)" at bounding box center [374, 196] width 155 height 14
type input "[GEOGRAPHIC_DATA] 5 (75CB02)"
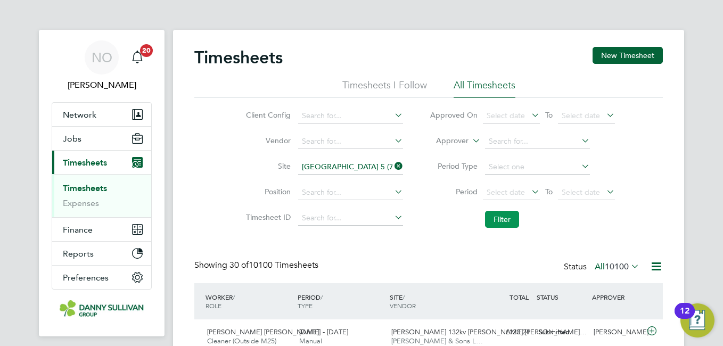
click at [498, 217] on button "Filter" at bounding box center [502, 219] width 34 height 17
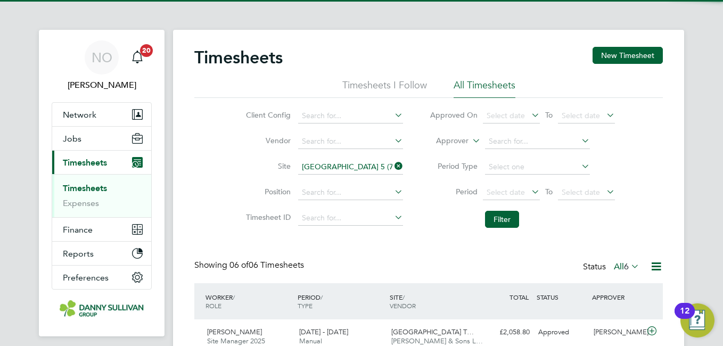
click at [202, 162] on div "Client Config Vendor Site [GEOGRAPHIC_DATA] 5 (75CB02) Position Timesheet ID Ap…" at bounding box center [428, 165] width 469 height 135
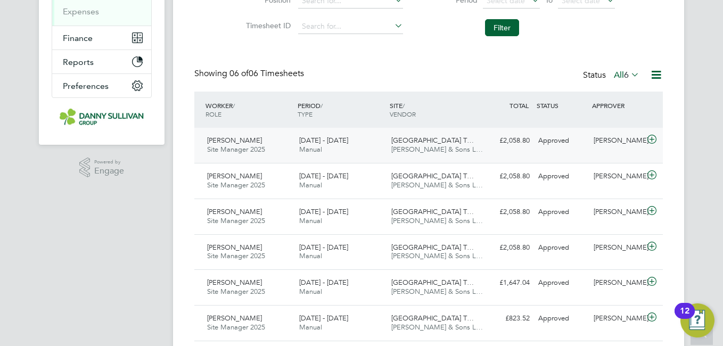
click at [372, 144] on div "[DATE] - [DATE] Manual" at bounding box center [341, 145] width 92 height 27
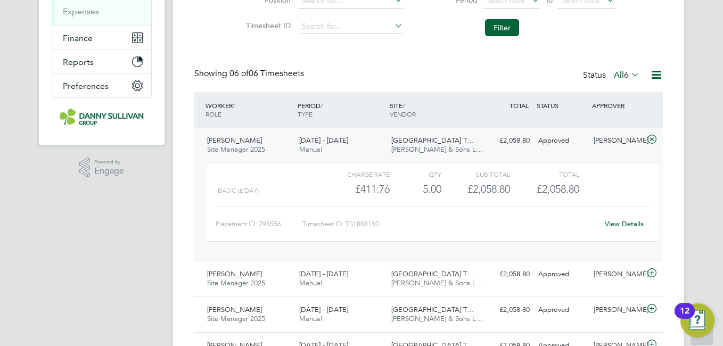
click at [372, 144] on div "[DATE] - [DATE] Manual" at bounding box center [341, 145] width 92 height 27
